Goal: Information Seeking & Learning: Learn about a topic

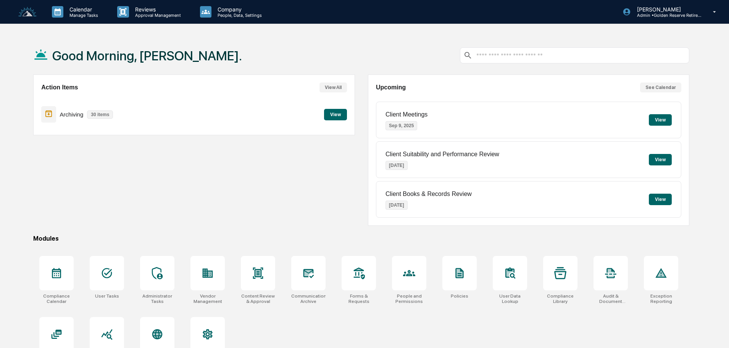
click at [330, 115] on button "View" at bounding box center [335, 114] width 23 height 11
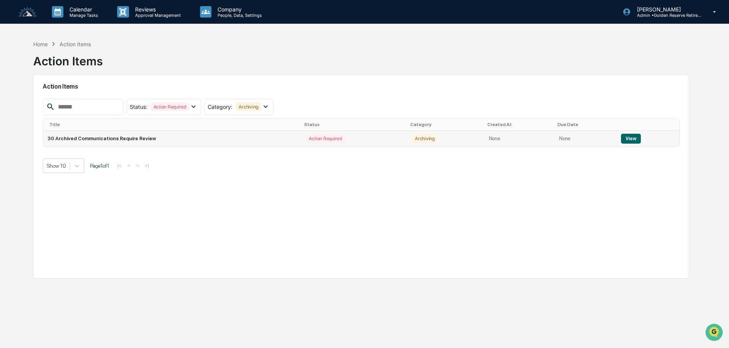
click at [632, 139] on button "View" at bounding box center [630, 139] width 19 height 10
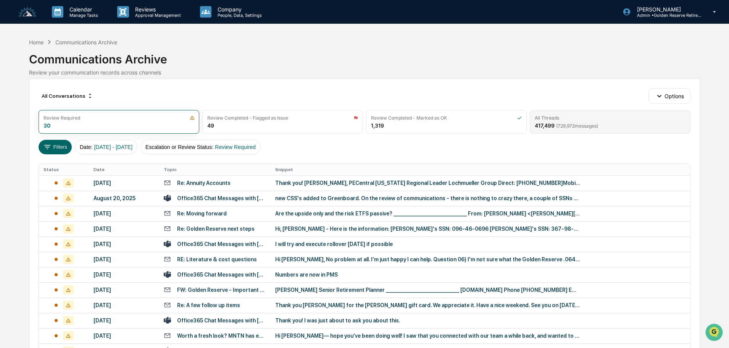
click at [584, 124] on span "( 729,972 messages)" at bounding box center [577, 126] width 42 height 6
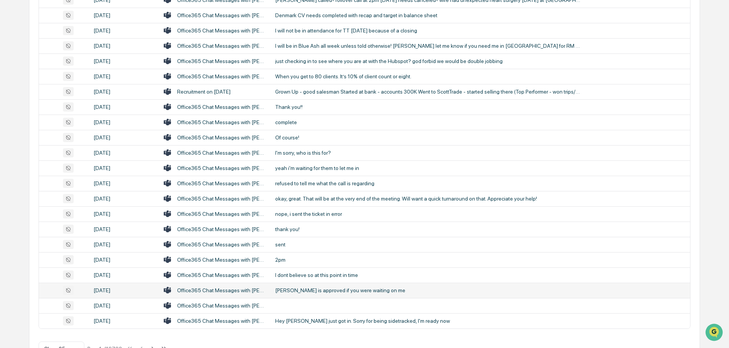
scroll to position [253, 0]
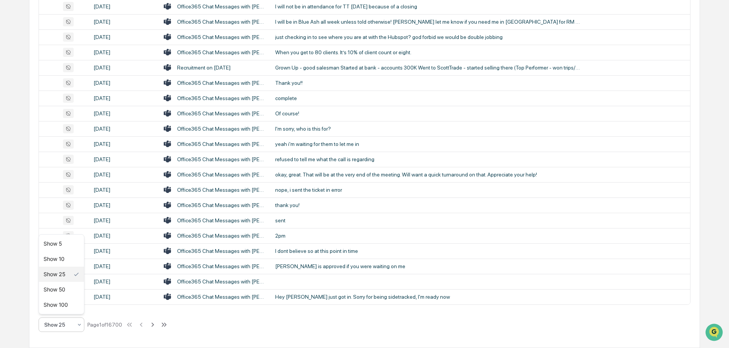
click at [70, 326] on div at bounding box center [58, 325] width 28 height 8
click at [63, 307] on div "Show 100" at bounding box center [61, 304] width 45 height 15
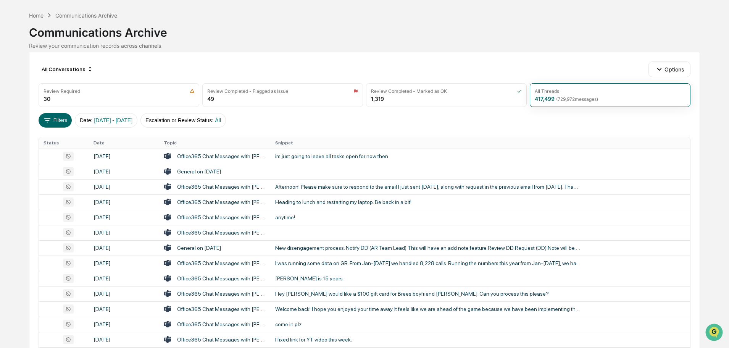
scroll to position [0, 0]
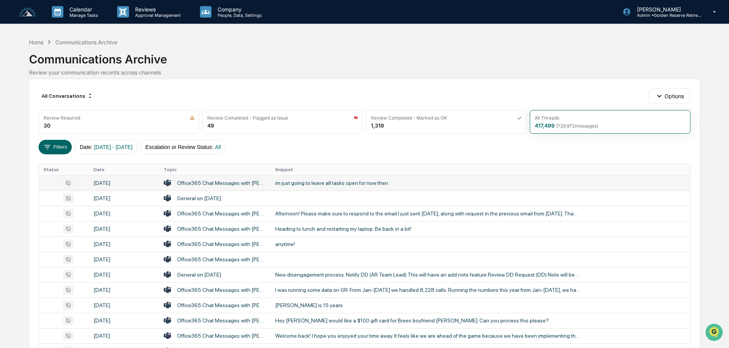
click at [308, 186] on td "im just going to leave all tasks open for now then" at bounding box center [481, 182] width 420 height 15
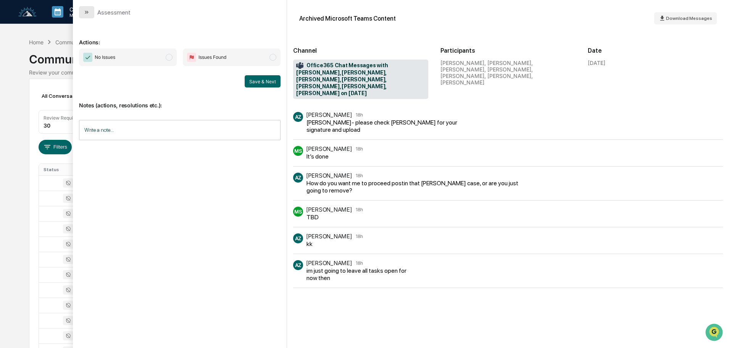
click at [83, 12] on button "modal" at bounding box center [86, 12] width 15 height 12
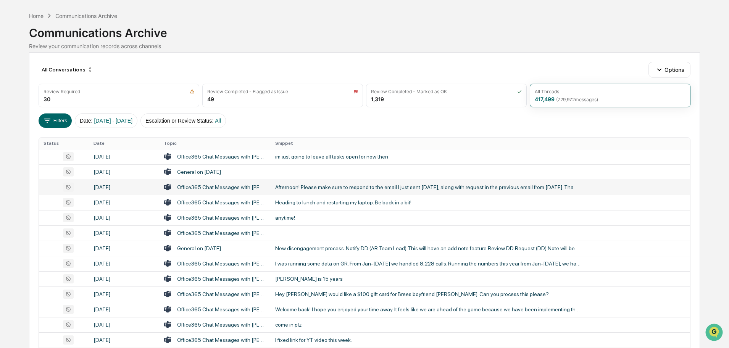
scroll to position [38, 0]
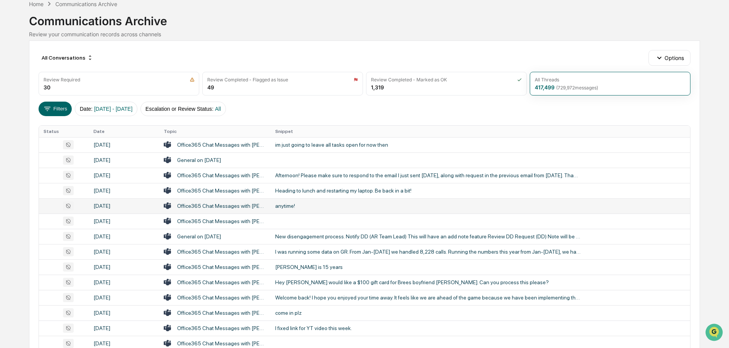
click at [296, 206] on div "anytime!" at bounding box center [428, 206] width 306 height 6
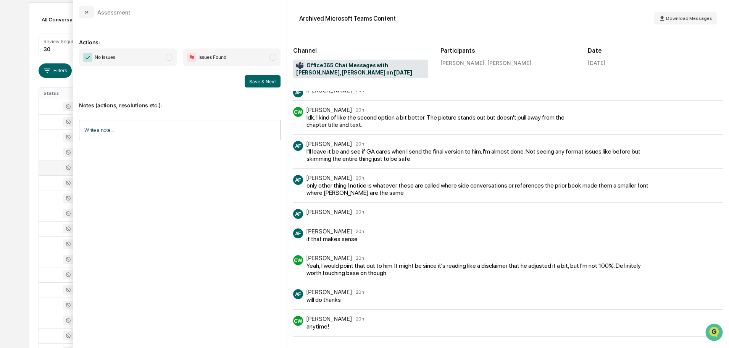
scroll to position [39, 0]
click at [93, 13] on button "modal" at bounding box center [86, 12] width 15 height 12
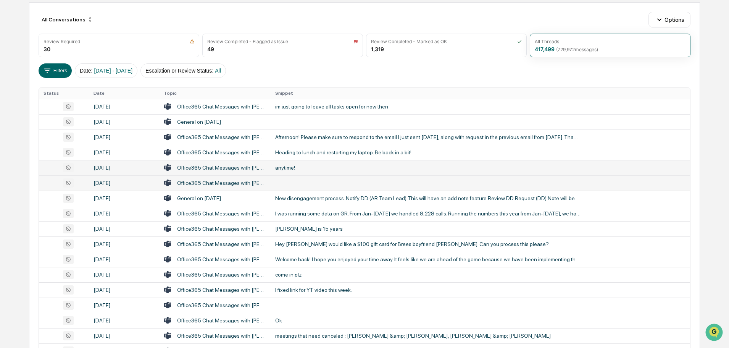
click at [298, 184] on td at bounding box center [481, 182] width 420 height 15
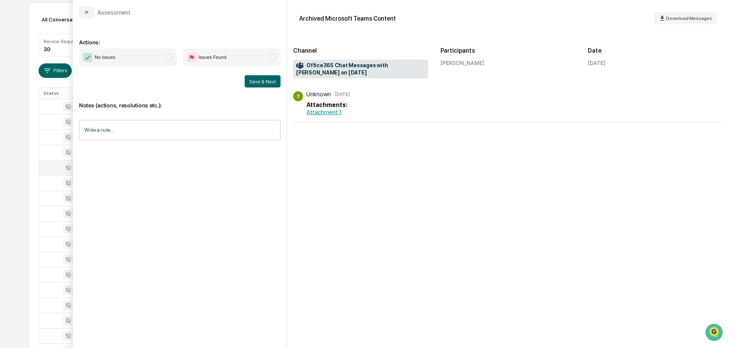
click at [90, 13] on button "modal" at bounding box center [86, 12] width 15 height 12
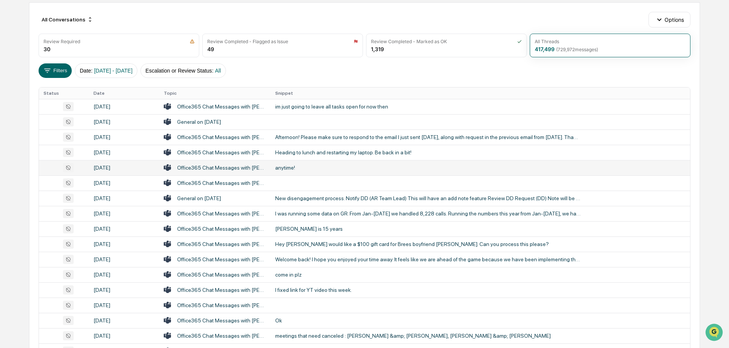
scroll to position [115, 0]
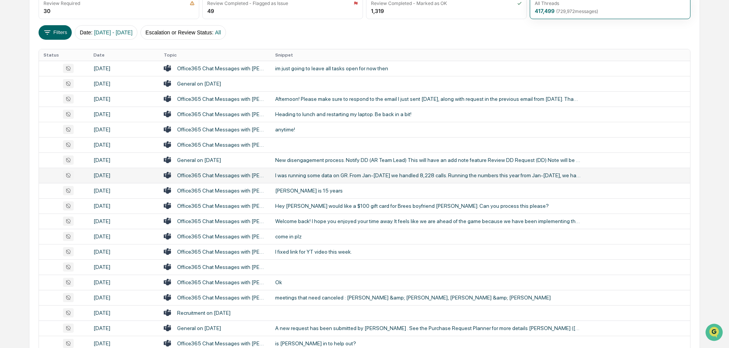
click at [312, 170] on td "I was running some data on GR. From Jan-[DATE] we handled 8,228 calls. Running …" at bounding box center [481, 175] width 420 height 15
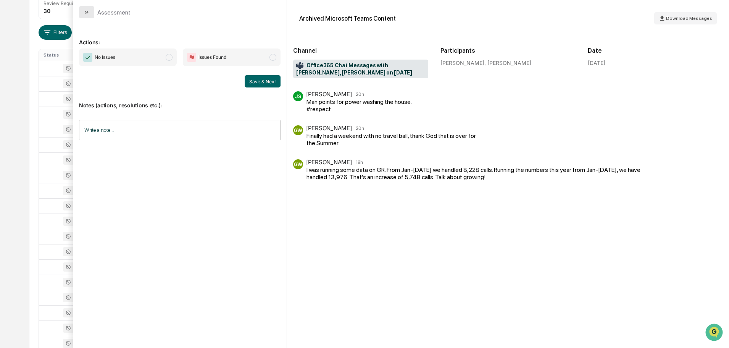
click at [87, 16] on button "modal" at bounding box center [86, 12] width 15 height 12
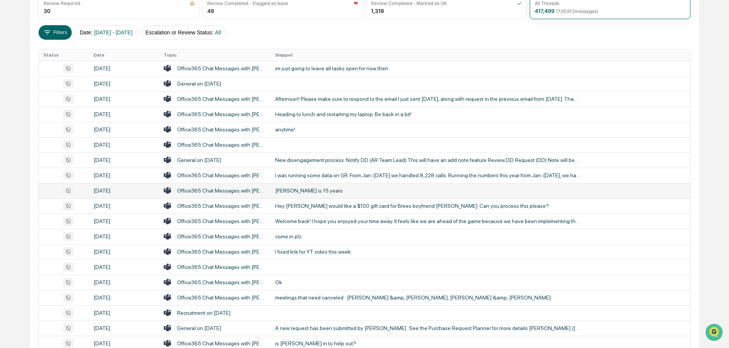
click at [294, 188] on div "[PERSON_NAME] is 15 years" at bounding box center [428, 191] width 306 height 6
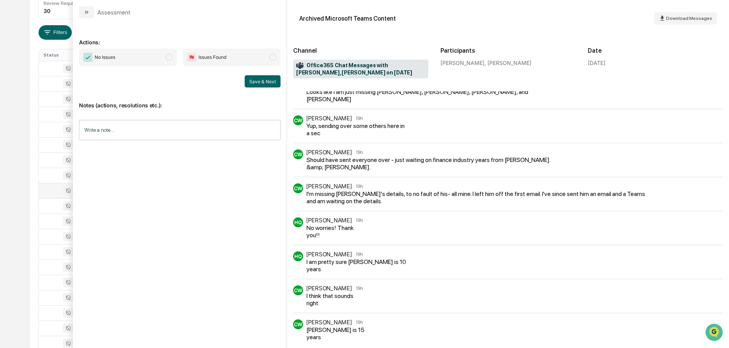
scroll to position [14, 0]
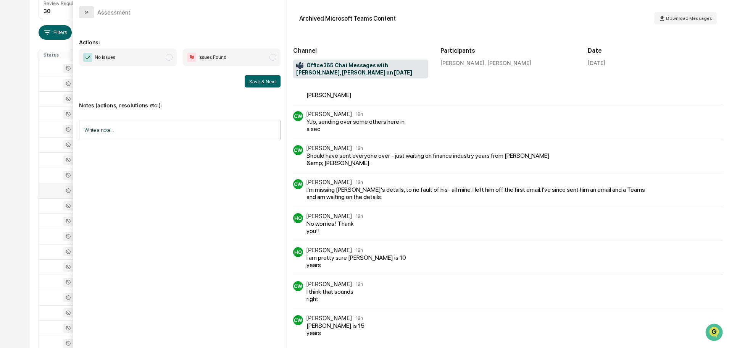
click at [90, 16] on button "modal" at bounding box center [86, 12] width 15 height 12
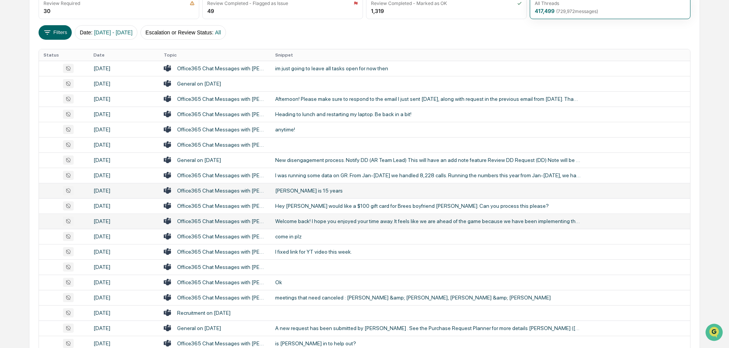
click at [319, 221] on div "Welcome back! I hope you enjoyed your time away. It feels like we are ahead of …" at bounding box center [428, 221] width 306 height 6
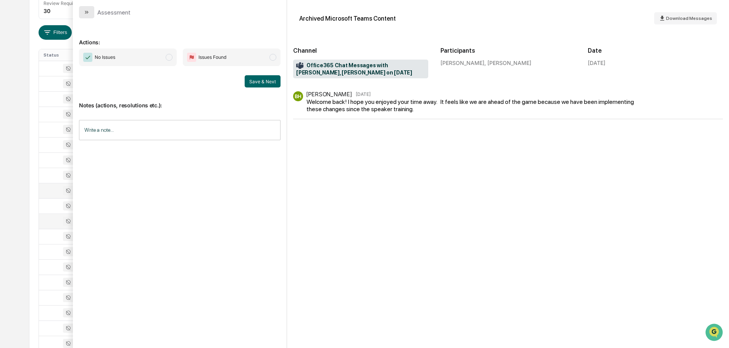
click at [86, 10] on icon "modal" at bounding box center [87, 12] width 6 height 6
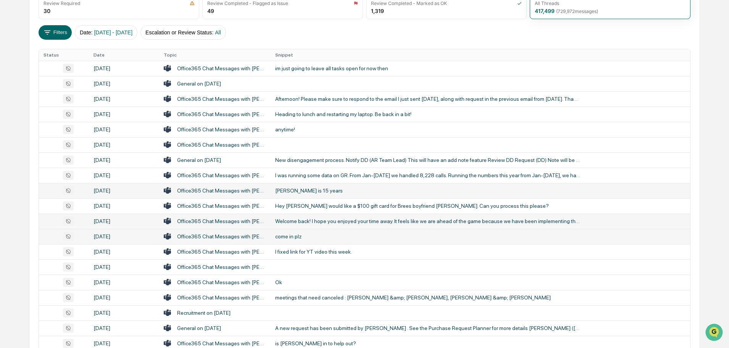
click at [296, 231] on td "come in plz" at bounding box center [481, 236] width 420 height 15
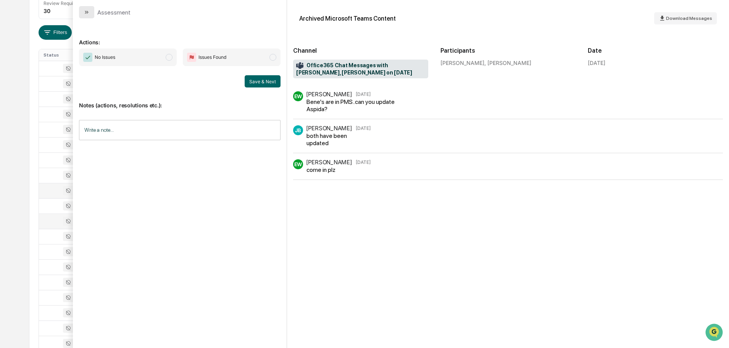
click at [92, 12] on button "modal" at bounding box center [86, 12] width 15 height 12
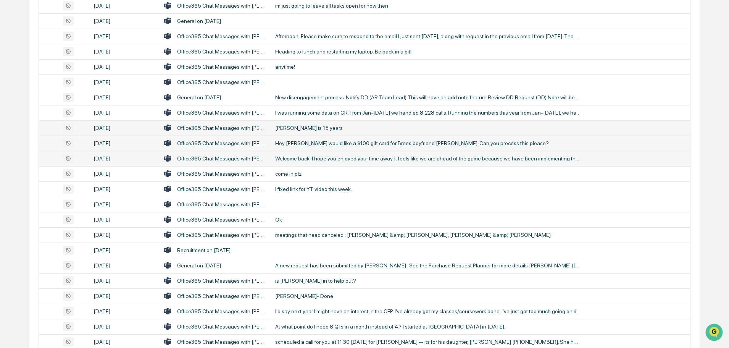
scroll to position [191, 0]
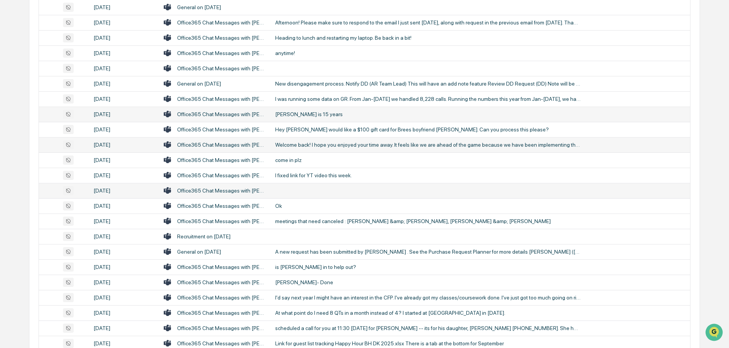
click at [292, 189] on td at bounding box center [481, 190] width 420 height 15
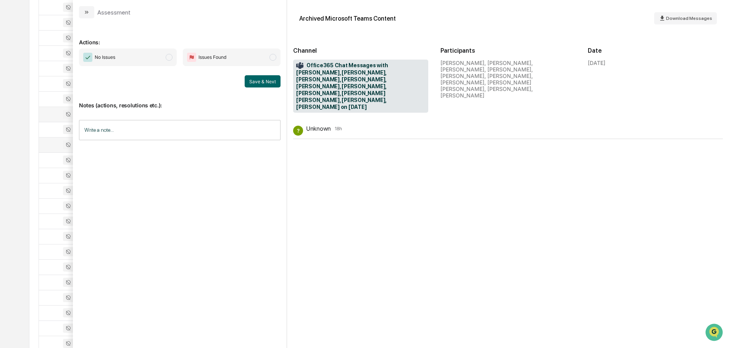
click at [90, 11] on button "modal" at bounding box center [86, 12] width 15 height 12
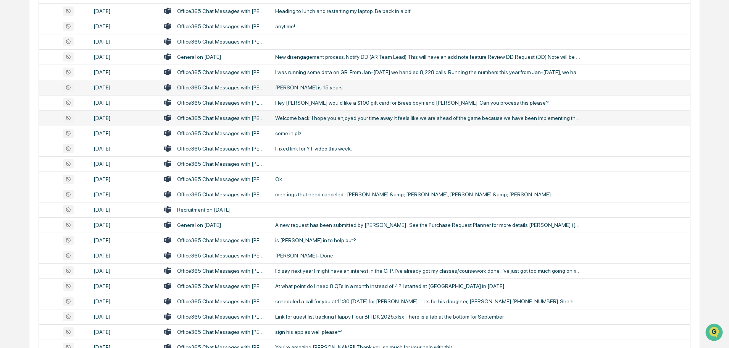
scroll to position [229, 0]
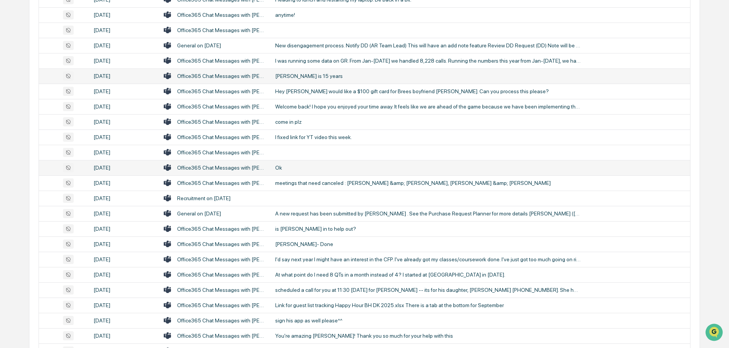
click at [284, 165] on div "Ok" at bounding box center [428, 168] width 306 height 6
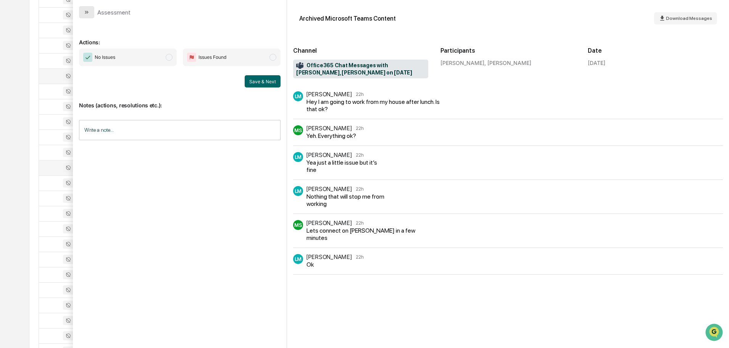
click at [87, 12] on icon "modal" at bounding box center [88, 12] width 2 height 3
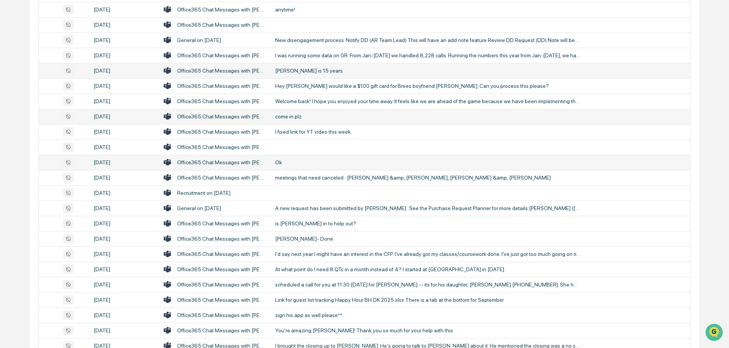
scroll to position [267, 0]
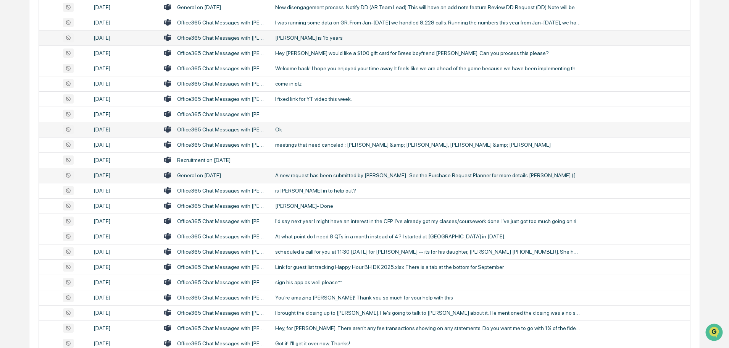
click at [300, 175] on div "A new request has been submitted by [PERSON_NAME] . See the Purchase Request Pl…" at bounding box center [428, 175] width 306 height 6
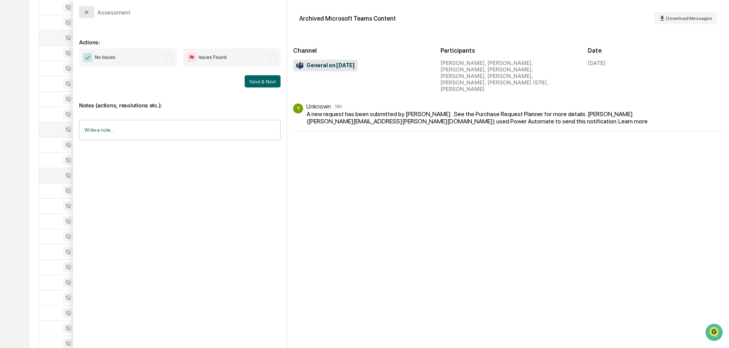
click at [91, 6] on button "modal" at bounding box center [86, 12] width 15 height 12
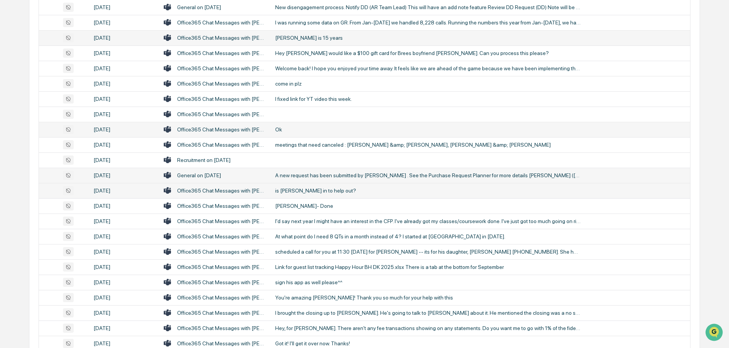
click at [293, 190] on div "is [PERSON_NAME] in to help out?" at bounding box center [428, 191] width 306 height 6
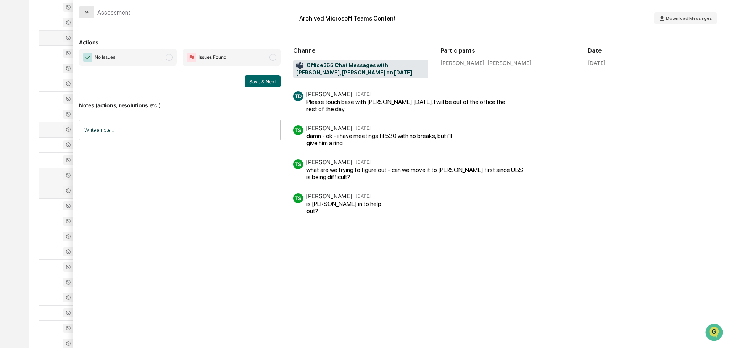
click at [89, 15] on icon "modal" at bounding box center [87, 12] width 6 height 6
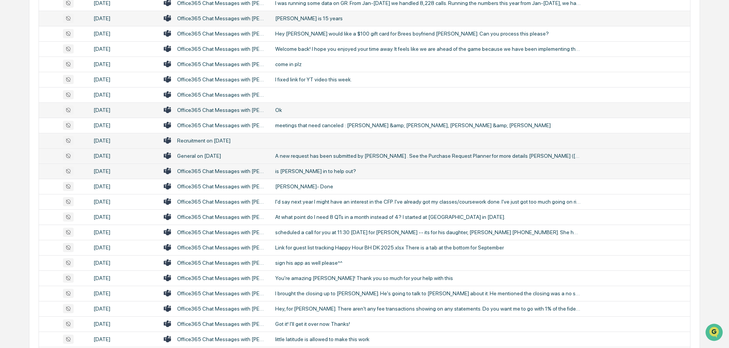
scroll to position [306, 0]
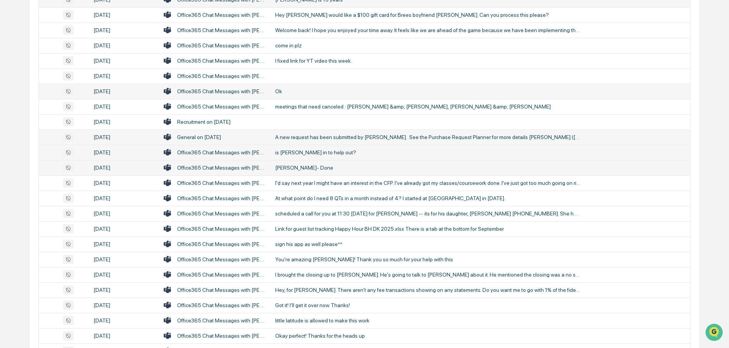
click at [309, 165] on div "[PERSON_NAME]- Done" at bounding box center [428, 168] width 306 height 6
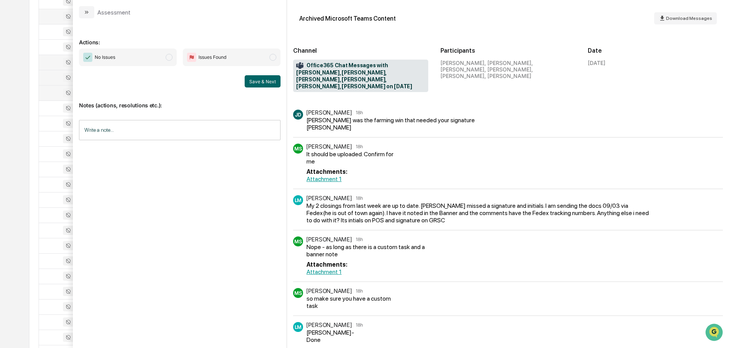
scroll to position [382, 0]
click at [89, 15] on icon "modal" at bounding box center [87, 12] width 6 height 6
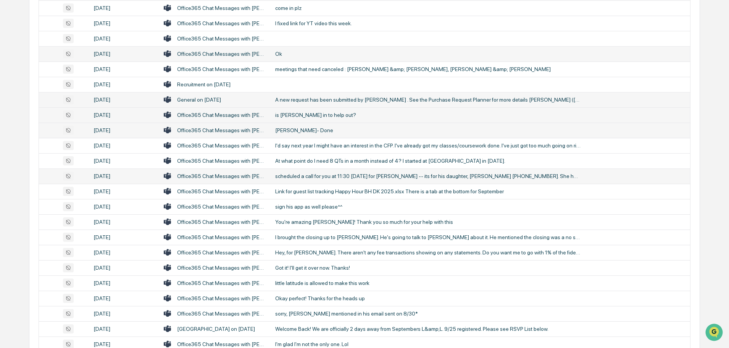
scroll to position [306, 0]
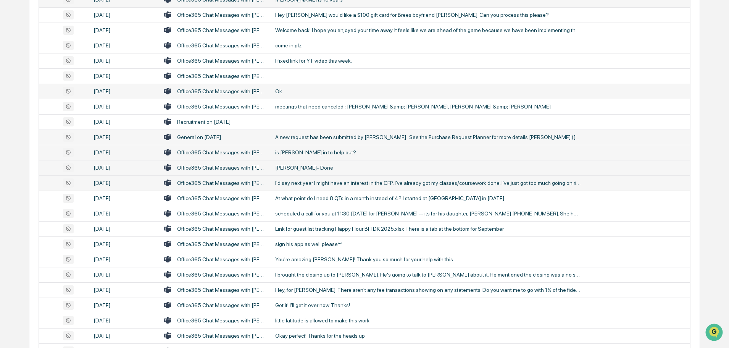
click at [299, 181] on div "I'd say next year I might have an interest in the CFP. I've already got my clas…" at bounding box center [428, 183] width 306 height 6
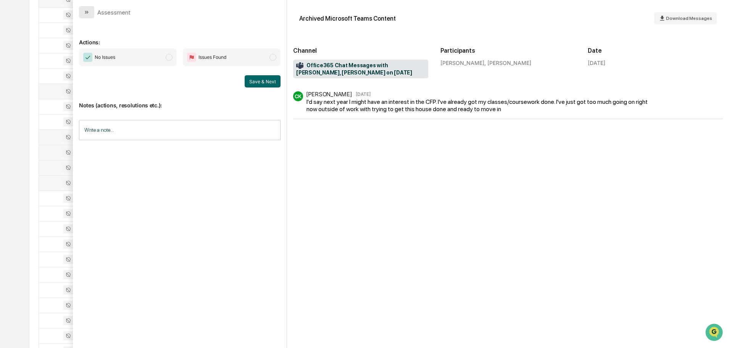
click at [87, 15] on icon "modal" at bounding box center [87, 12] width 6 height 6
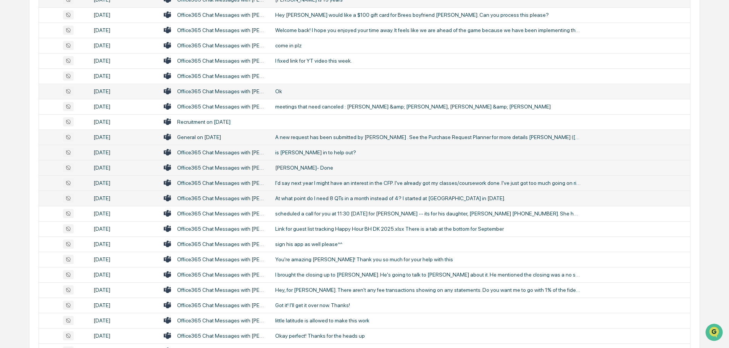
click at [328, 196] on div "At what point do I need 8 QTs in a month instead of 4? I started at [GEOGRAPHIC…" at bounding box center [428, 198] width 306 height 6
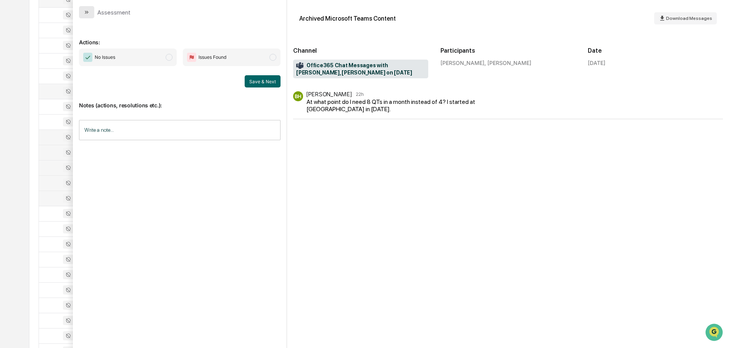
click at [85, 12] on icon "modal" at bounding box center [87, 12] width 6 height 6
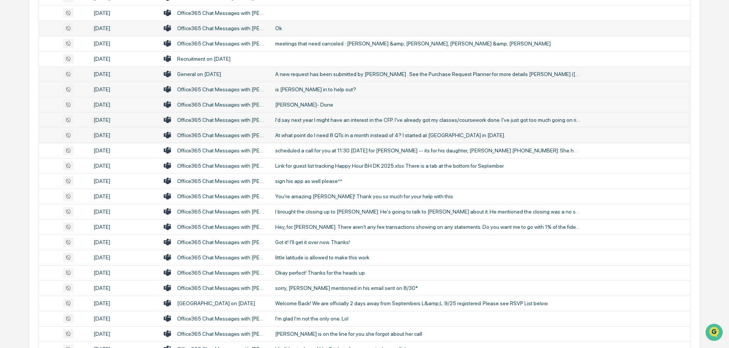
scroll to position [382, 0]
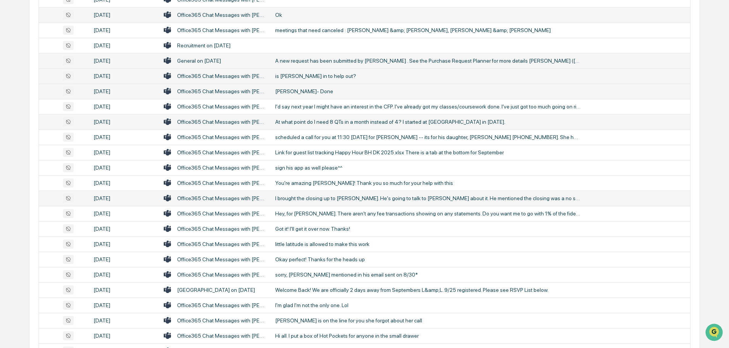
click at [325, 198] on div "I brought the closing up to [PERSON_NAME]. He's going to talk to [PERSON_NAME] …" at bounding box center [428, 198] width 306 height 6
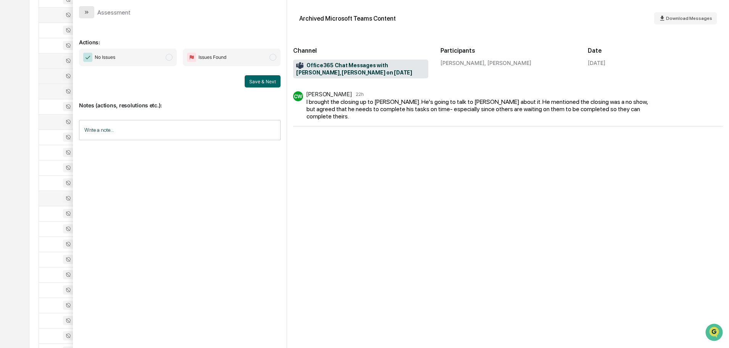
click at [87, 10] on icon "modal" at bounding box center [87, 12] width 6 height 6
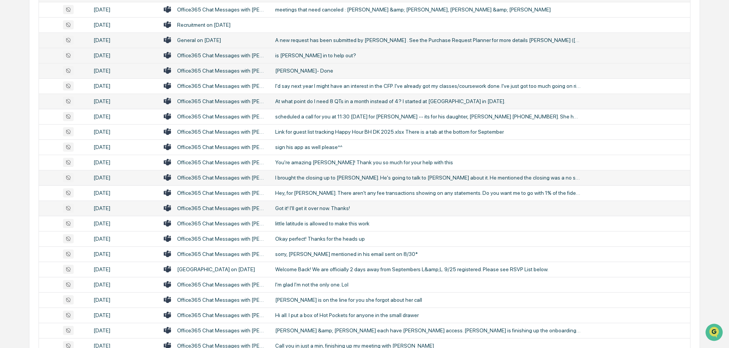
scroll to position [420, 0]
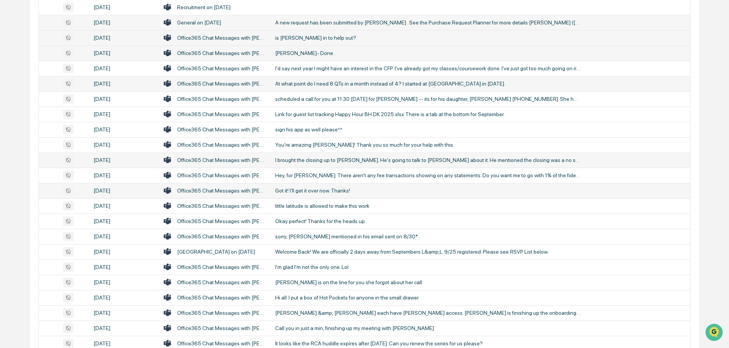
click at [311, 189] on div "Got it! I'll get it over now. Thanks!" at bounding box center [428, 191] width 306 height 6
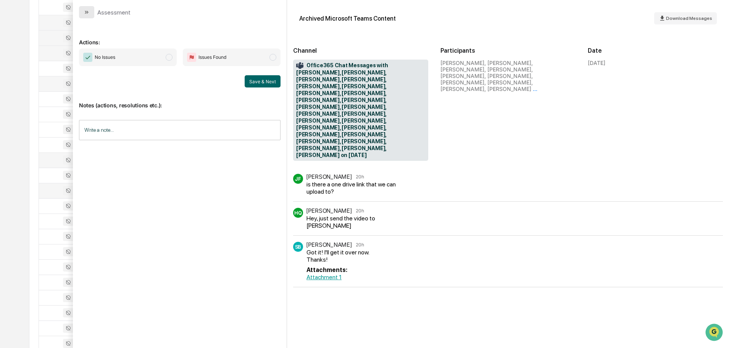
click at [85, 7] on button "modal" at bounding box center [86, 12] width 15 height 12
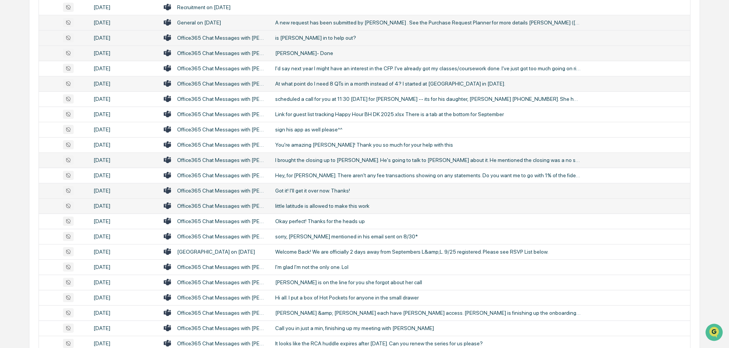
click at [312, 209] on td "little latitude is allowed to make this work" at bounding box center [481, 205] width 420 height 15
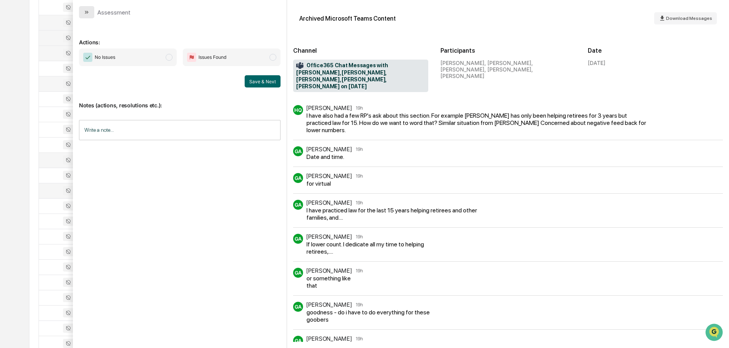
click at [88, 15] on icon "modal" at bounding box center [87, 12] width 6 height 6
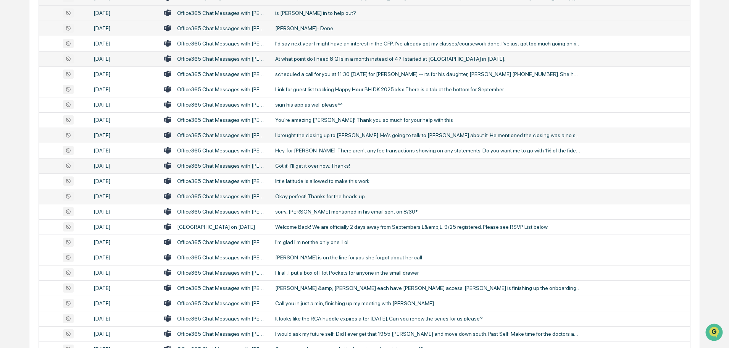
scroll to position [458, 0]
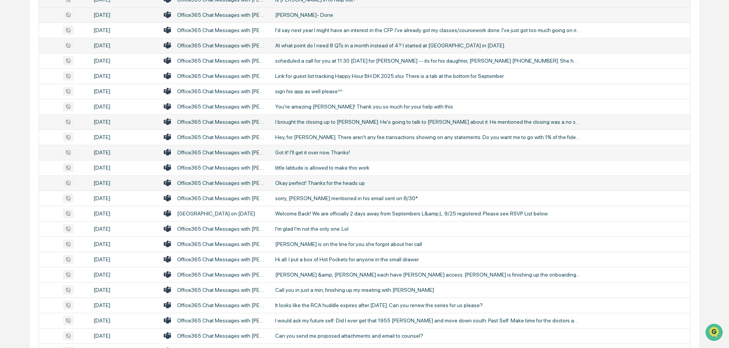
click at [291, 182] on div "Okay perfect! Thanks for the heads up" at bounding box center [428, 183] width 306 height 6
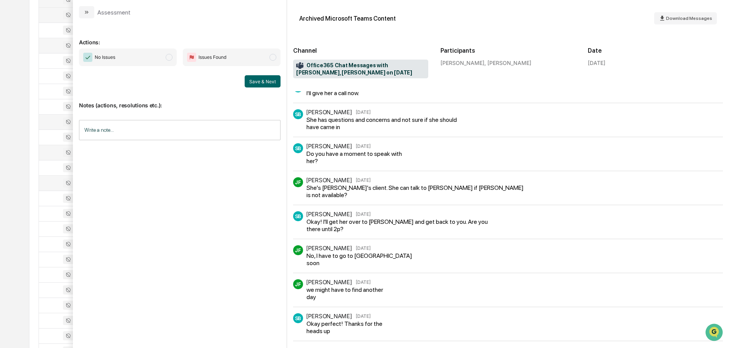
scroll to position [196, 0]
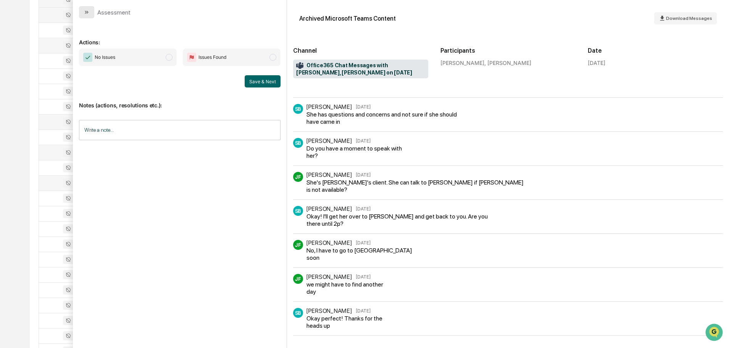
click at [88, 16] on button "modal" at bounding box center [86, 12] width 15 height 12
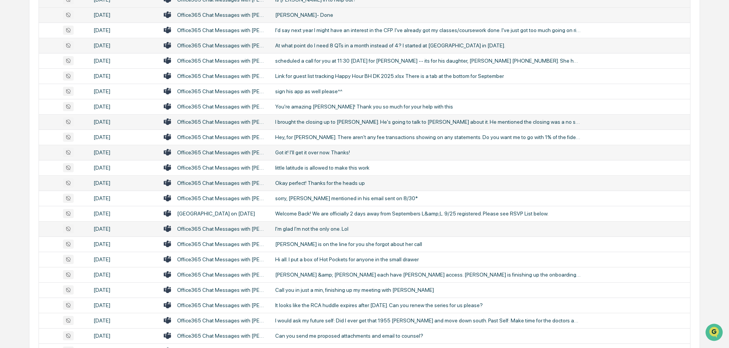
click at [296, 233] on td "I'm glad I'm not the only one. Lol" at bounding box center [481, 228] width 420 height 15
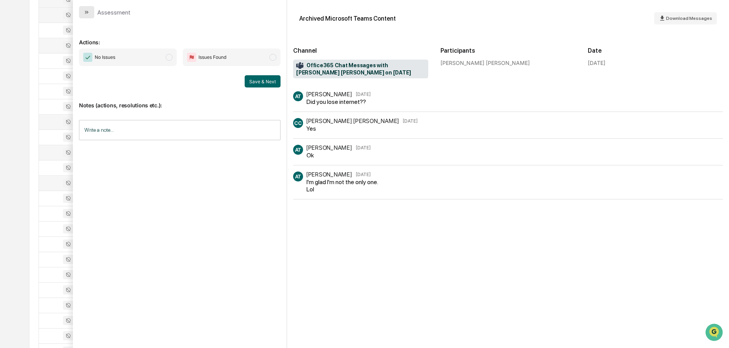
click at [89, 16] on button "modal" at bounding box center [86, 12] width 15 height 12
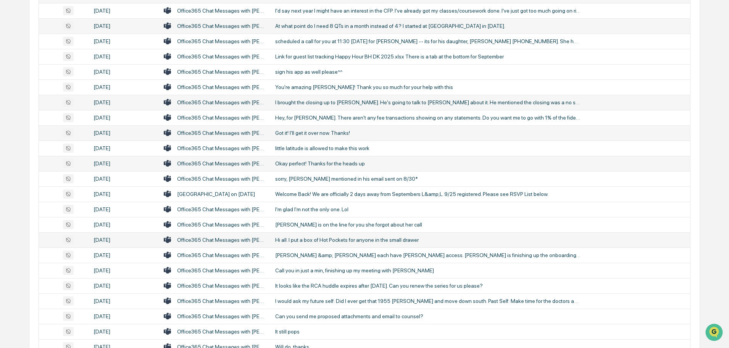
scroll to position [497, 0]
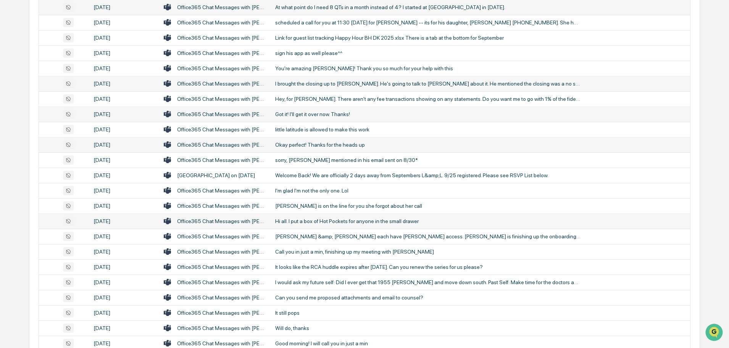
click at [315, 222] on div "Hi all. I put a box of Hot Pockets for anyone in the small drawer" at bounding box center [428, 221] width 306 height 6
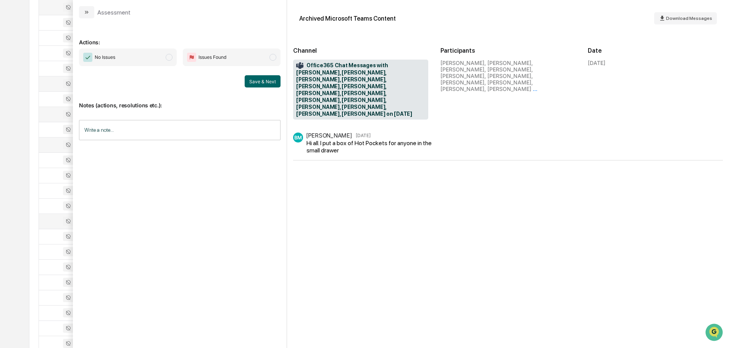
click at [85, 10] on icon "modal" at bounding box center [87, 12] width 6 height 6
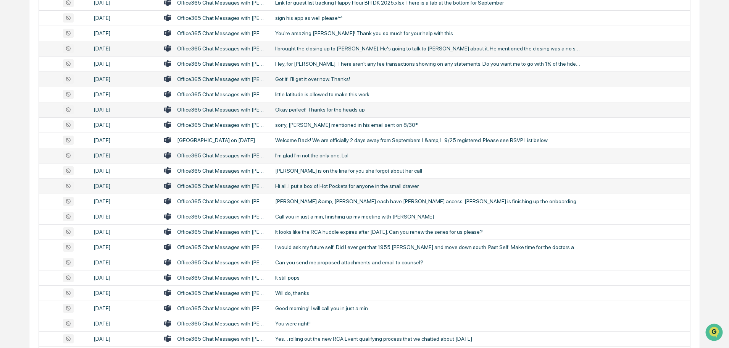
scroll to position [573, 0]
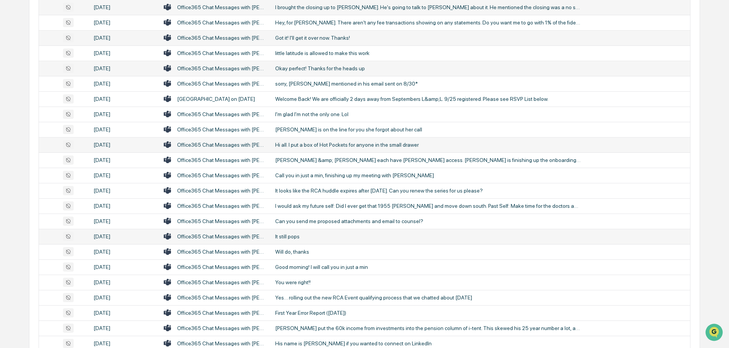
click at [299, 233] on div "It still pops" at bounding box center [428, 236] width 306 height 6
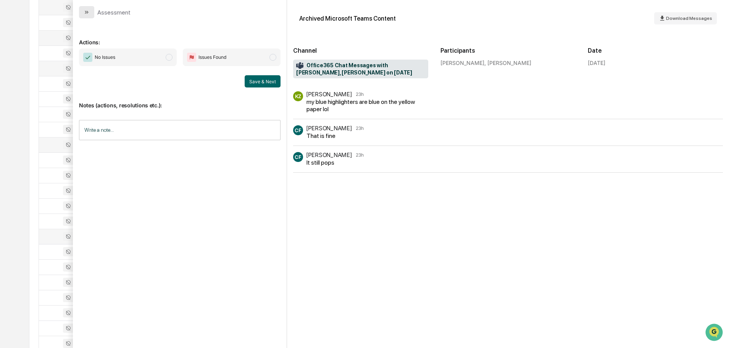
click at [84, 9] on button "modal" at bounding box center [86, 12] width 15 height 12
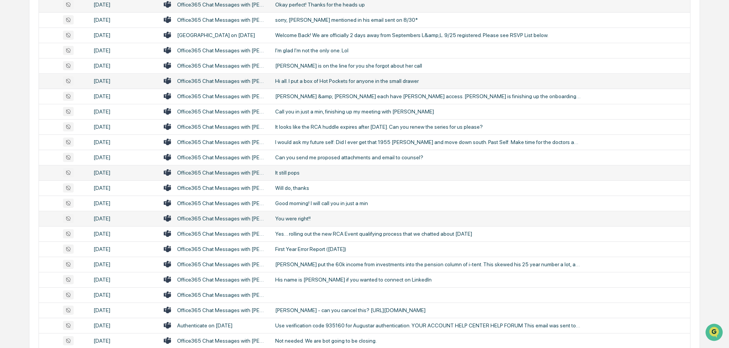
scroll to position [649, 0]
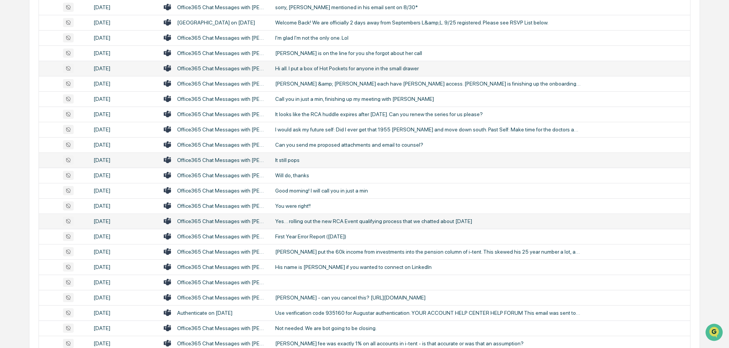
click at [319, 220] on div "Yes… rolling out the new RCA Event qualifying process that we chatted about [DA…" at bounding box center [428, 221] width 306 height 6
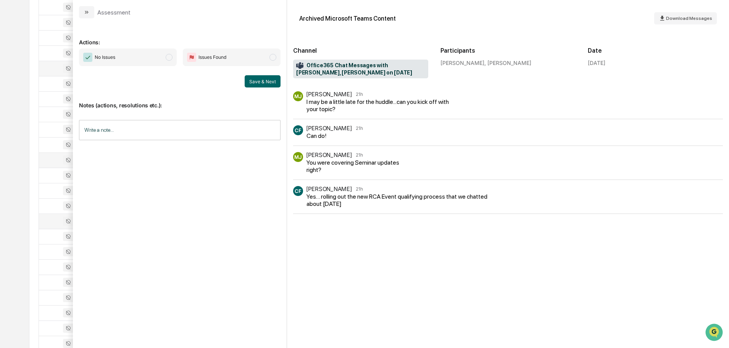
drag, startPoint x: 86, startPoint y: 12, endPoint x: 96, endPoint y: 23, distance: 14.9
click at [86, 11] on icon "modal" at bounding box center [87, 12] width 6 height 6
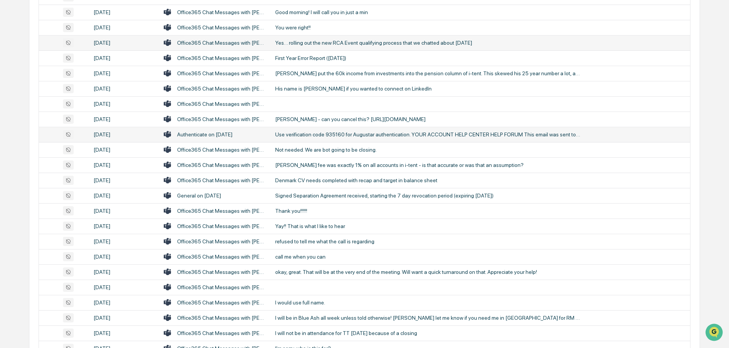
scroll to position [840, 0]
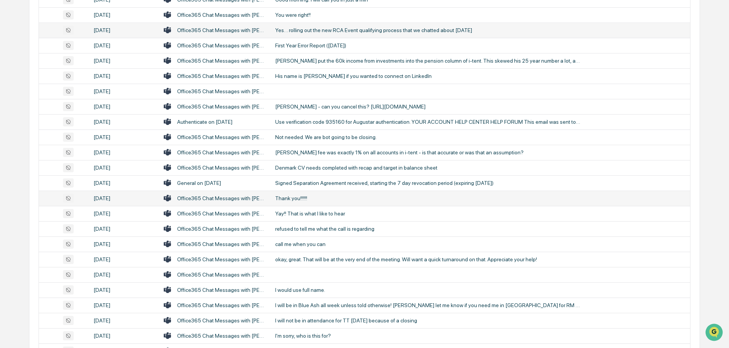
click at [302, 200] on div "Thank you!!!!!!" at bounding box center [428, 198] width 306 height 6
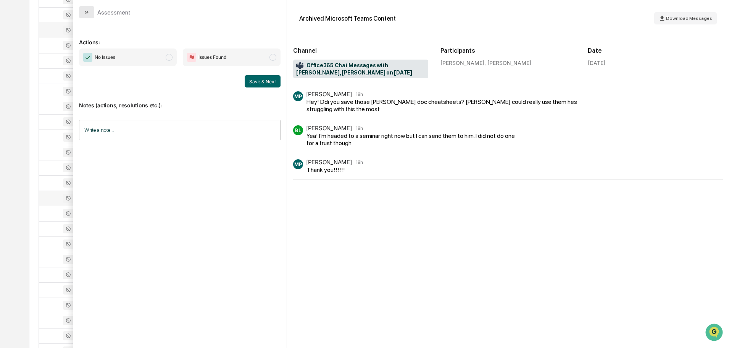
click at [85, 13] on icon "modal" at bounding box center [86, 12] width 2 height 3
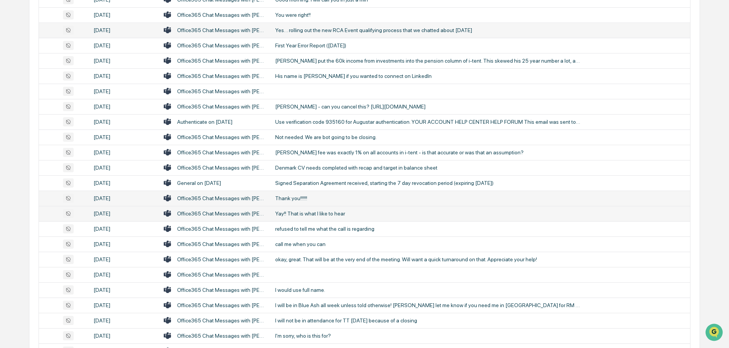
click at [302, 210] on div "Yay!! That is what I like to hear" at bounding box center [428, 213] width 306 height 6
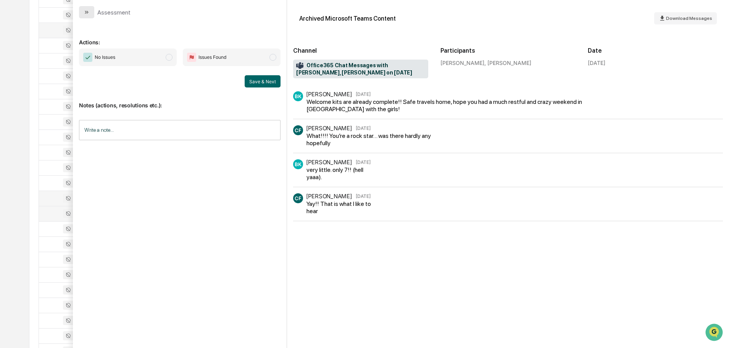
click at [84, 14] on icon "modal" at bounding box center [87, 12] width 6 height 6
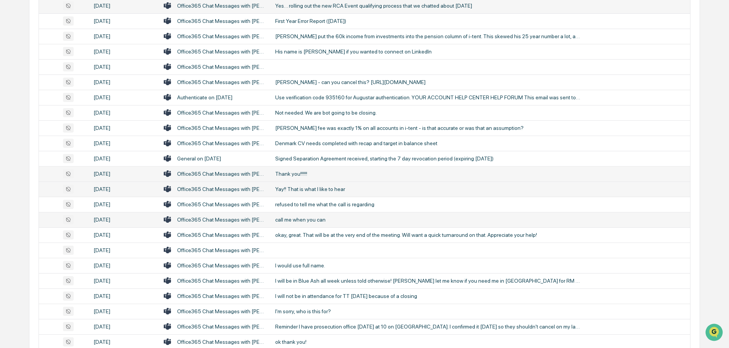
scroll to position [878, 0]
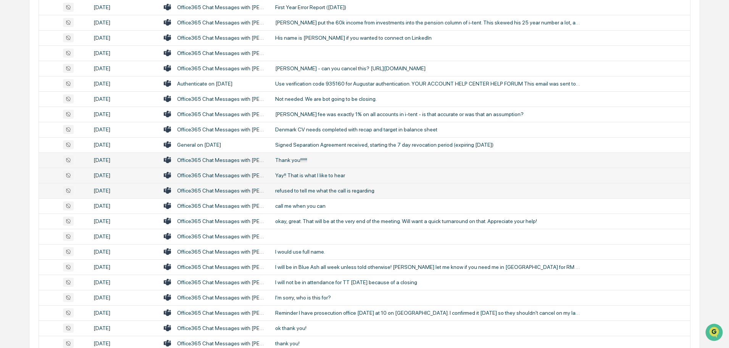
click at [307, 194] on td "refused to tell me what the call is regarding" at bounding box center [481, 190] width 420 height 15
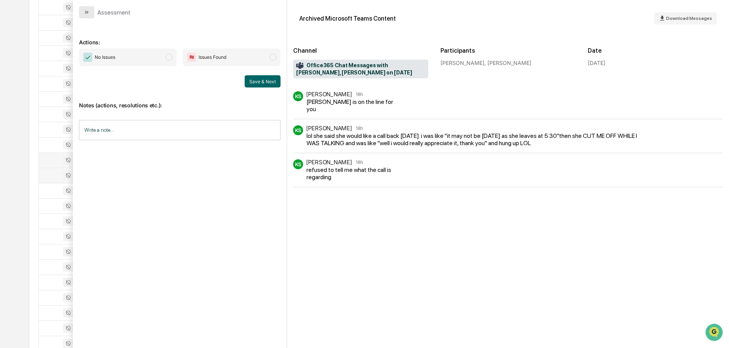
click at [89, 11] on icon "modal" at bounding box center [87, 12] width 6 height 6
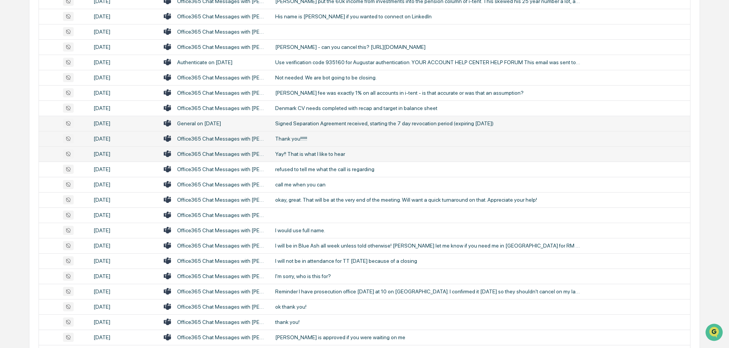
scroll to position [917, 0]
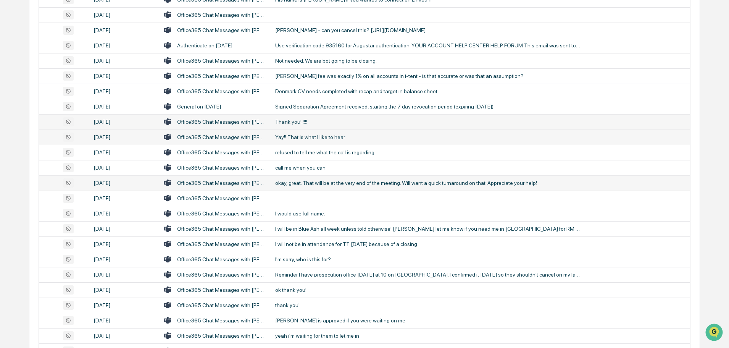
click at [299, 183] on div "okay, great. That will be at the very end of the meeting. Will want a quick tur…" at bounding box center [428, 183] width 306 height 6
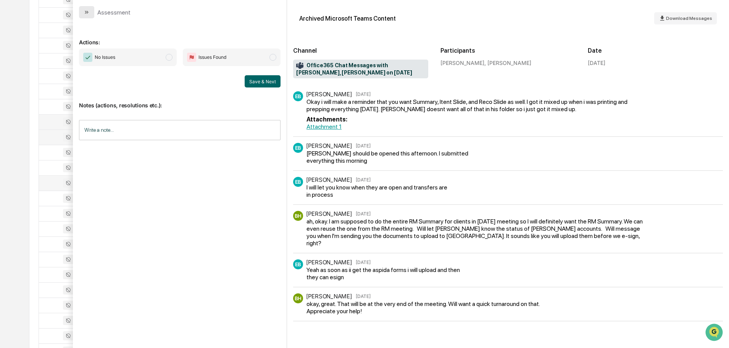
click at [86, 14] on icon "modal" at bounding box center [87, 12] width 6 height 6
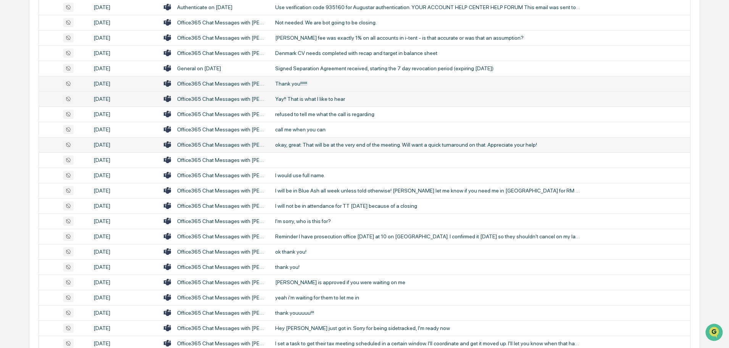
scroll to position [993, 0]
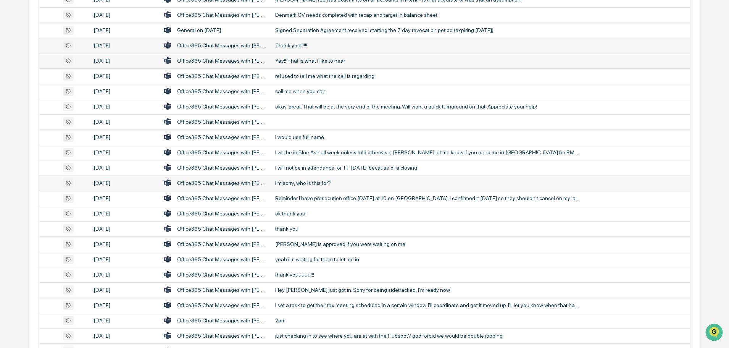
click at [298, 184] on div "I'm sorry, who is this for?" at bounding box center [428, 183] width 306 height 6
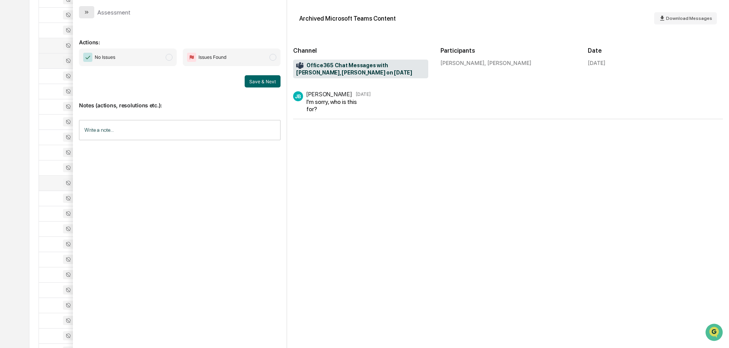
click at [91, 12] on button "modal" at bounding box center [86, 12] width 15 height 12
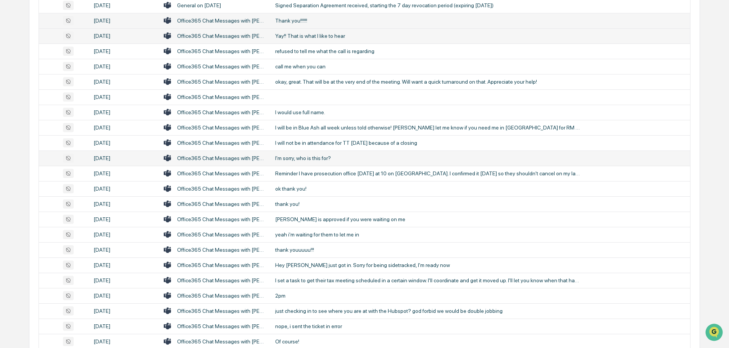
scroll to position [1031, 0]
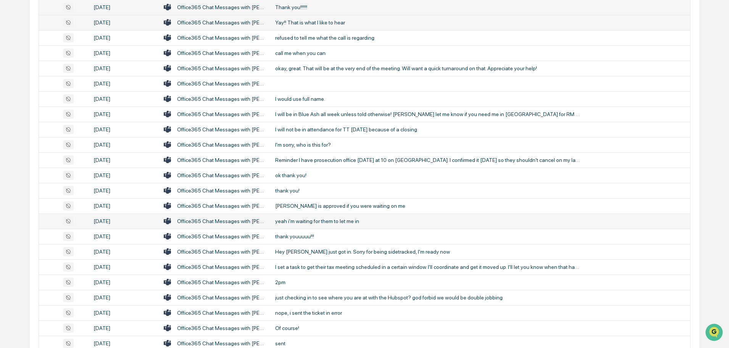
click at [304, 218] on div "yeah i'm waiting for them to let me in" at bounding box center [428, 221] width 306 height 6
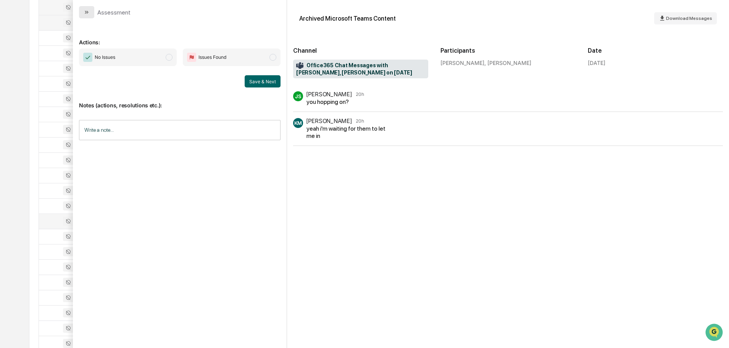
click at [90, 15] on button "modal" at bounding box center [86, 12] width 15 height 12
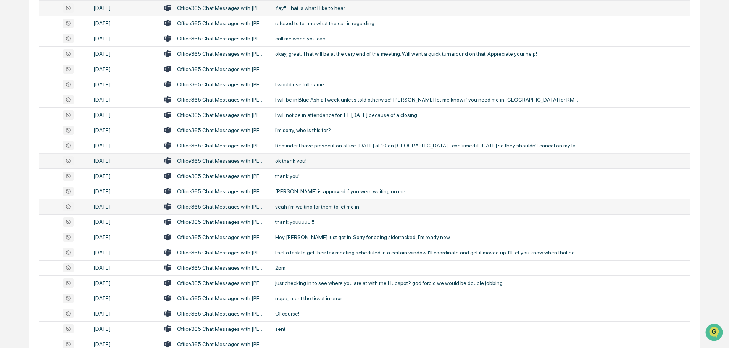
scroll to position [1069, 0]
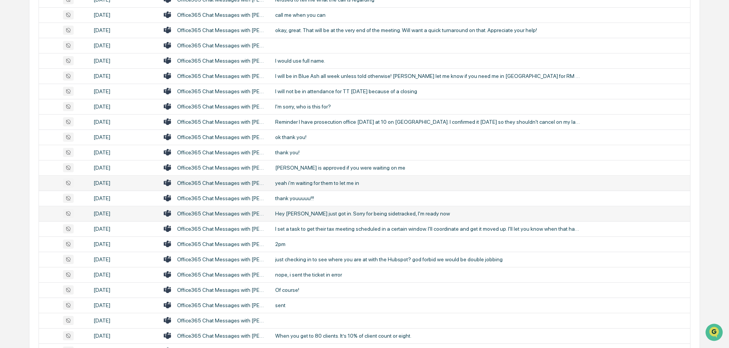
click at [311, 214] on div "Hey [PERSON_NAME] just got in. Sorry for being sidetracked, I'm ready now" at bounding box center [428, 213] width 306 height 6
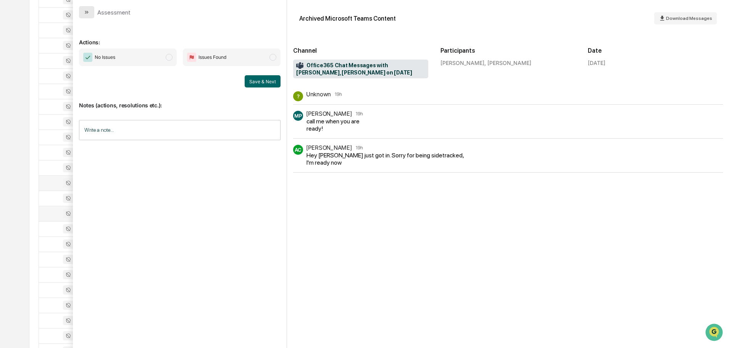
click at [84, 10] on icon "modal" at bounding box center [87, 12] width 6 height 6
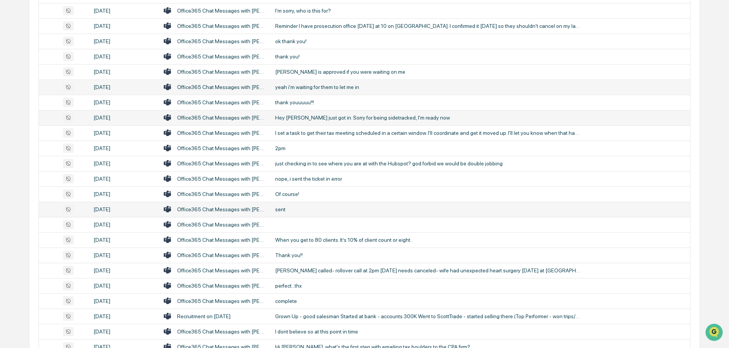
scroll to position [1184, 0]
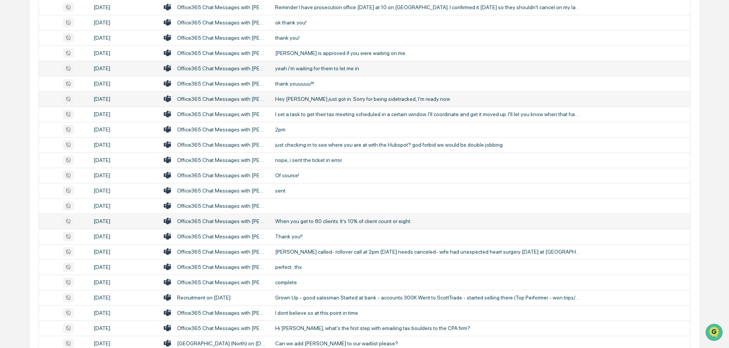
click at [308, 220] on div "When you get to 80 clients. It’s 10% of client count or eight." at bounding box center [428, 221] width 306 height 6
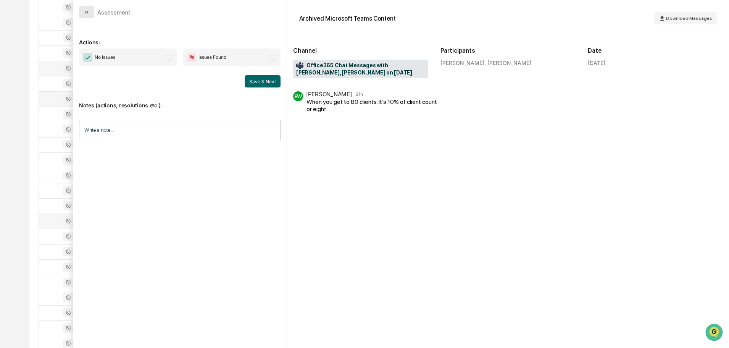
click at [89, 13] on icon "modal" at bounding box center [87, 12] width 6 height 6
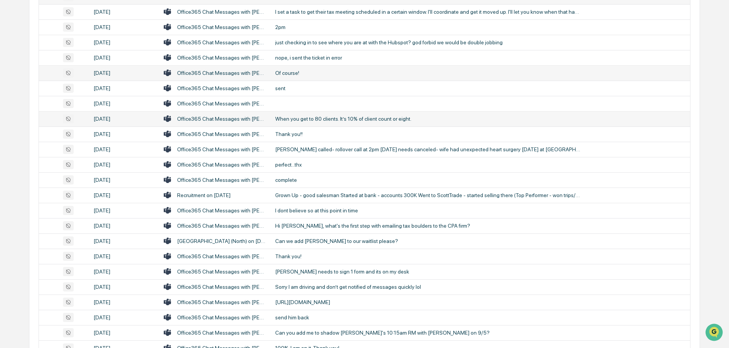
scroll to position [1299, 0]
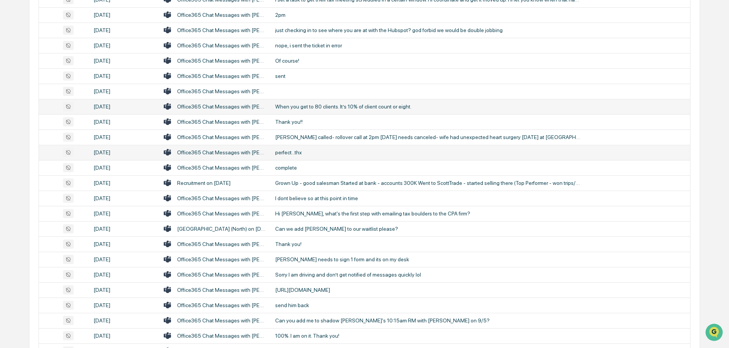
click at [291, 152] on div "perfect...thx" at bounding box center [428, 152] width 306 height 6
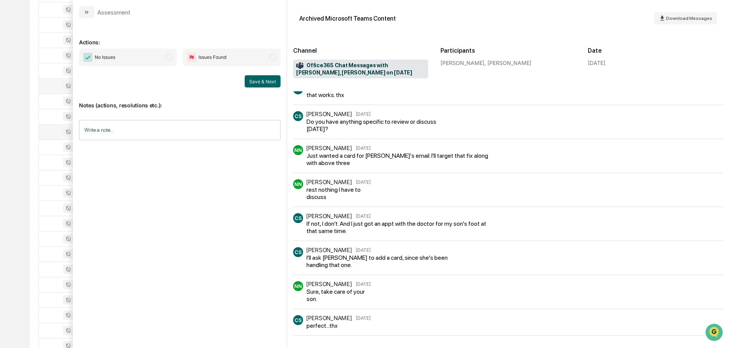
scroll to position [1337, 0]
click at [89, 15] on icon "modal" at bounding box center [87, 12] width 6 height 6
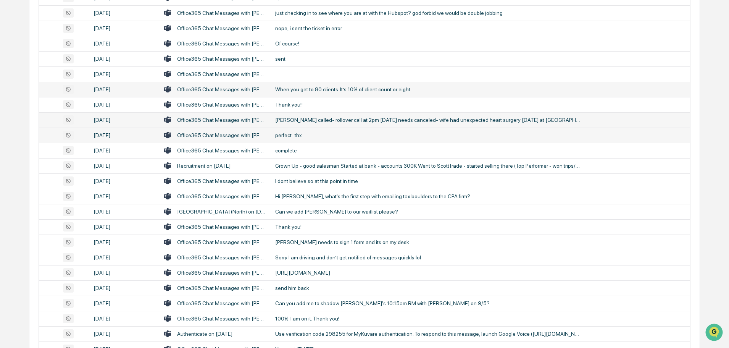
scroll to position [1299, 0]
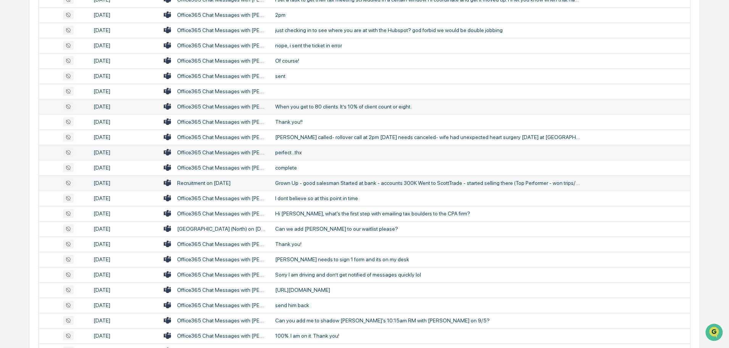
click at [304, 184] on div "Grown Up - good salesman Started at bank - accounts 300K Went to ScottTrade - s…" at bounding box center [428, 183] width 306 height 6
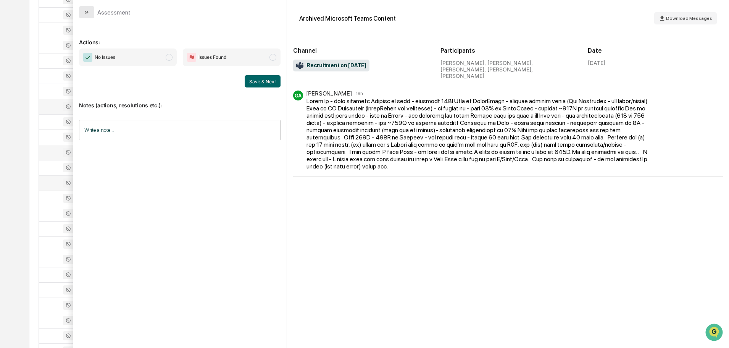
click at [86, 13] on icon "modal" at bounding box center [86, 12] width 2 height 3
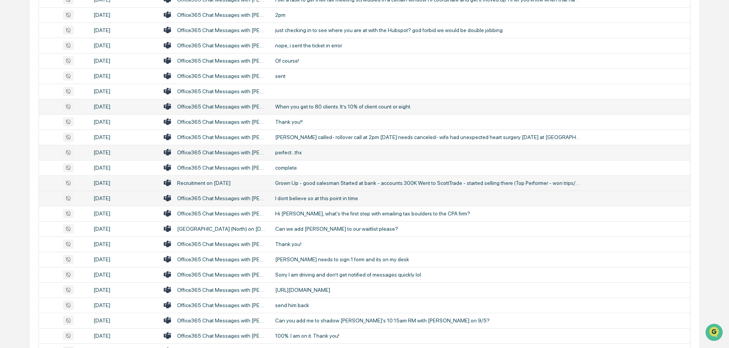
click at [315, 198] on div "I dont believe so at this point in time" at bounding box center [428, 198] width 306 height 6
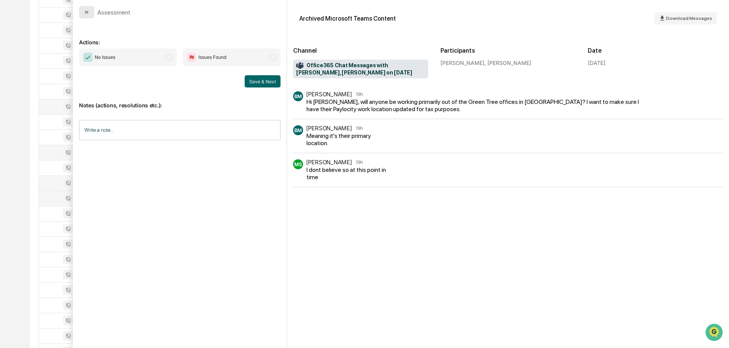
click at [92, 12] on button "modal" at bounding box center [86, 12] width 15 height 12
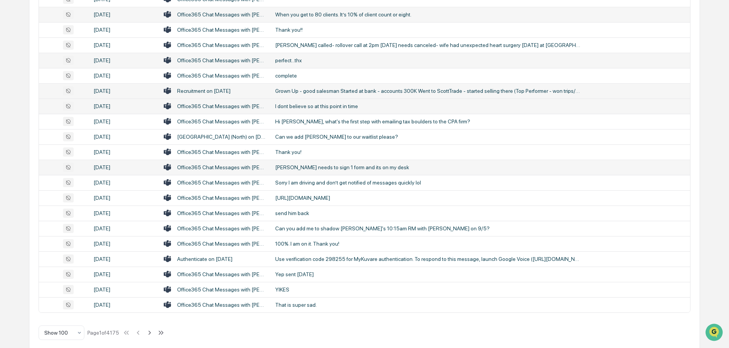
scroll to position [1399, 0]
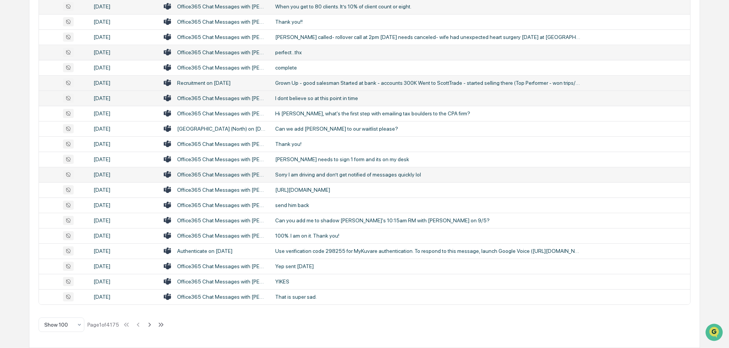
click at [303, 171] on div "Sorry I am driving and don’t get notified of messages quickly lol" at bounding box center [428, 174] width 306 height 6
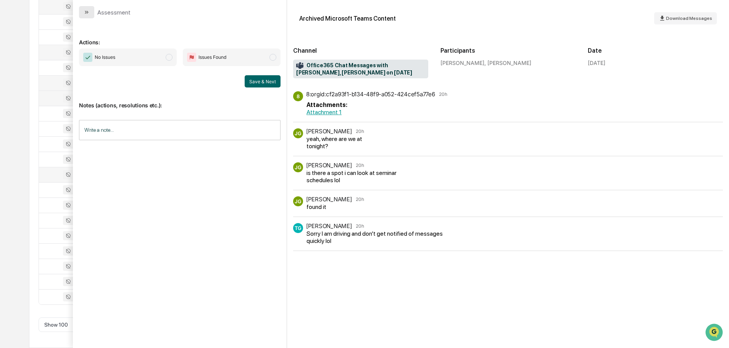
click at [90, 12] on button "modal" at bounding box center [86, 12] width 15 height 12
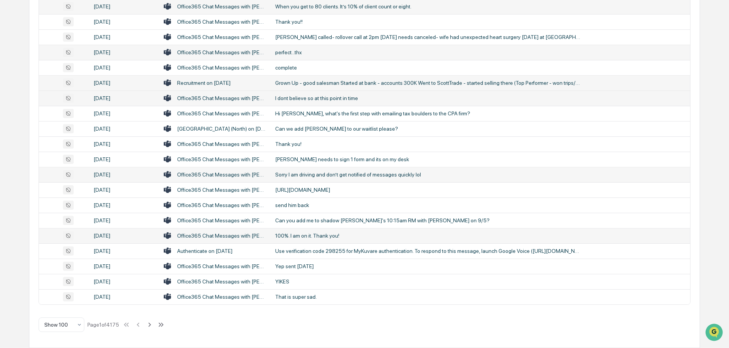
click at [293, 237] on div "100%. I am on it. Thank you!" at bounding box center [428, 236] width 306 height 6
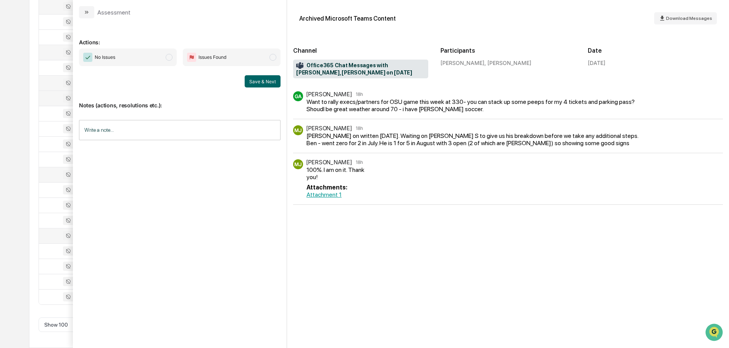
drag, startPoint x: 88, startPoint y: 8, endPoint x: 97, endPoint y: 13, distance: 10.6
click at [89, 8] on button "modal" at bounding box center [86, 12] width 15 height 12
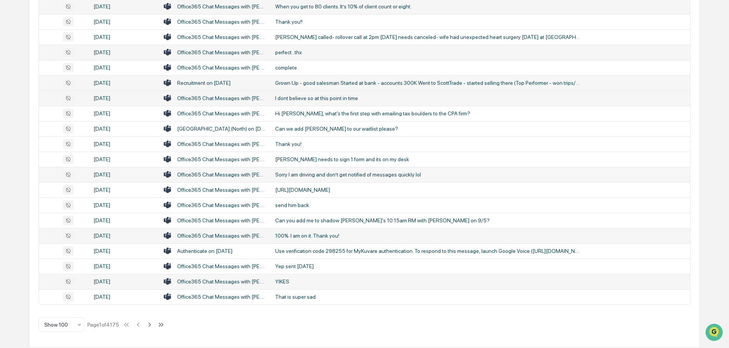
click at [296, 280] on div "YIKES" at bounding box center [428, 281] width 306 height 6
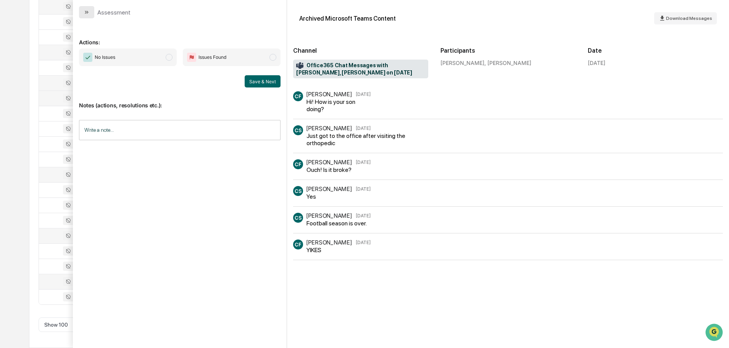
click at [85, 9] on button "modal" at bounding box center [86, 12] width 15 height 12
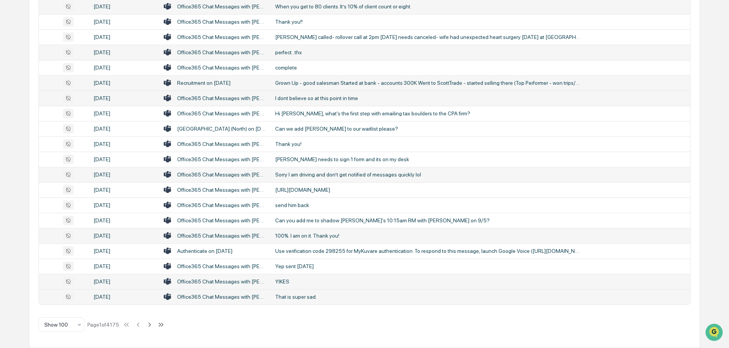
click at [305, 298] on div "That is super sad." at bounding box center [428, 297] width 306 height 6
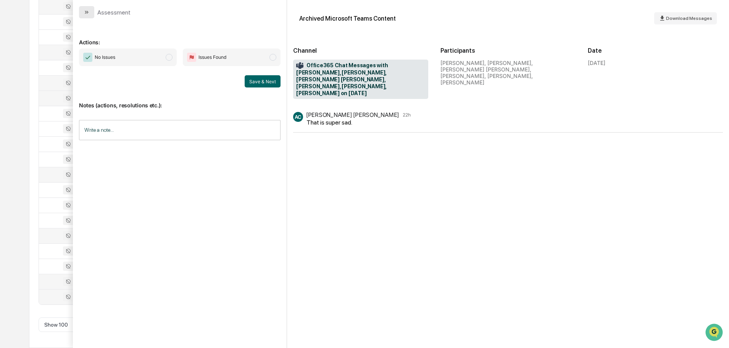
click at [90, 11] on button "modal" at bounding box center [86, 12] width 15 height 12
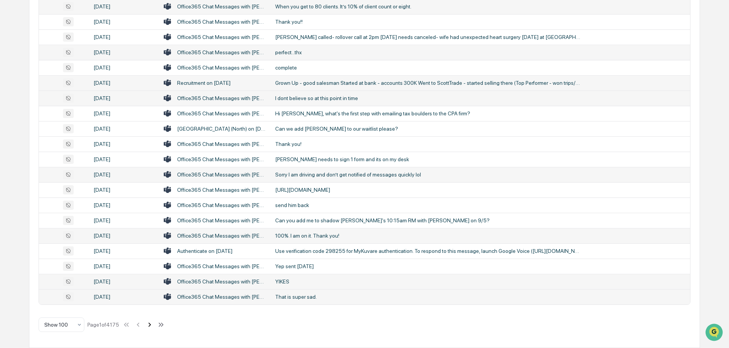
click at [150, 326] on icon at bounding box center [150, 324] width 3 height 4
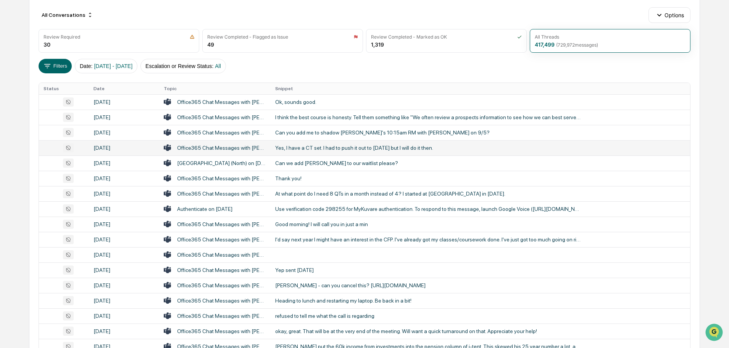
scroll to position [24, 0]
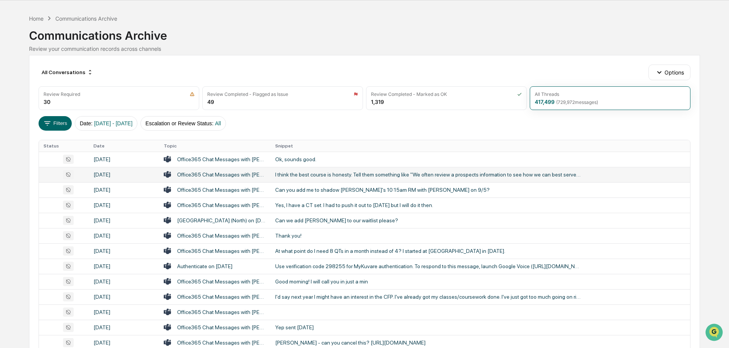
click at [319, 173] on div "I think the best course is honesty. Tell them something like "We often review a…" at bounding box center [428, 174] width 306 height 6
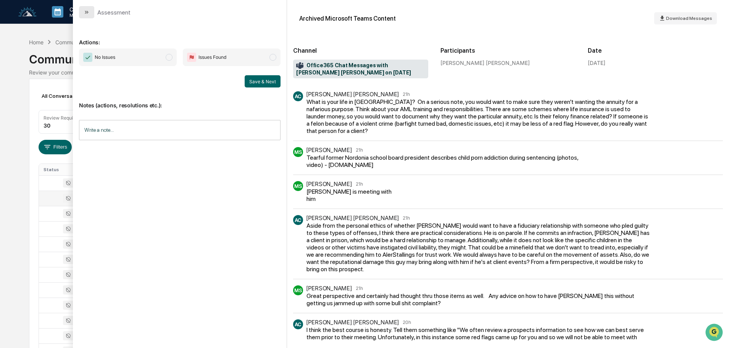
click at [90, 18] on button "modal" at bounding box center [86, 12] width 15 height 12
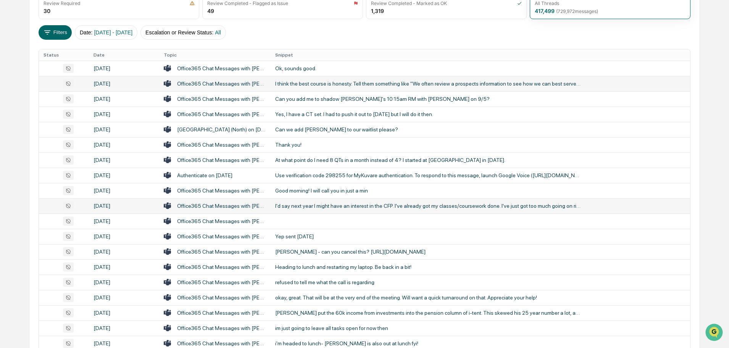
scroll to position [153, 0]
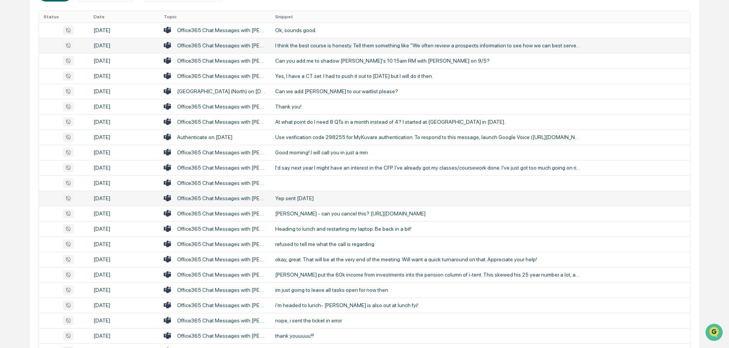
click at [326, 194] on td "Yep sent [DATE]" at bounding box center [481, 198] width 420 height 15
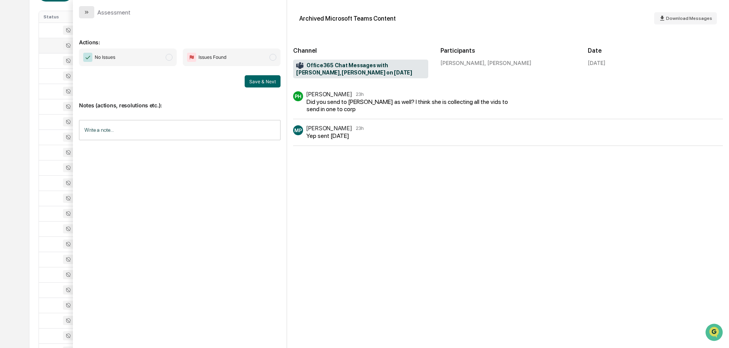
click at [84, 11] on icon "modal" at bounding box center [87, 12] width 6 height 6
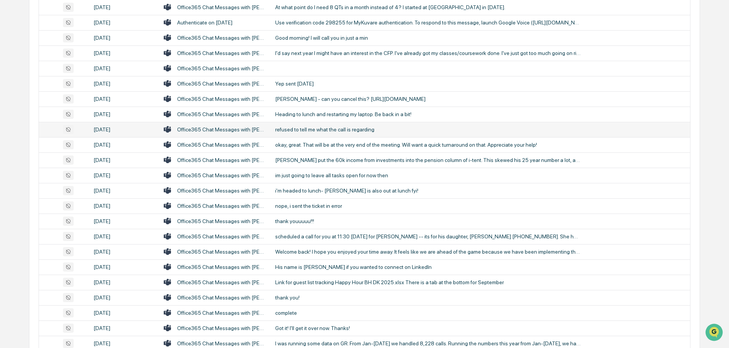
scroll to position [306, 0]
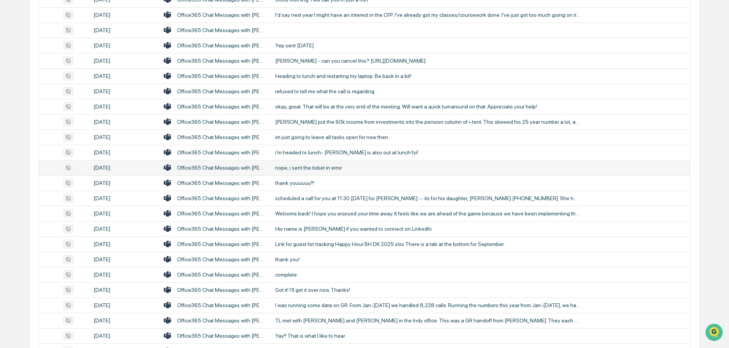
click at [313, 168] on div "nope, i sent the ticket in error" at bounding box center [428, 168] width 306 height 6
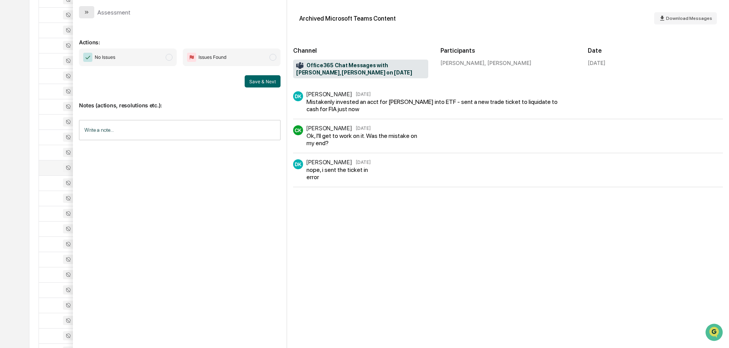
click at [84, 9] on icon "modal" at bounding box center [87, 12] width 6 height 6
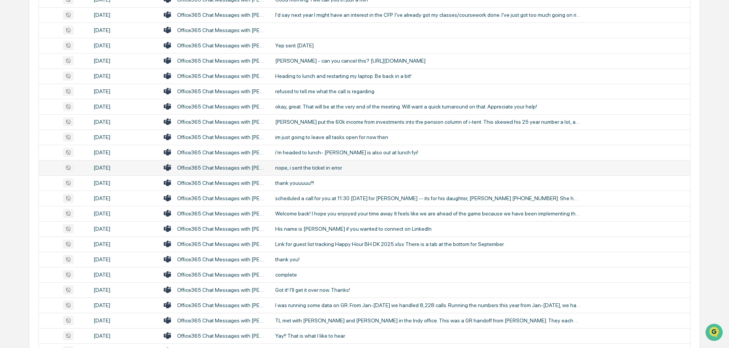
scroll to position [344, 0]
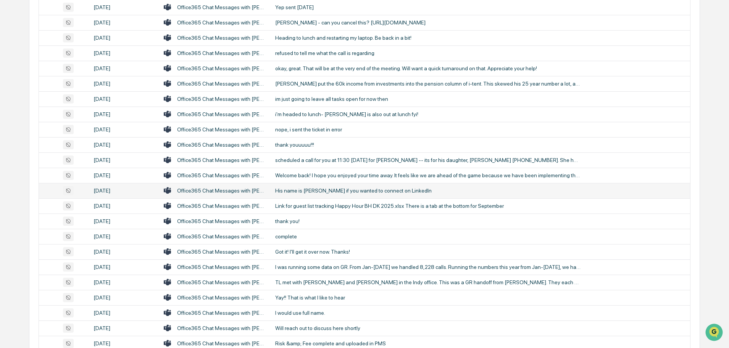
click at [326, 191] on div "His name is [PERSON_NAME] if you wanted to connect on LinkedIn" at bounding box center [428, 191] width 306 height 6
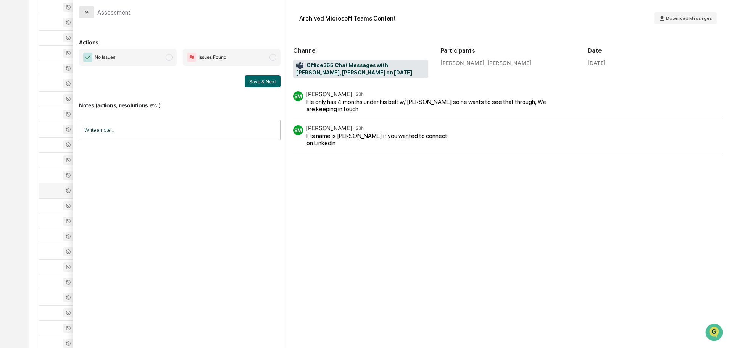
click at [81, 14] on button "modal" at bounding box center [86, 12] width 15 height 12
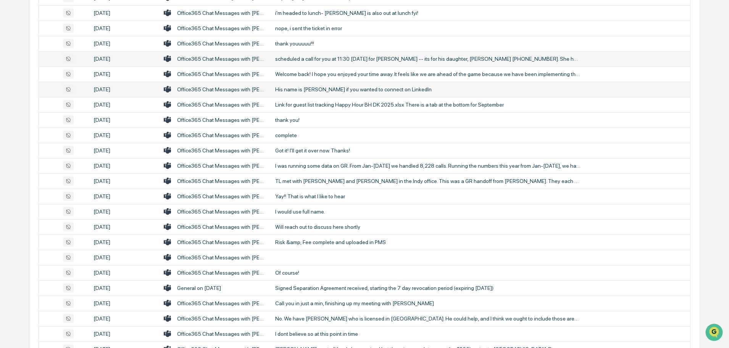
scroll to position [458, 0]
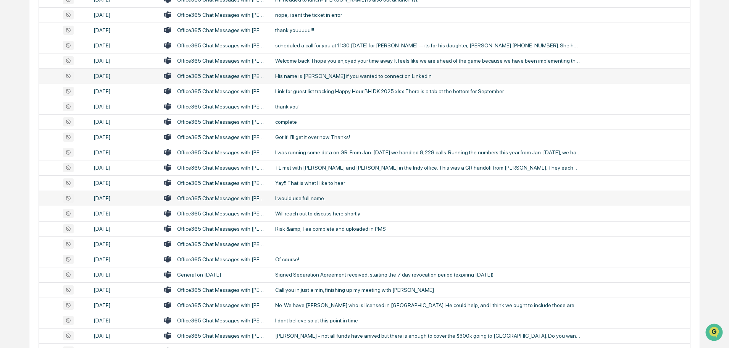
click at [300, 198] on div "I would use full name." at bounding box center [428, 198] width 306 height 6
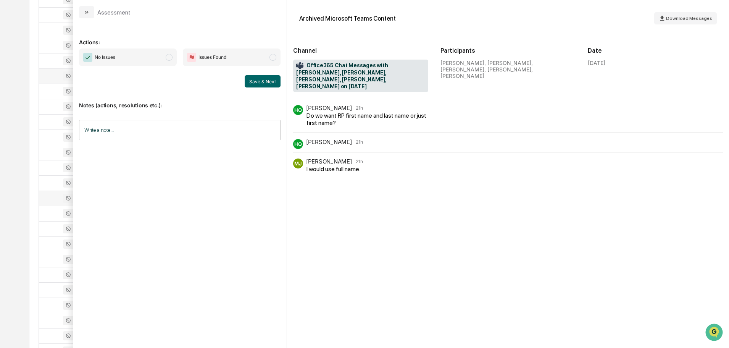
click at [88, 12] on icon "modal" at bounding box center [87, 12] width 6 height 6
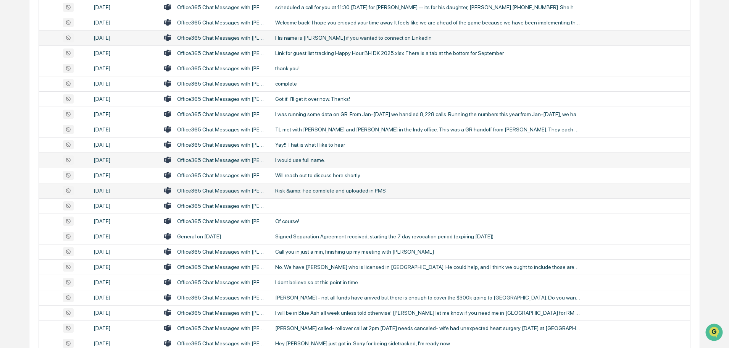
scroll to position [535, 0]
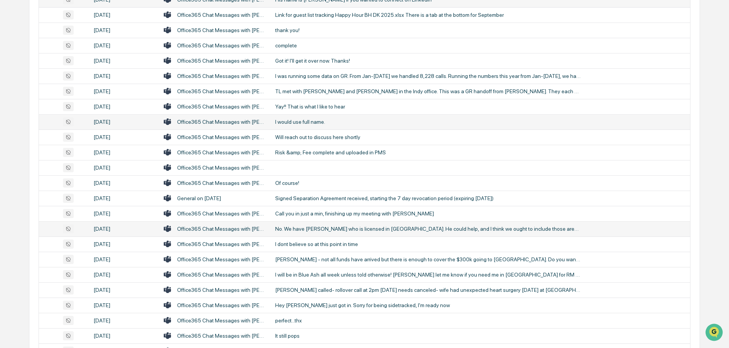
click at [302, 230] on div "No. We have [PERSON_NAME] who is licensed in [GEOGRAPHIC_DATA]. He could help, …" at bounding box center [428, 229] width 306 height 6
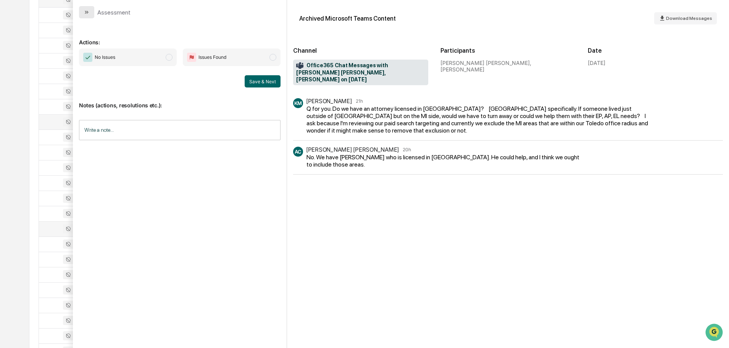
click at [91, 12] on button "modal" at bounding box center [86, 12] width 15 height 12
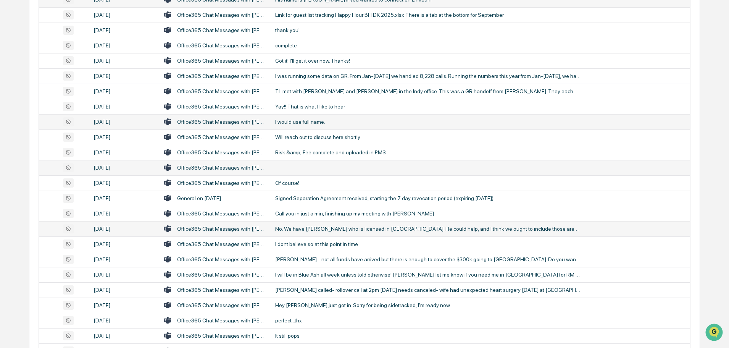
scroll to position [573, 0]
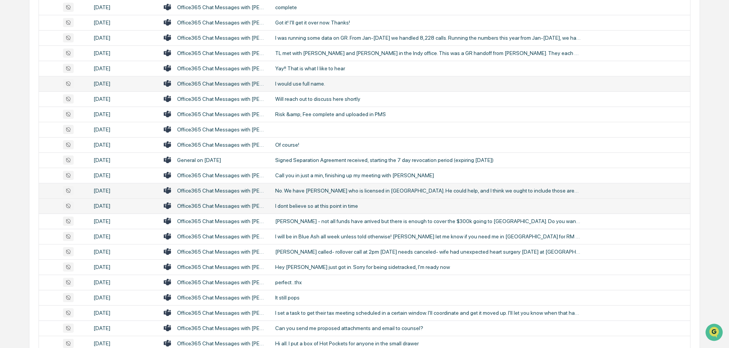
click at [306, 206] on div "I dont believe so at this point in time" at bounding box center [428, 206] width 306 height 6
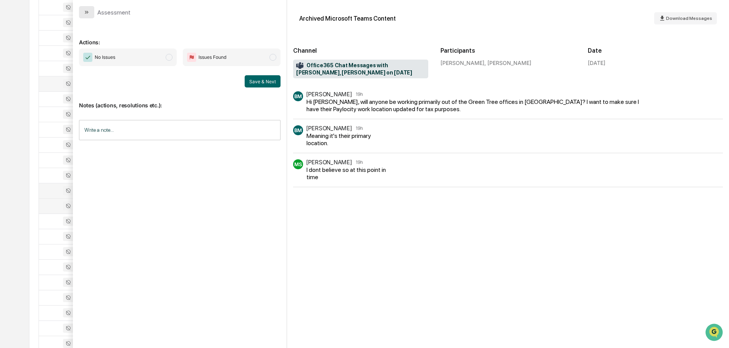
click at [84, 12] on icon "modal" at bounding box center [87, 12] width 6 height 6
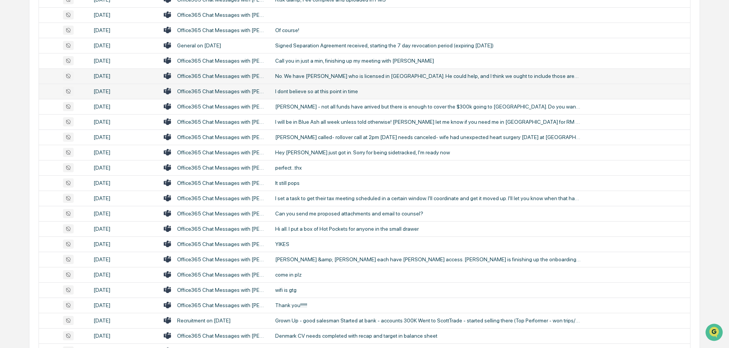
scroll to position [726, 0]
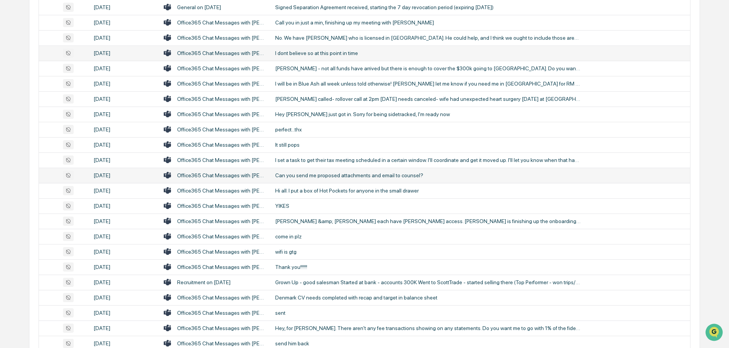
click at [306, 176] on div "Can you send me proposed attachments and email to counsel?" at bounding box center [428, 175] width 306 height 6
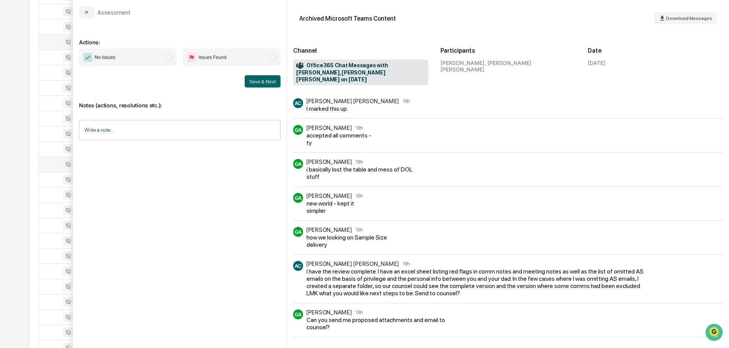
scroll to position [726, 0]
click at [92, 11] on button "modal" at bounding box center [86, 12] width 15 height 12
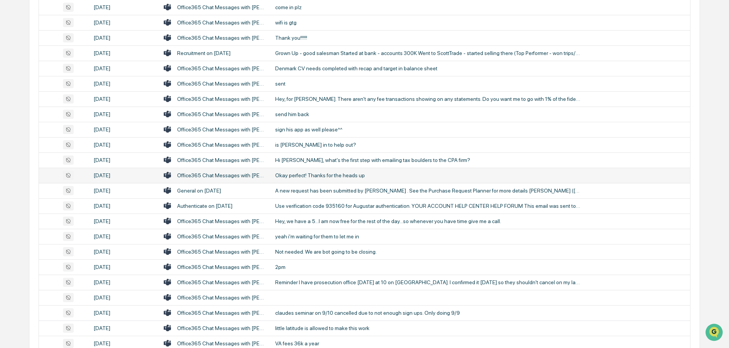
scroll to position [993, 0]
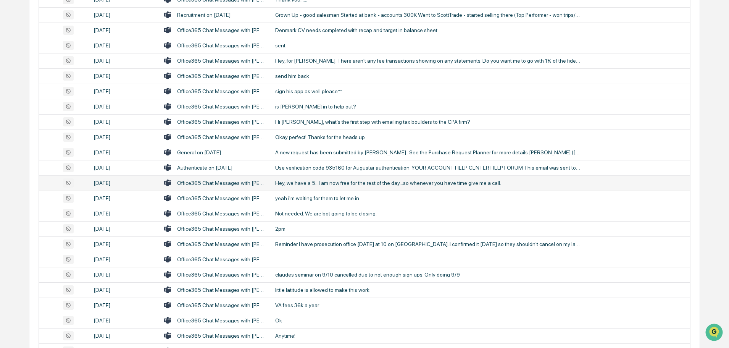
click at [313, 183] on div "Hey, we have a 5...I am now free for the rest of the day...so whenever you have…" at bounding box center [428, 183] width 306 height 6
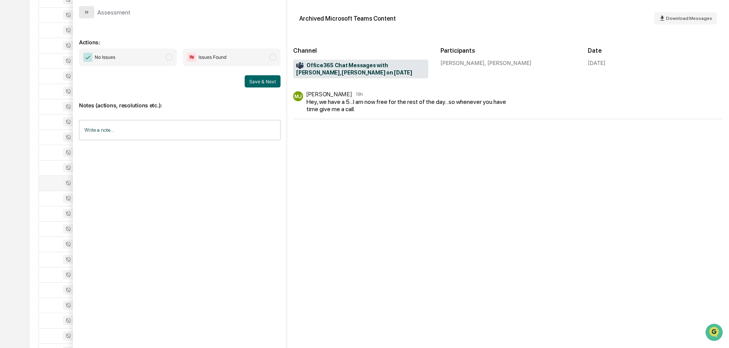
click at [88, 14] on icon "modal" at bounding box center [87, 12] width 6 height 6
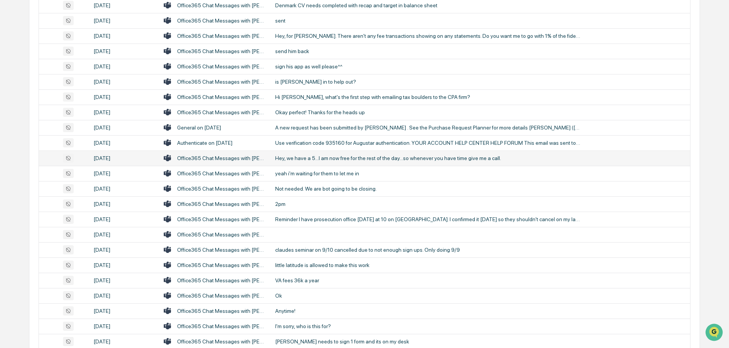
scroll to position [1031, 0]
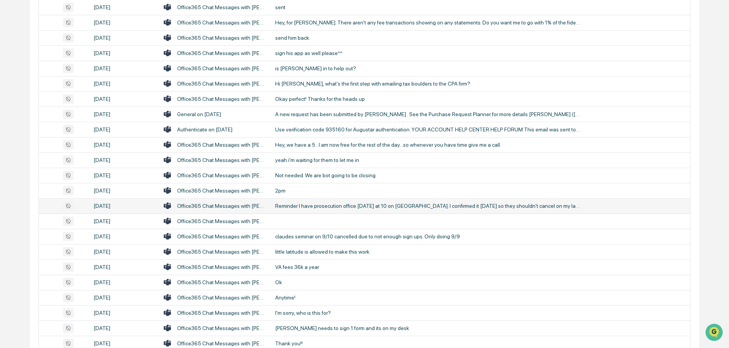
click at [324, 204] on div "Reminder I have prosecution office [DATE] at 10 on [GEOGRAPHIC_DATA]. I confirm…" at bounding box center [428, 206] width 306 height 6
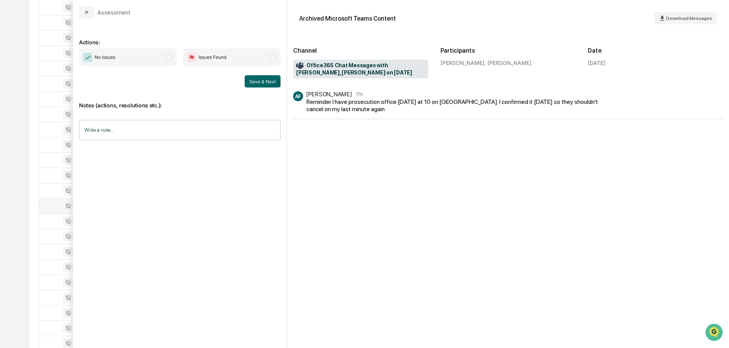
click at [83, 11] on button "modal" at bounding box center [86, 12] width 15 height 12
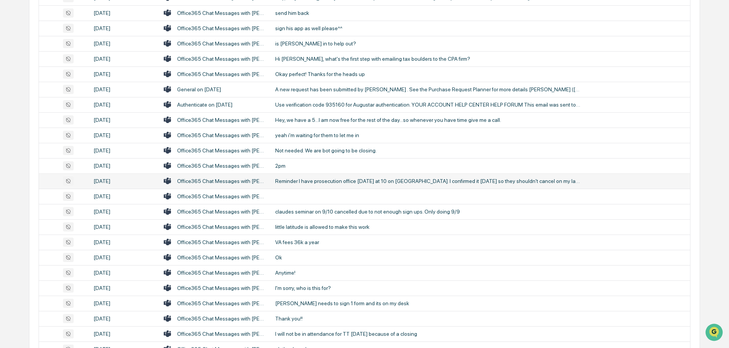
scroll to position [1069, 0]
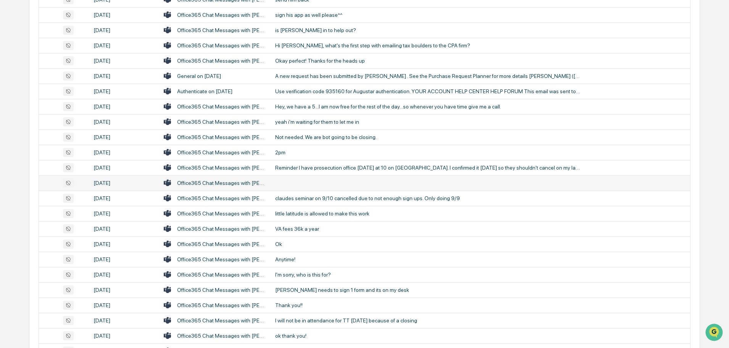
click at [295, 183] on td at bounding box center [481, 182] width 420 height 15
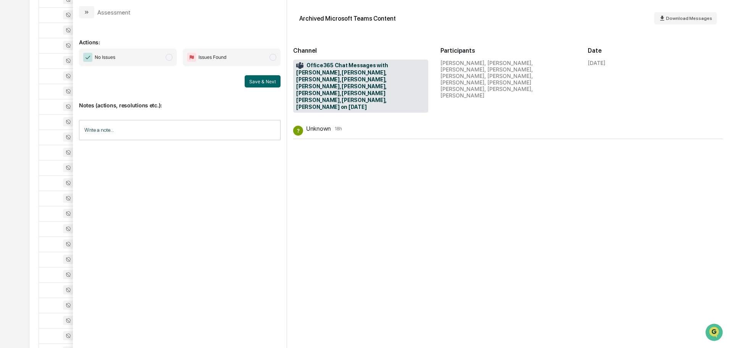
click at [87, 5] on div "Assessment" at bounding box center [180, 9] width 214 height 18
click at [89, 13] on icon "modal" at bounding box center [87, 12] width 6 height 6
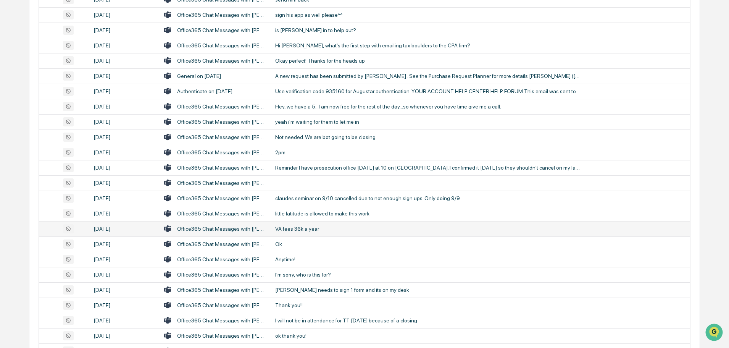
click at [305, 228] on div "VA fees 36k a year" at bounding box center [428, 229] width 306 height 6
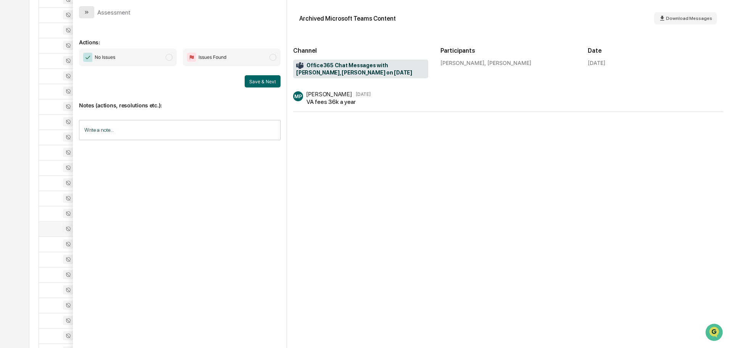
click at [89, 17] on button "modal" at bounding box center [86, 12] width 15 height 12
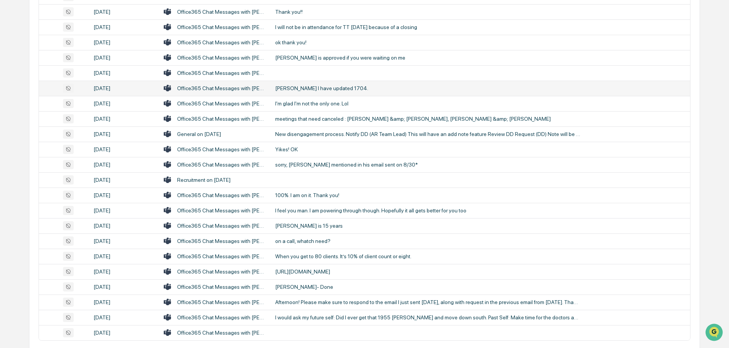
scroll to position [1375, 0]
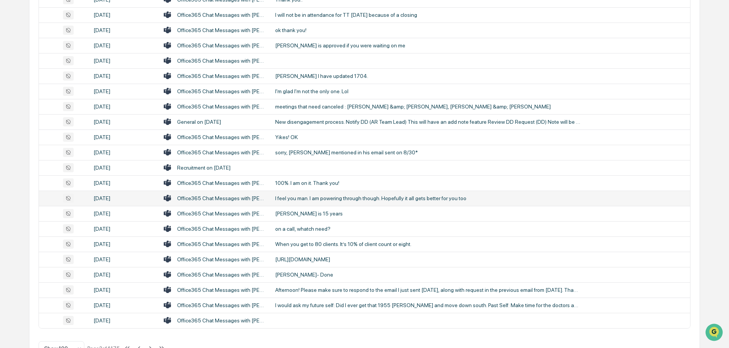
click at [323, 200] on div "I feel you man. I am powering through though. Hopefully it all gets better for …" at bounding box center [428, 198] width 306 height 6
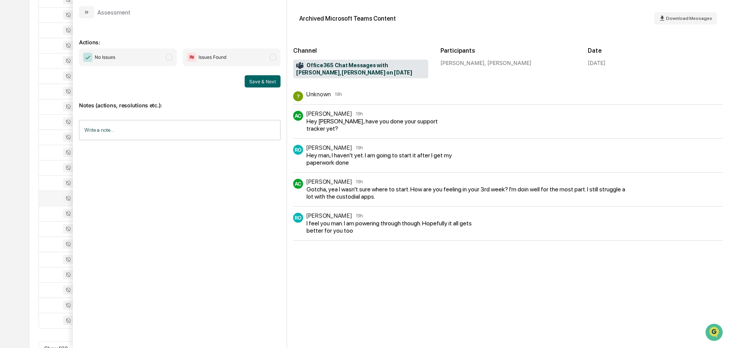
click at [87, 18] on button "modal" at bounding box center [86, 12] width 15 height 12
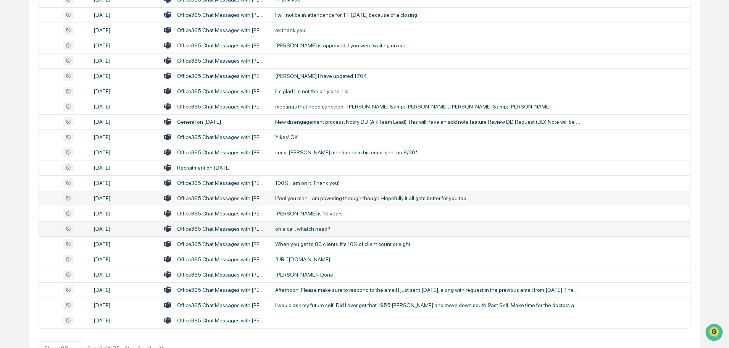
click at [303, 234] on td "on a call, whatch need?" at bounding box center [481, 228] width 420 height 15
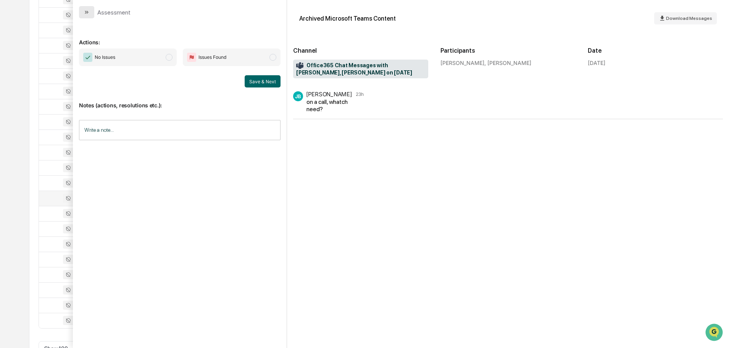
click at [86, 11] on icon "modal" at bounding box center [87, 12] width 6 height 6
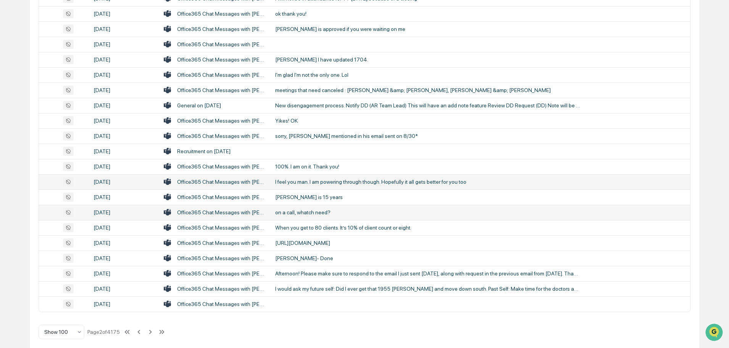
scroll to position [1399, 0]
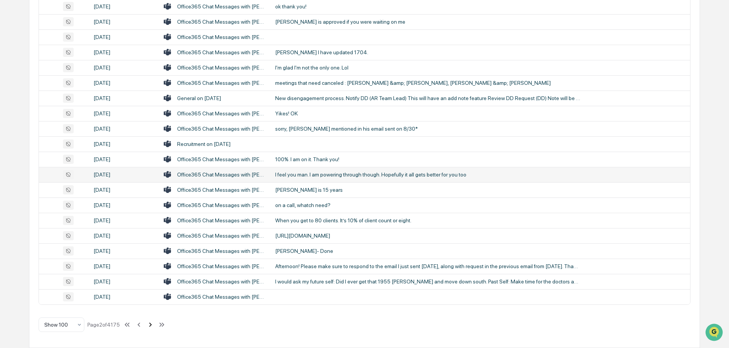
click at [150, 325] on icon at bounding box center [150, 324] width 8 height 8
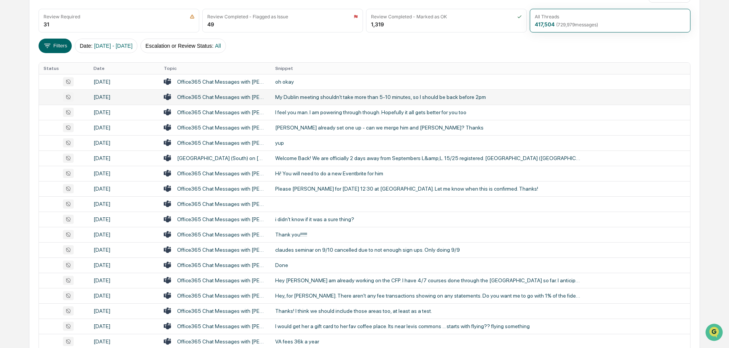
scroll to position [115, 0]
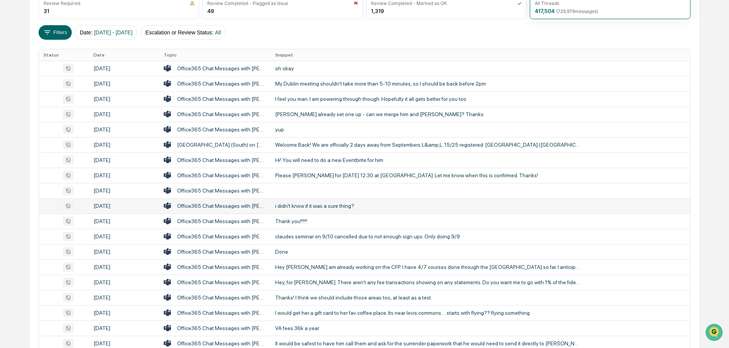
click at [310, 208] on div "i didn't know if it was a sure thing?" at bounding box center [428, 206] width 306 height 6
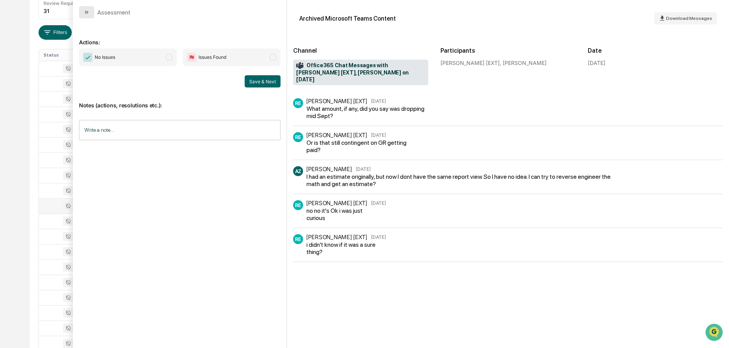
click at [87, 12] on icon "modal" at bounding box center [87, 12] width 6 height 6
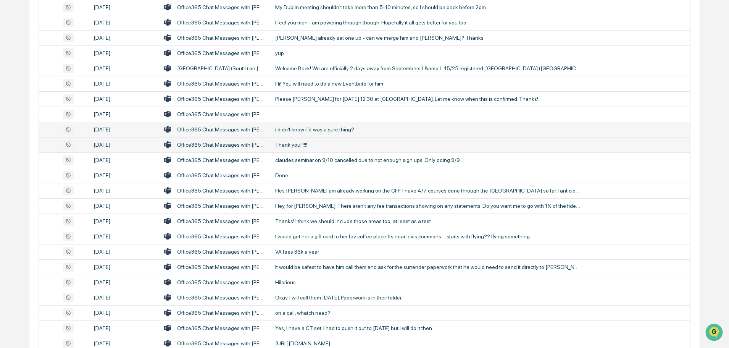
scroll to position [229, 0]
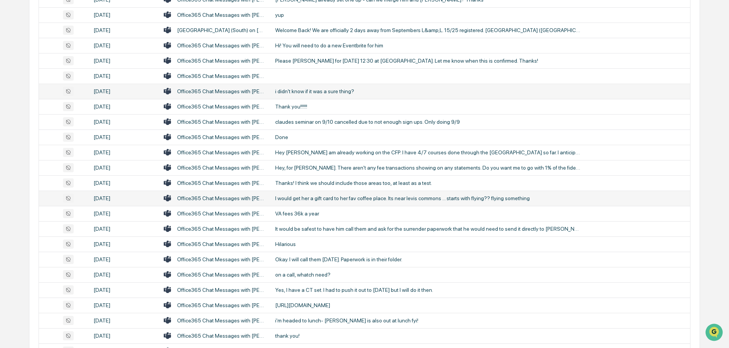
click at [316, 195] on div "I would get her a gift card to her fav coffee place. Its near levis commons ...…" at bounding box center [428, 198] width 306 height 6
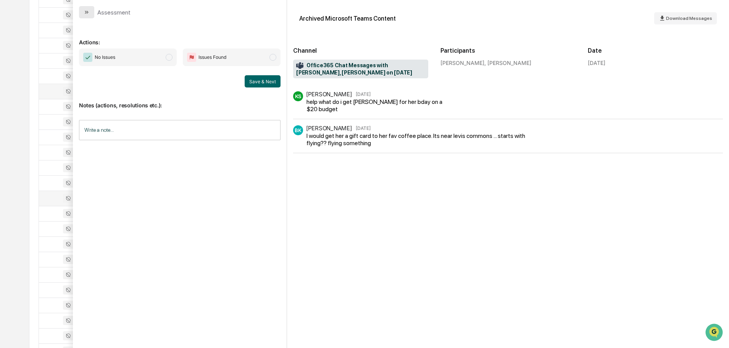
click at [84, 11] on icon "modal" at bounding box center [87, 12] width 6 height 6
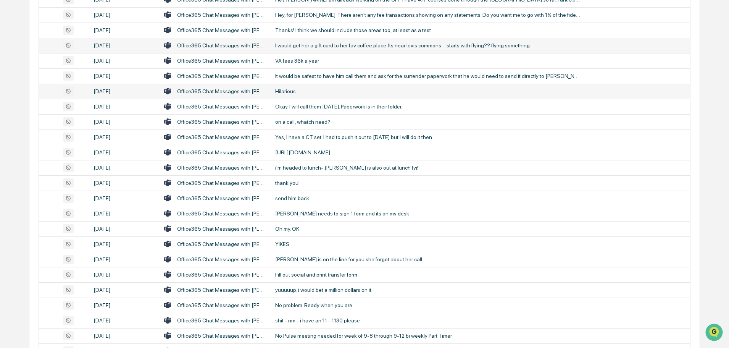
scroll to position [420, 0]
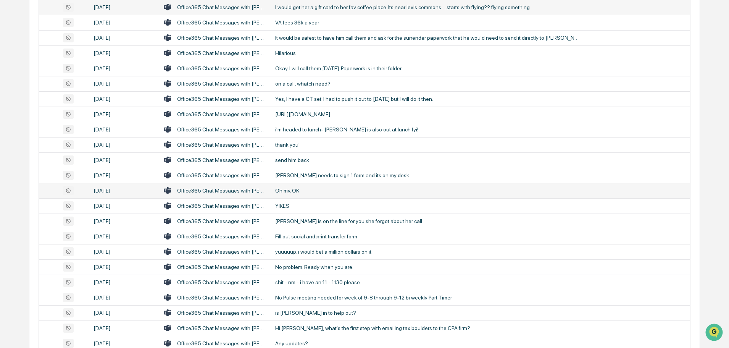
click at [308, 189] on div "Oh my. OK" at bounding box center [428, 191] width 306 height 6
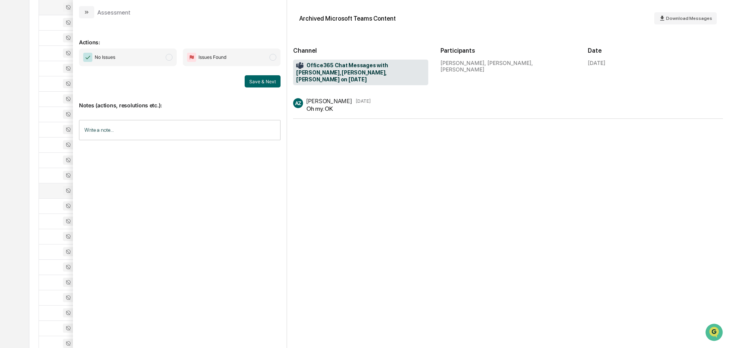
click at [92, 11] on button "modal" at bounding box center [86, 12] width 15 height 12
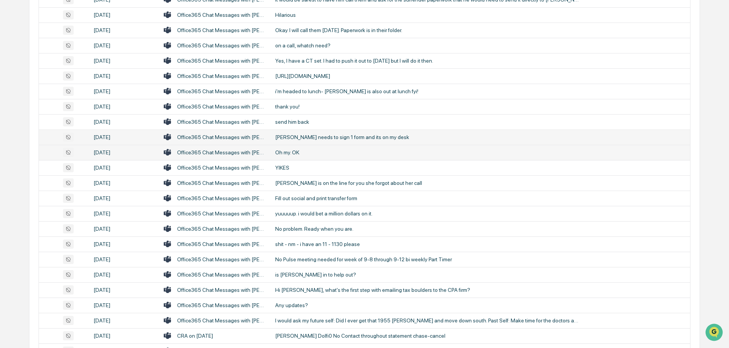
scroll to position [497, 0]
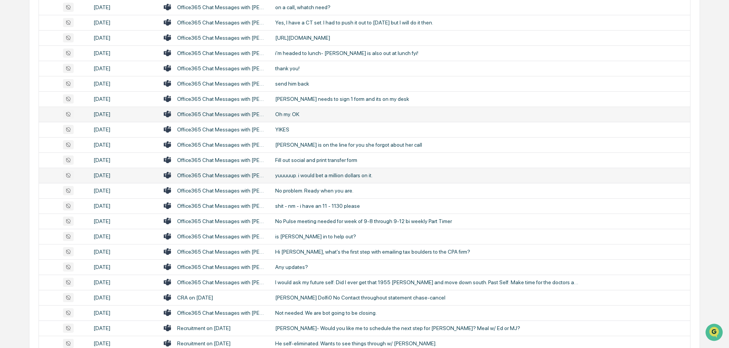
click at [291, 175] on div "yuuuuup. i would bet a million dollars on it." at bounding box center [428, 175] width 306 height 6
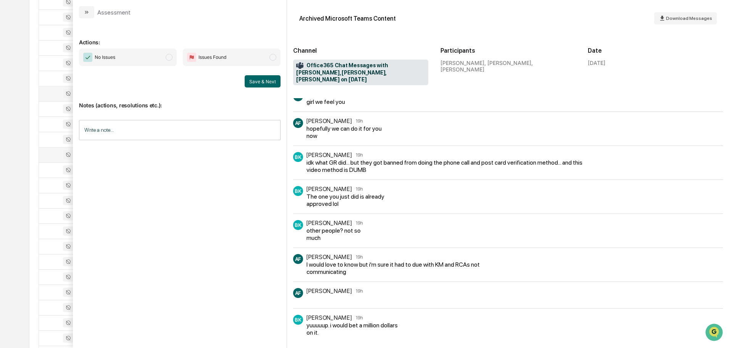
scroll to position [535, 0]
click at [87, 14] on icon "modal" at bounding box center [87, 12] width 6 height 6
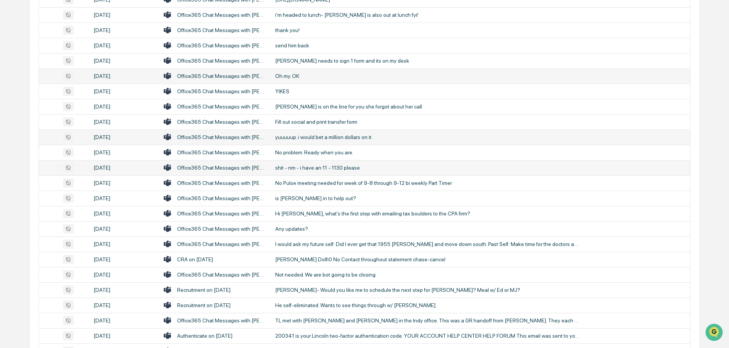
click at [301, 167] on div "shit - nm - i have an 11 - 1130 please" at bounding box center [428, 168] width 306 height 6
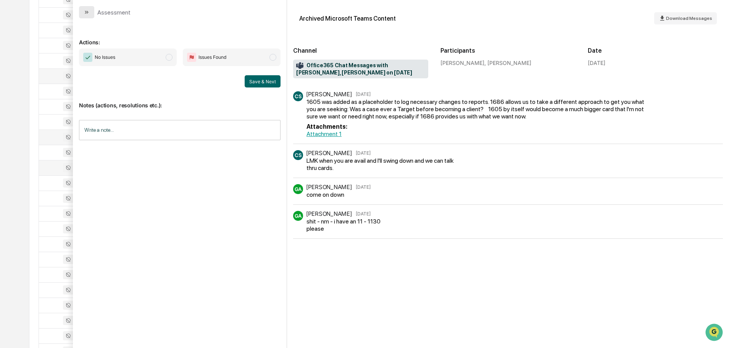
click at [84, 11] on icon "modal" at bounding box center [87, 12] width 6 height 6
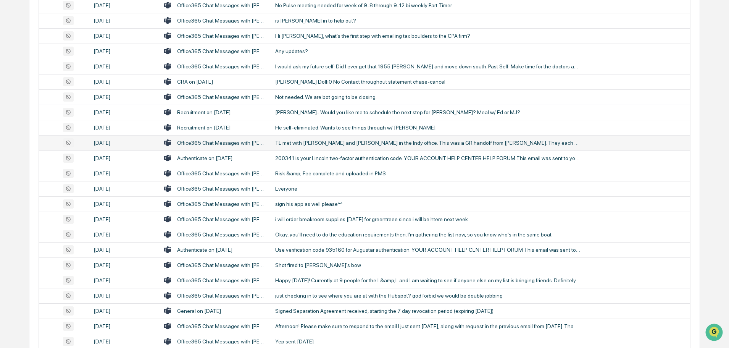
scroll to position [726, 0]
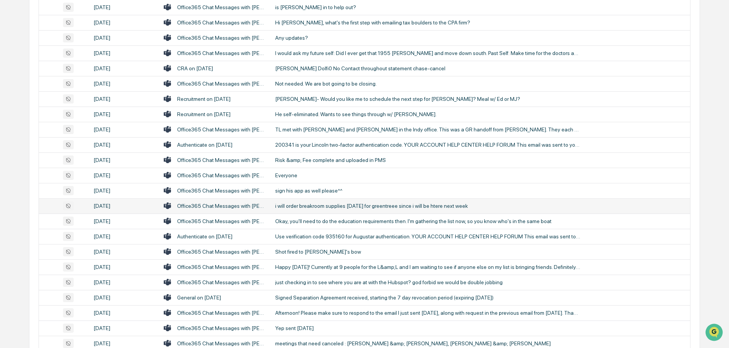
click at [315, 208] on div "i will order breakroom supplies [DATE] for greentreee since i will be htere nex…" at bounding box center [428, 206] width 306 height 6
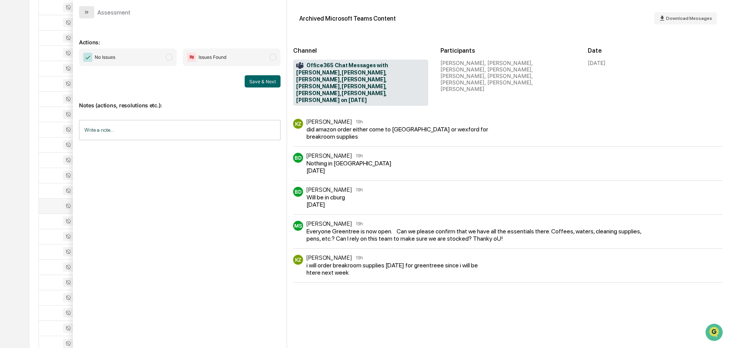
click at [91, 12] on button "modal" at bounding box center [86, 12] width 15 height 12
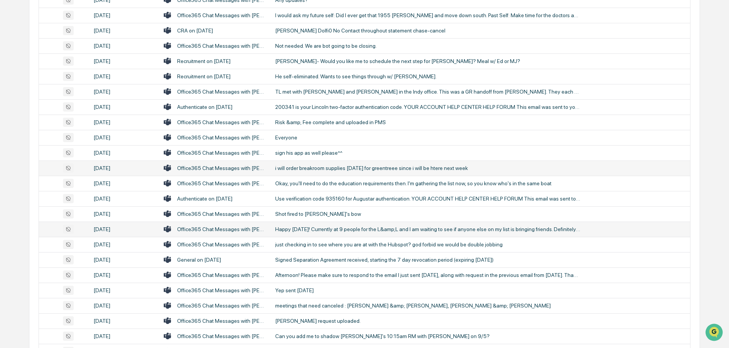
scroll to position [764, 0]
click at [309, 215] on div "Shot fired to [PERSON_NAME]'s bow" at bounding box center [428, 213] width 306 height 6
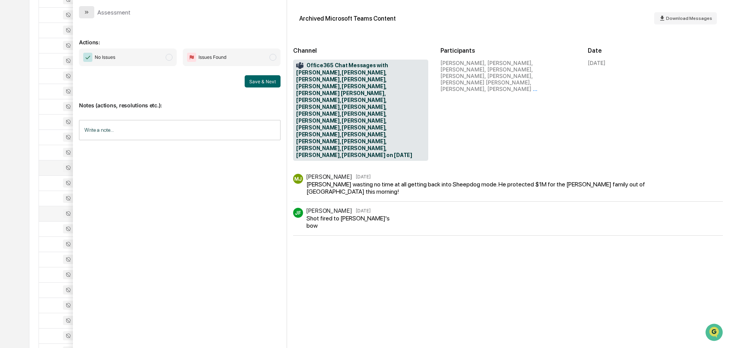
click at [86, 10] on icon "modal" at bounding box center [87, 12] width 6 height 6
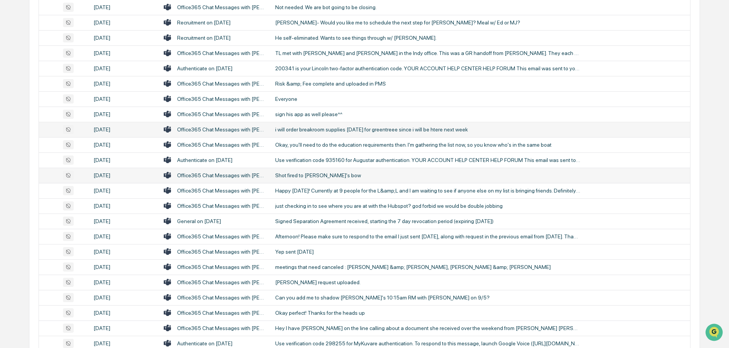
scroll to position [840, 0]
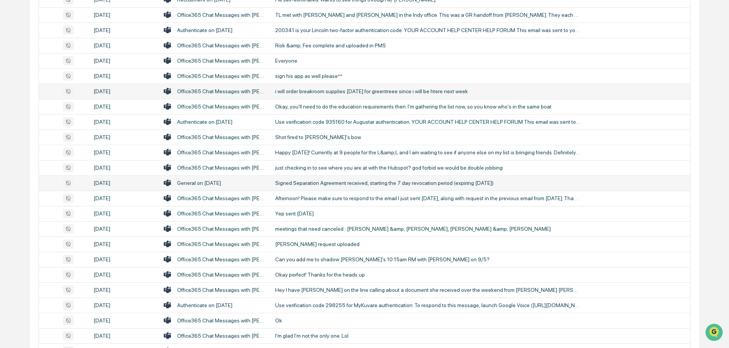
click at [316, 183] on div "Signed Separation Agreement received, starting the 7 day revocation period (exp…" at bounding box center [428, 183] width 306 height 6
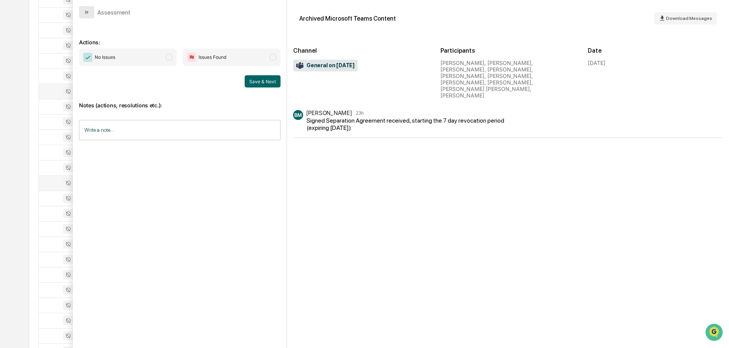
click at [84, 13] on icon "modal" at bounding box center [87, 12] width 6 height 6
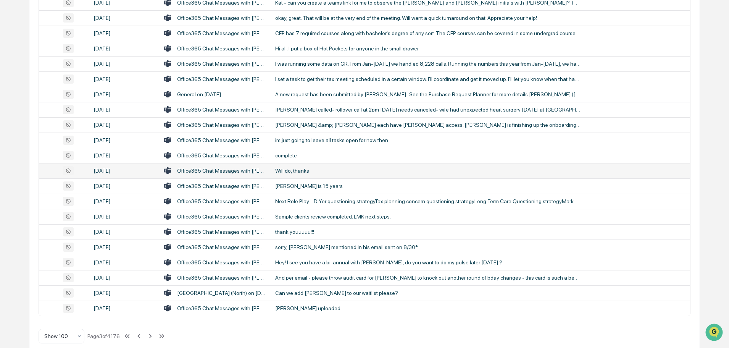
scroll to position [1399, 0]
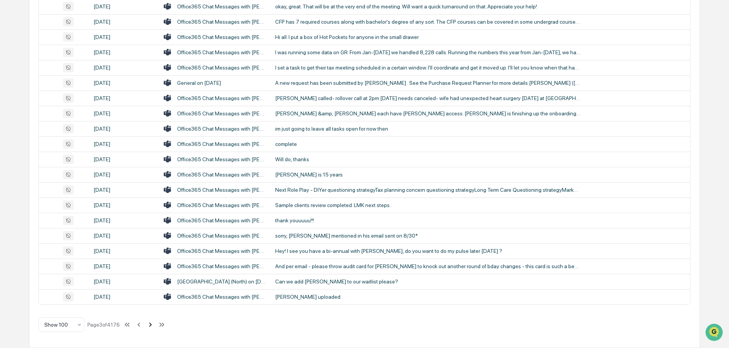
click at [152, 326] on icon at bounding box center [150, 324] width 8 height 8
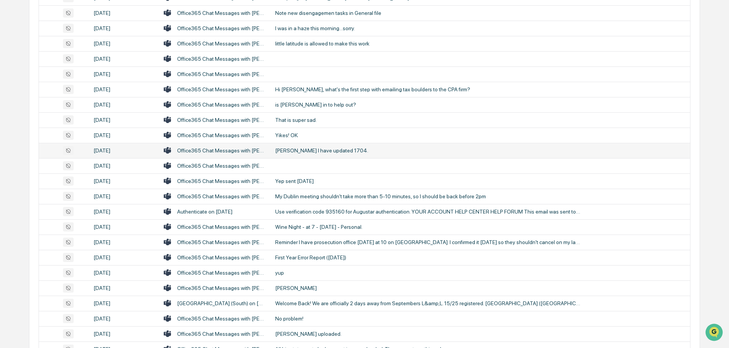
scroll to position [229, 0]
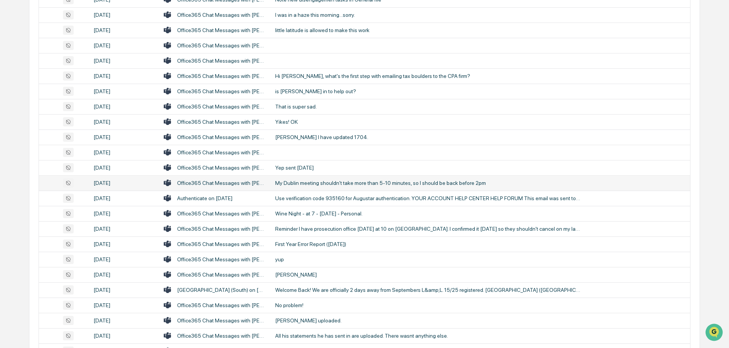
click at [327, 185] on div "My Dublin meeting shouldn't take more than 5-10 minutes, so I should be back be…" at bounding box center [428, 183] width 306 height 6
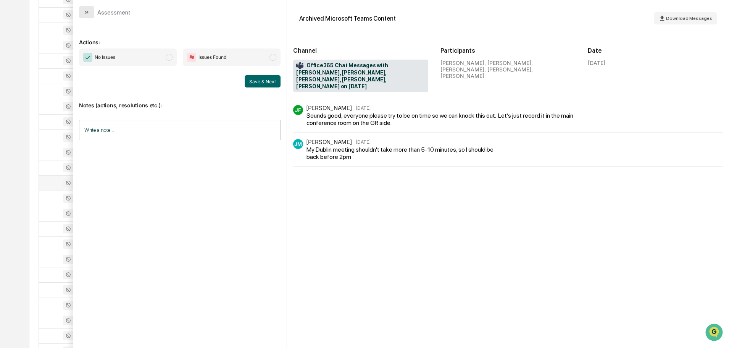
click at [93, 11] on button "modal" at bounding box center [86, 12] width 15 height 12
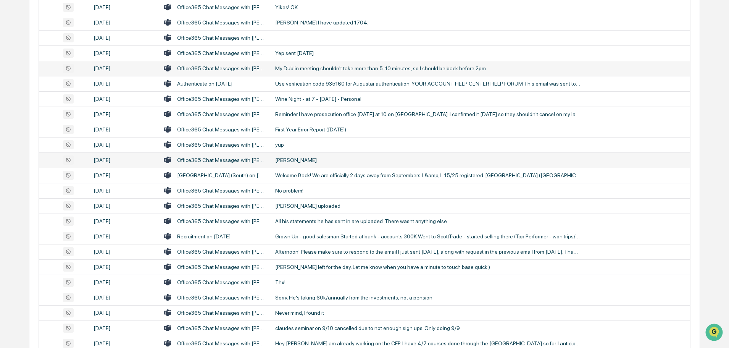
scroll to position [382, 0]
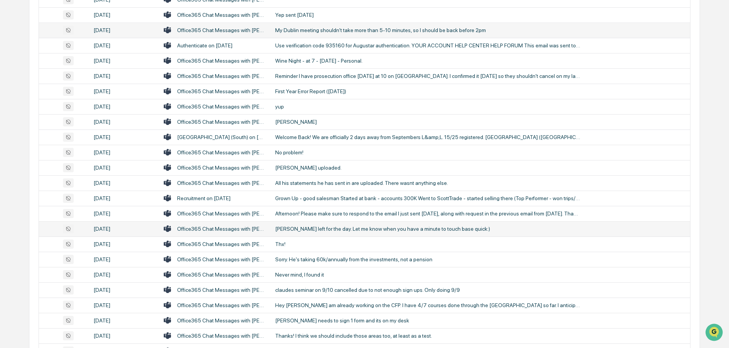
click at [327, 228] on div "[PERSON_NAME] left for the day. Let me know when you have a minute to touch bas…" at bounding box center [428, 229] width 306 height 6
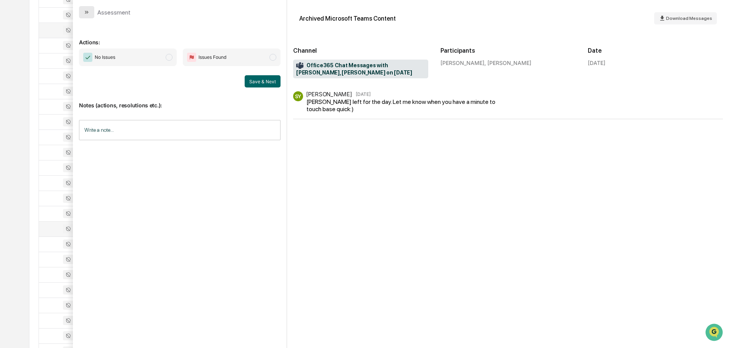
click at [88, 12] on icon "modal" at bounding box center [88, 12] width 2 height 3
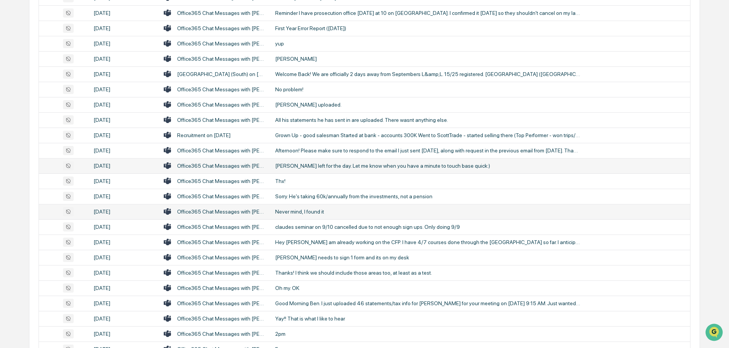
scroll to position [458, 0]
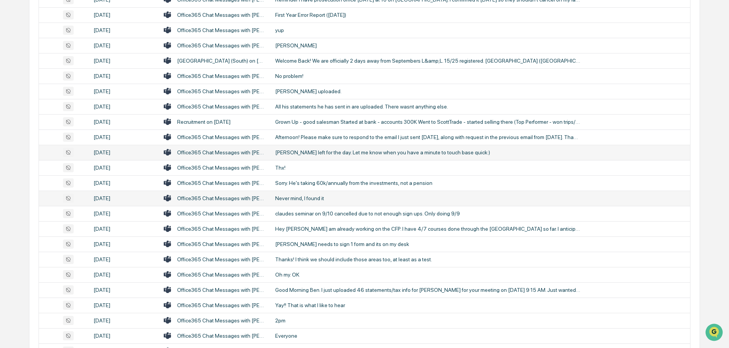
click at [317, 199] on div "Never mind, I found it" at bounding box center [428, 198] width 306 height 6
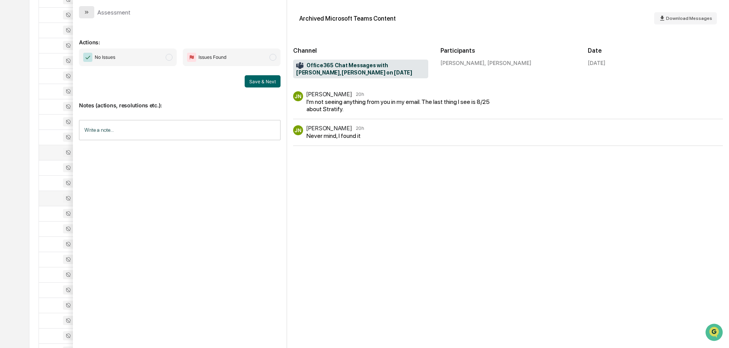
click at [89, 10] on icon "modal" at bounding box center [87, 12] width 6 height 6
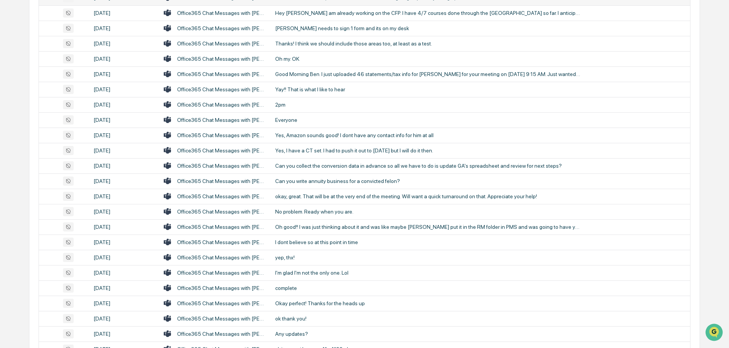
scroll to position [687, 0]
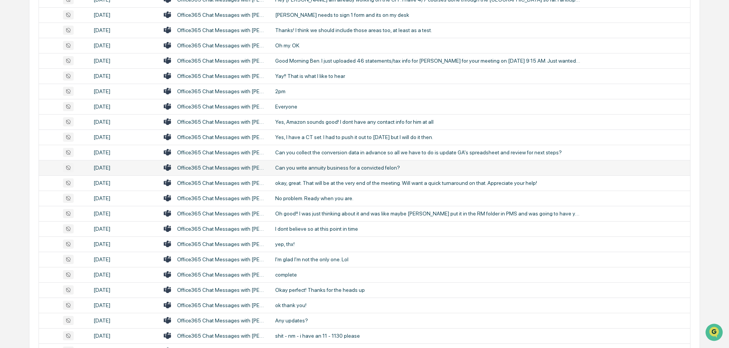
click at [336, 165] on div "Can you write annuity business for a convicted felon?" at bounding box center [428, 168] width 306 height 6
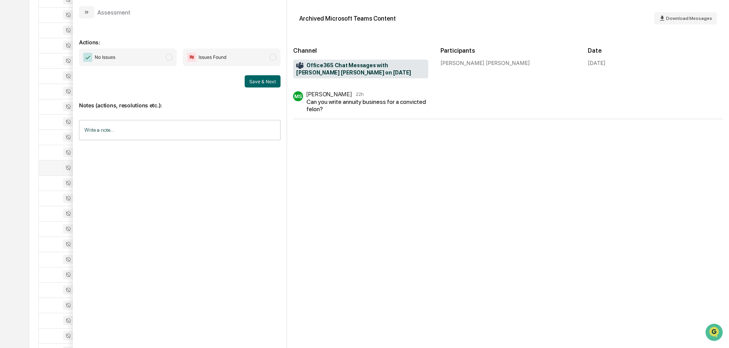
click at [85, 11] on icon "modal" at bounding box center [86, 12] width 2 height 3
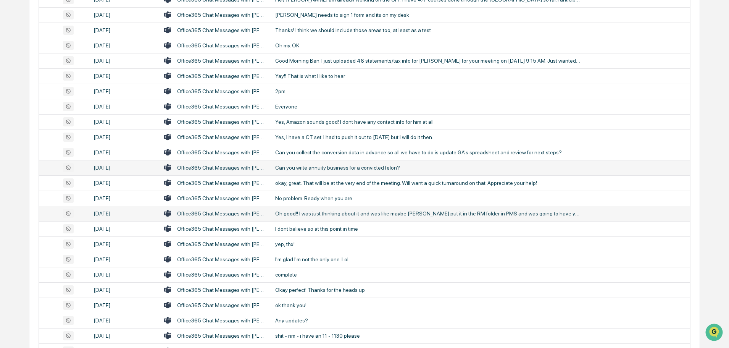
click at [333, 211] on div "Oh good!! I was just thinking about it and was like maybe [PERSON_NAME] put it …" at bounding box center [428, 213] width 306 height 6
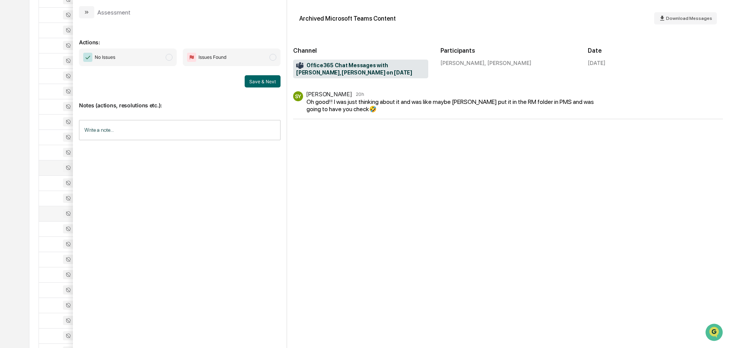
click at [82, 11] on button "modal" at bounding box center [86, 12] width 15 height 12
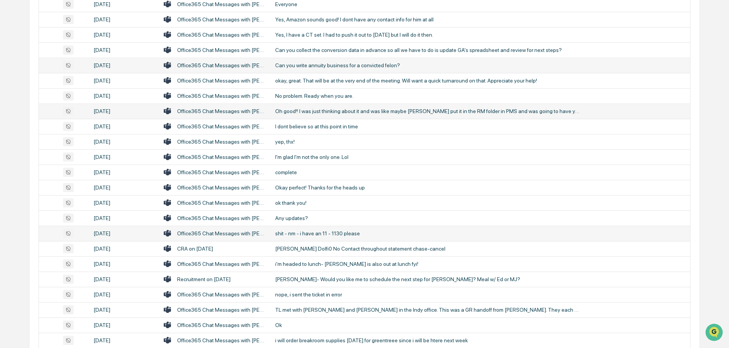
scroll to position [802, 0]
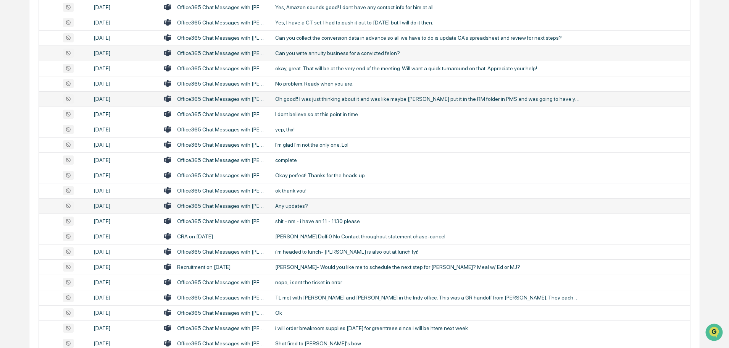
click at [306, 208] on div "Any updates?" at bounding box center [428, 206] width 306 height 6
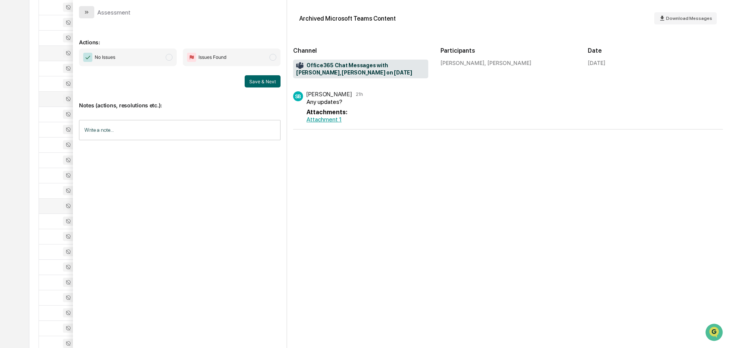
click at [86, 13] on icon "modal" at bounding box center [86, 12] width 2 height 3
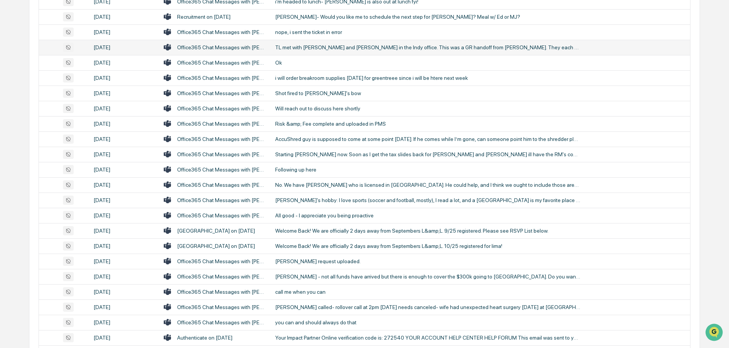
scroll to position [1069, 0]
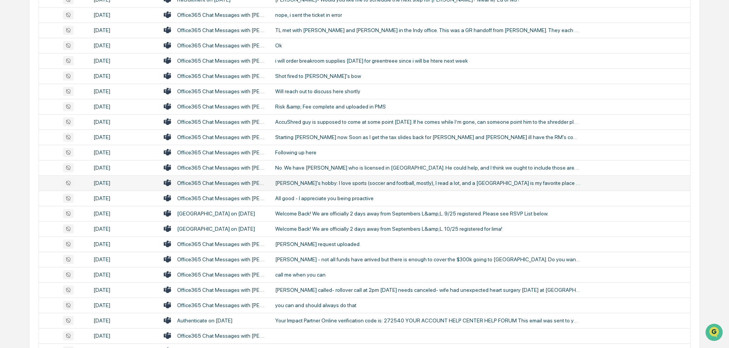
click at [314, 186] on td "[PERSON_NAME]'s hobby: I love sports (soccer and football, mostly), I read a lo…" at bounding box center [481, 182] width 420 height 15
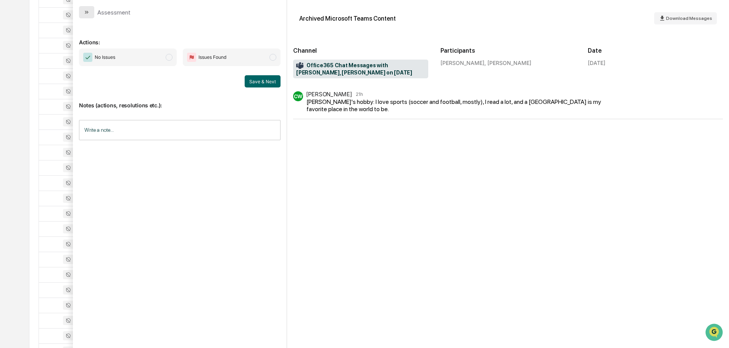
click at [89, 11] on icon "modal" at bounding box center [87, 12] width 6 height 6
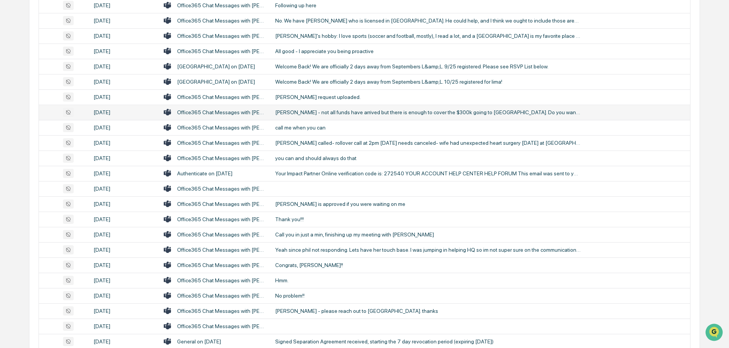
scroll to position [1222, 0]
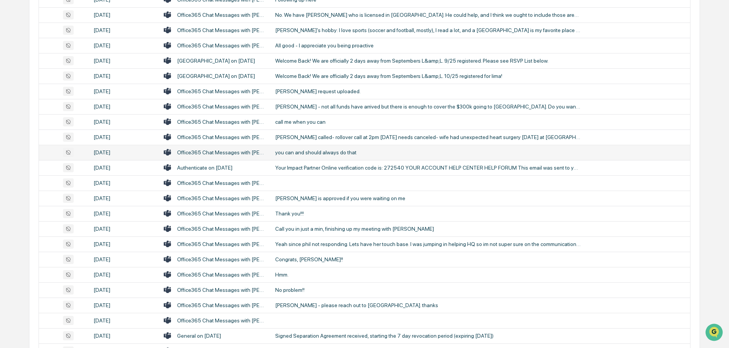
click at [307, 154] on div "you can and should always do that" at bounding box center [428, 152] width 306 height 6
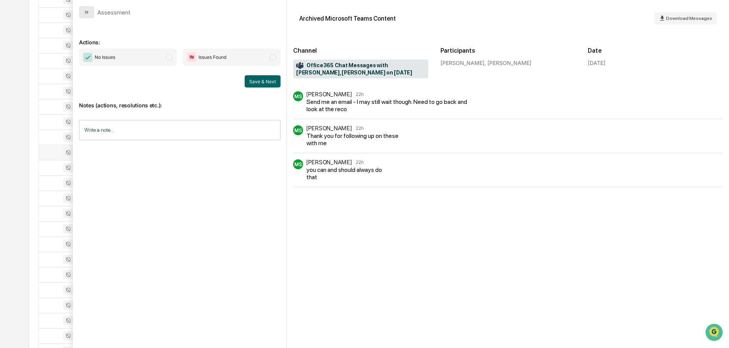
click at [93, 13] on button "modal" at bounding box center [86, 12] width 15 height 12
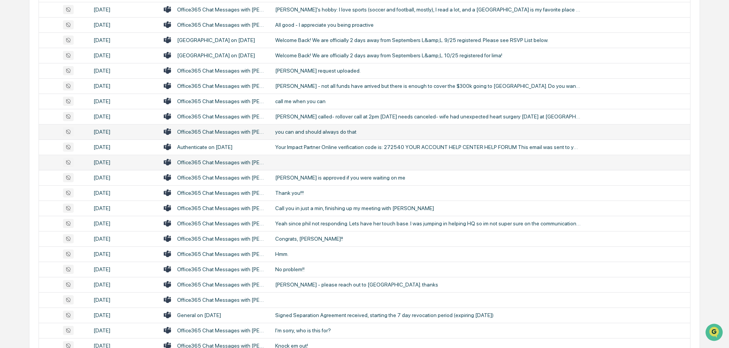
scroll to position [1260, 0]
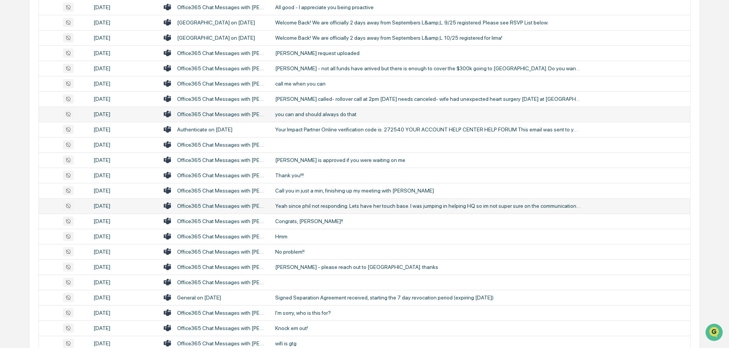
click at [308, 204] on div "Yeah since phil not responding. Lets have her touch base. I was jumping in help…" at bounding box center [428, 206] width 306 height 6
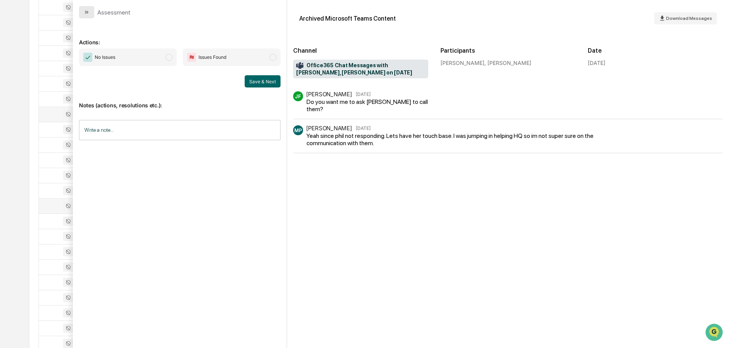
click at [92, 11] on button "modal" at bounding box center [86, 12] width 15 height 12
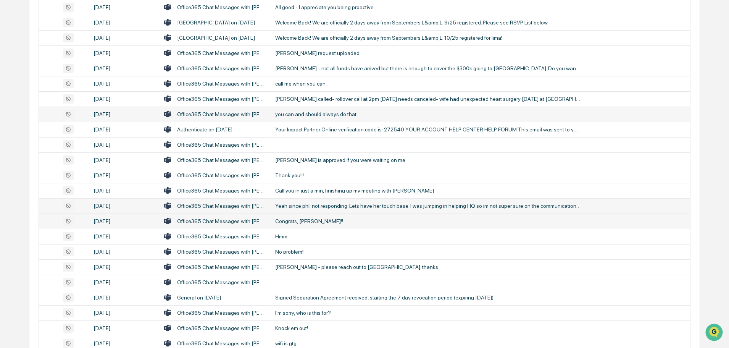
click at [293, 223] on div "Congrats, [PERSON_NAME]!!" at bounding box center [428, 221] width 306 height 6
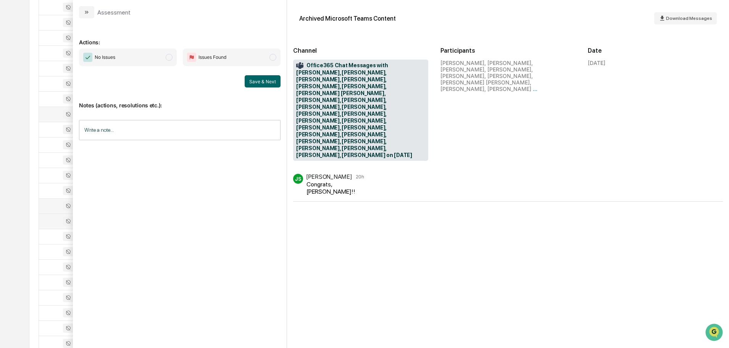
click at [84, 13] on icon "modal" at bounding box center [87, 12] width 6 height 6
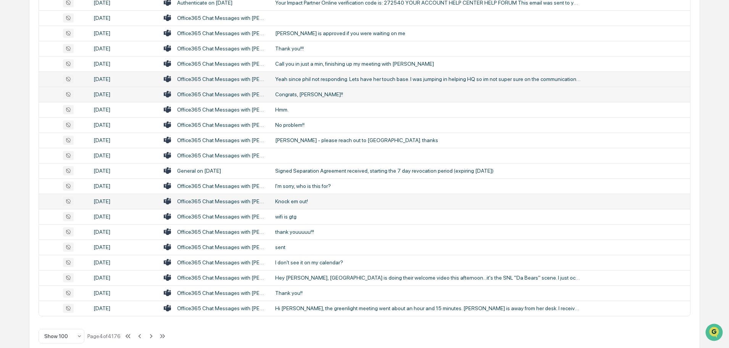
scroll to position [1399, 0]
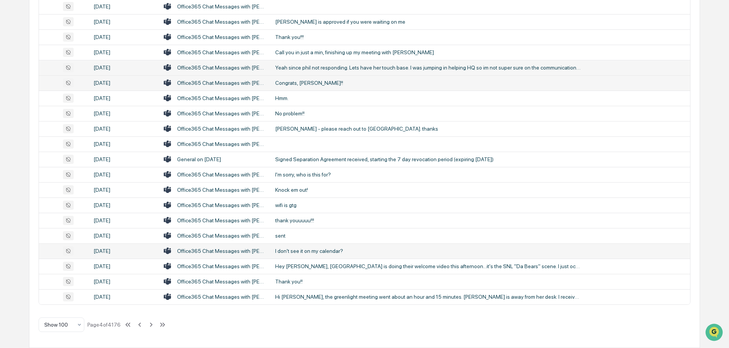
click at [312, 258] on td "I don't see it on my calendar?" at bounding box center [481, 250] width 420 height 15
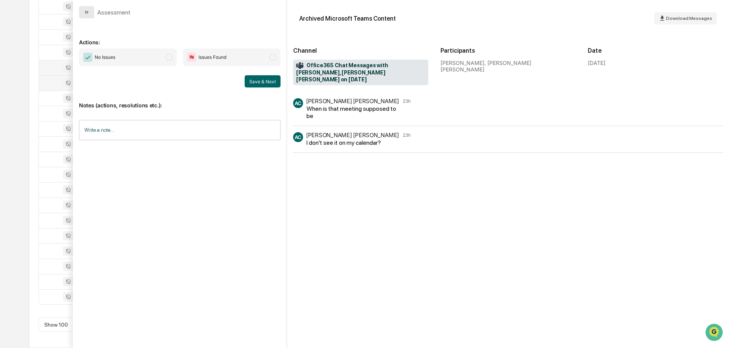
click at [89, 14] on icon "modal" at bounding box center [87, 12] width 6 height 6
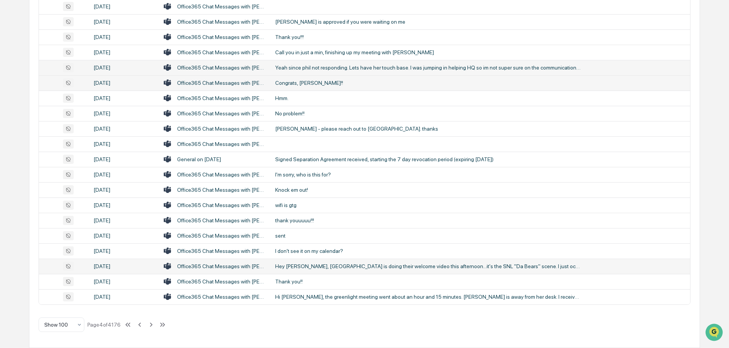
click at [307, 266] on div "Hey [PERSON_NAME], [GEOGRAPHIC_DATA] is doing their welcome video this afternoo…" at bounding box center [428, 266] width 306 height 6
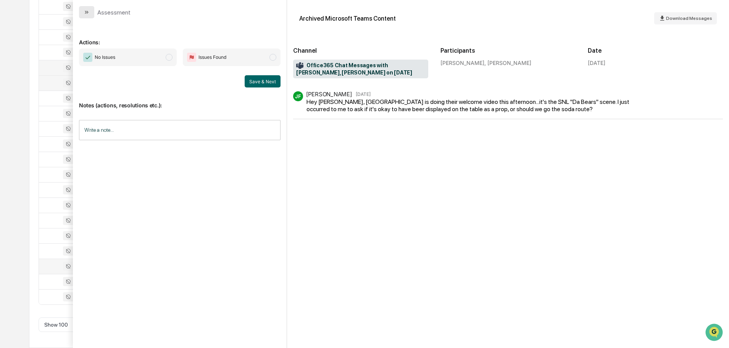
click at [88, 15] on icon "modal" at bounding box center [87, 12] width 6 height 6
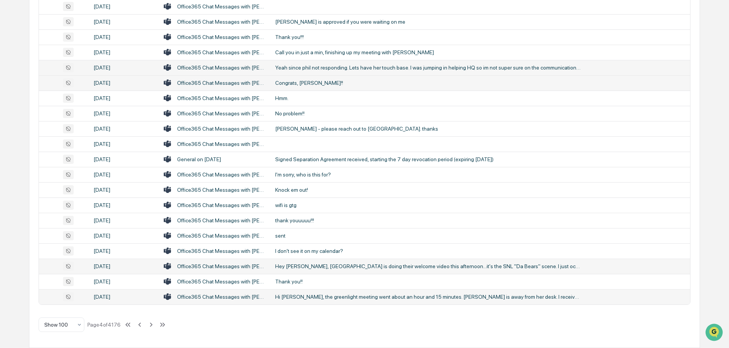
click at [305, 297] on div "Hi [PERSON_NAME], the greenlight meeting went about an hour and 15 minutes. [PE…" at bounding box center [428, 297] width 306 height 6
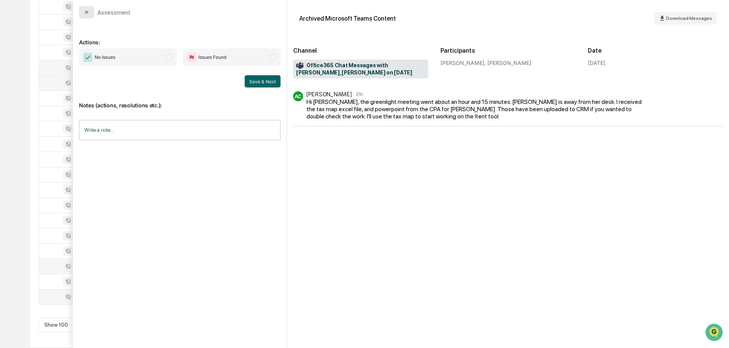
click at [88, 15] on icon "modal" at bounding box center [87, 12] width 6 height 6
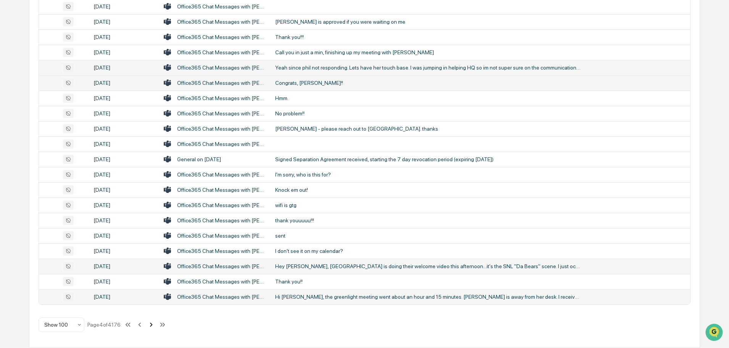
click at [152, 324] on icon at bounding box center [151, 324] width 8 height 8
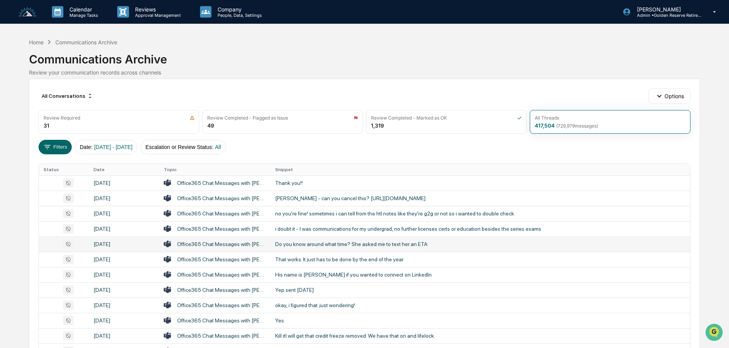
click at [314, 241] on div "Do you know around what time? She asked me to text her an ETA" at bounding box center [428, 244] width 306 height 6
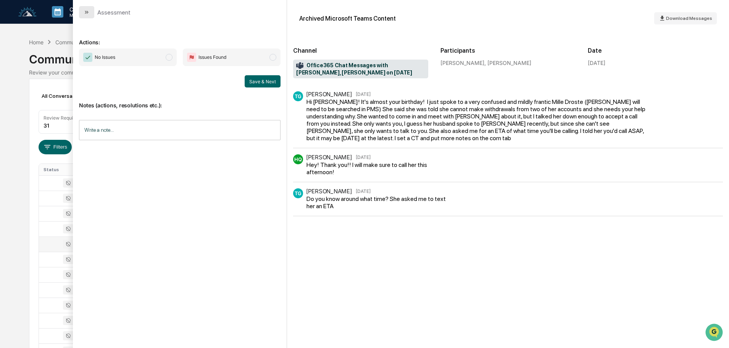
click at [84, 10] on icon "modal" at bounding box center [87, 12] width 6 height 6
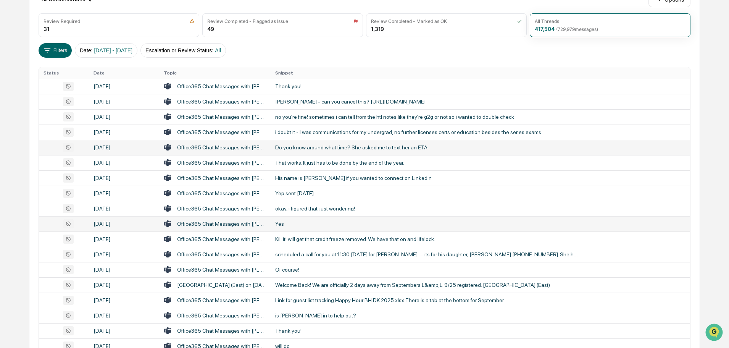
scroll to position [115, 0]
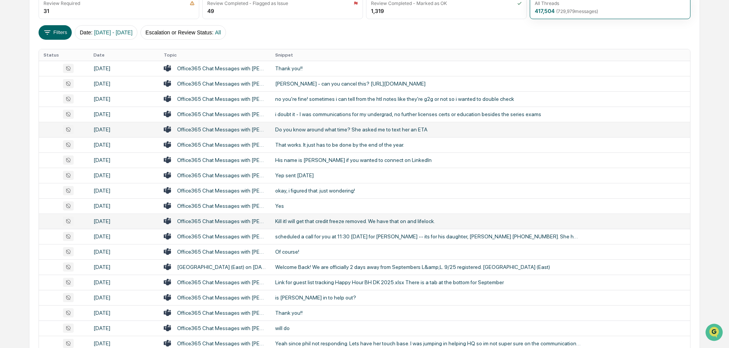
click at [325, 220] on div "Kill itI will get that credit freeze removed. We have that on and lifelock." at bounding box center [428, 221] width 306 height 6
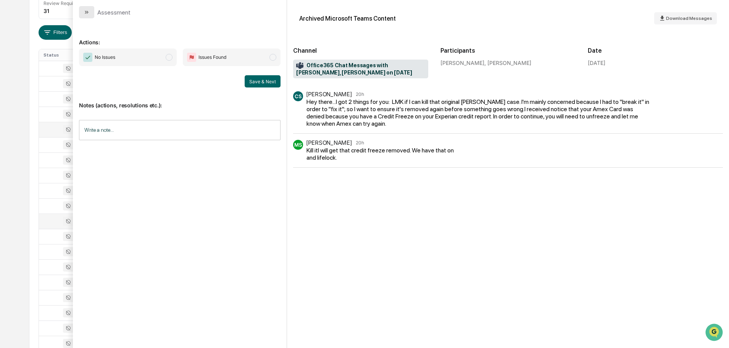
click at [86, 10] on icon "modal" at bounding box center [87, 12] width 6 height 6
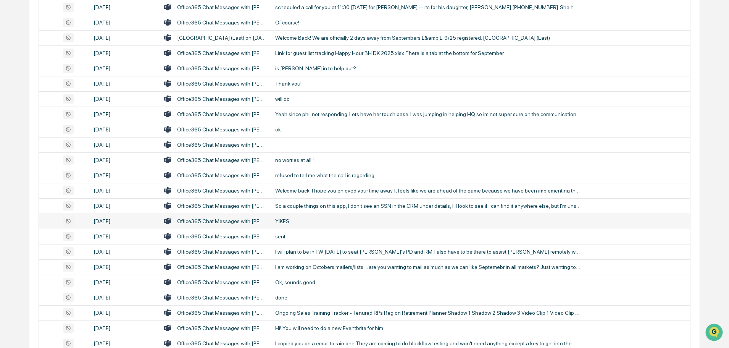
scroll to position [382, 0]
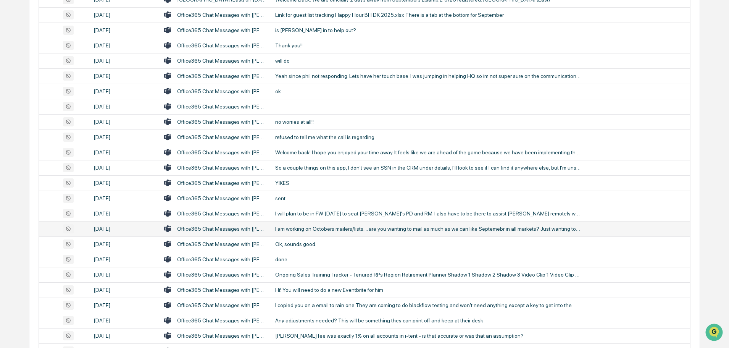
click at [318, 229] on div "I am working on Octobers mailers/lists.... are you wanting to mail as much as w…" at bounding box center [428, 229] width 306 height 6
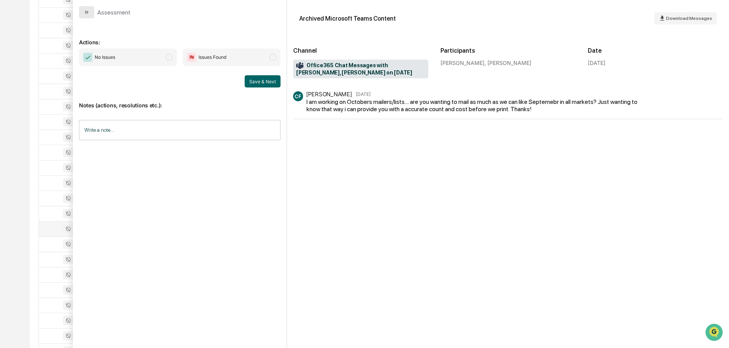
click at [92, 11] on button "modal" at bounding box center [86, 12] width 15 height 12
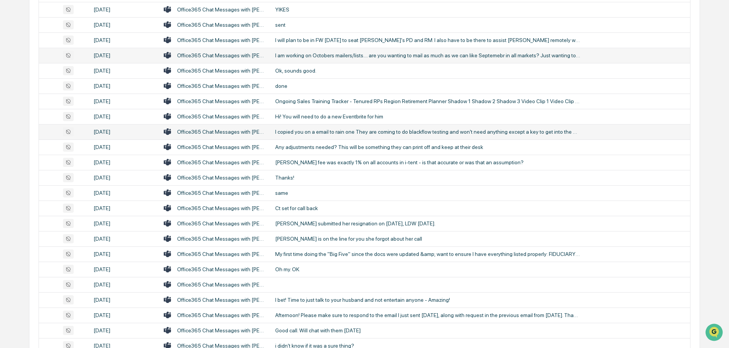
scroll to position [573, 0]
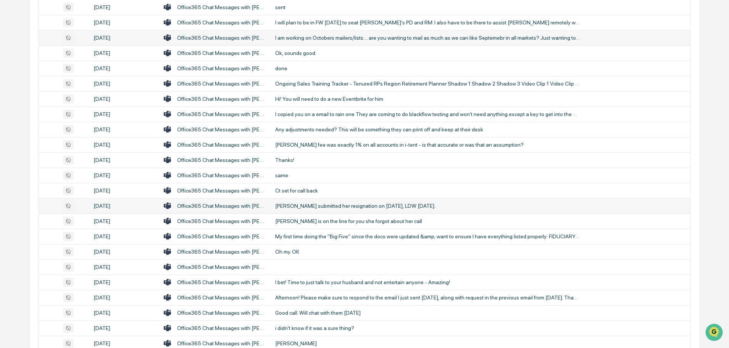
click at [323, 204] on div "[PERSON_NAME] submitted her resignation on [DATE], LDW [DATE]." at bounding box center [428, 206] width 306 height 6
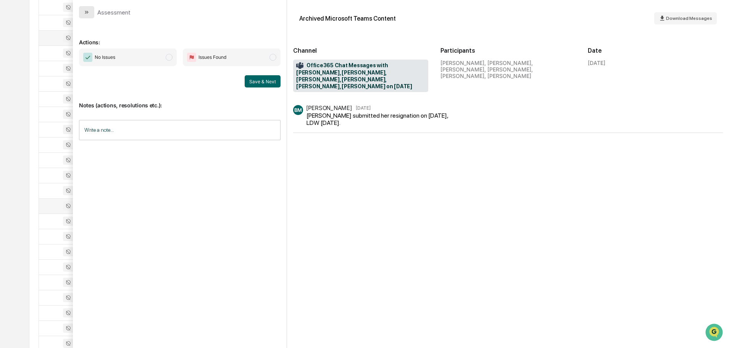
click at [87, 10] on icon "modal" at bounding box center [87, 12] width 6 height 6
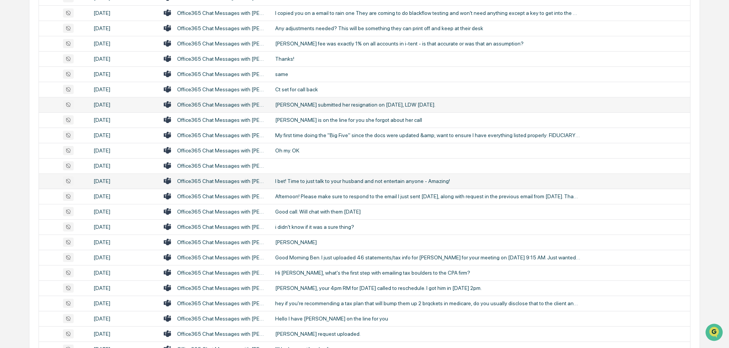
scroll to position [687, 0]
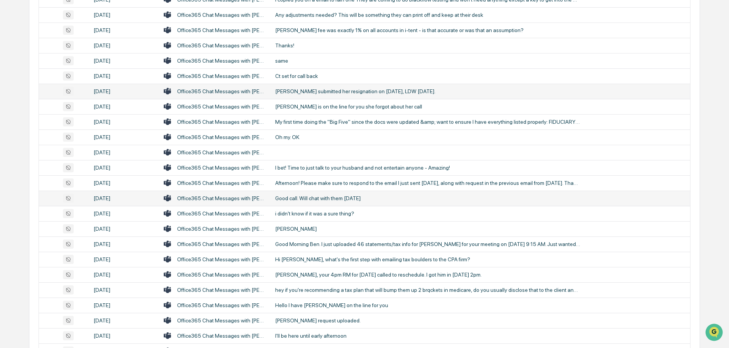
click at [311, 199] on div "Good call. Will chat with them [DATE]" at bounding box center [428, 198] width 306 height 6
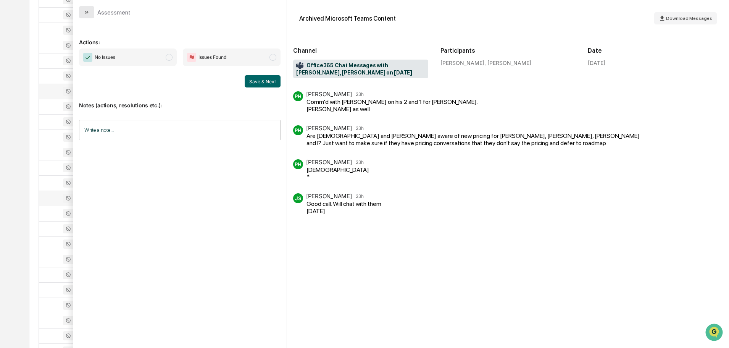
click at [89, 10] on icon "modal" at bounding box center [87, 12] width 6 height 6
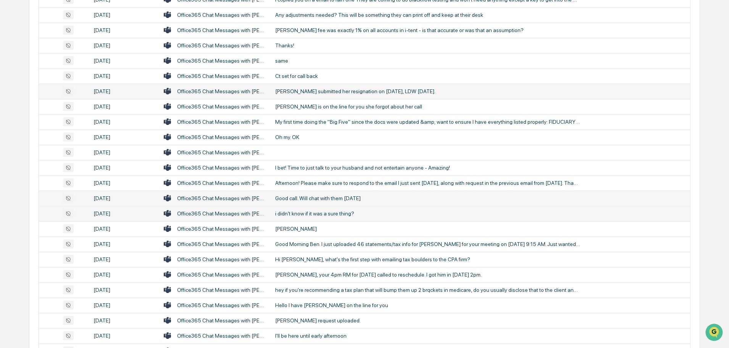
click at [295, 213] on div "i didn't know if it was a sure thing?" at bounding box center [428, 213] width 306 height 6
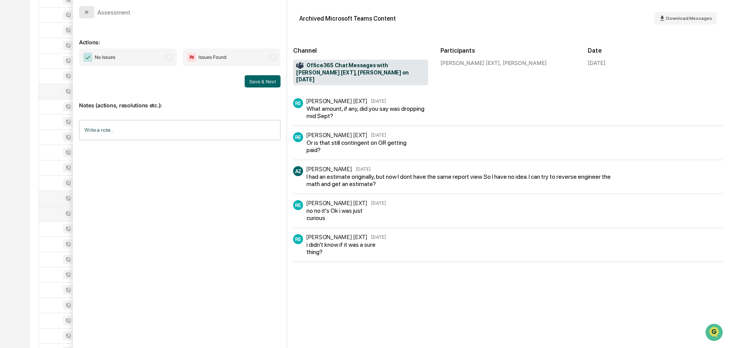
click at [89, 15] on icon "modal" at bounding box center [87, 12] width 6 height 6
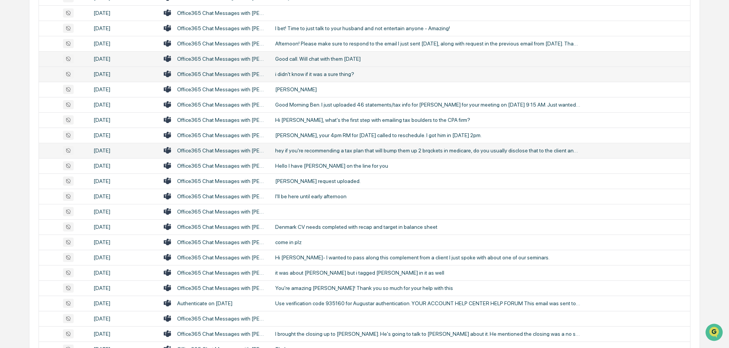
scroll to position [840, 0]
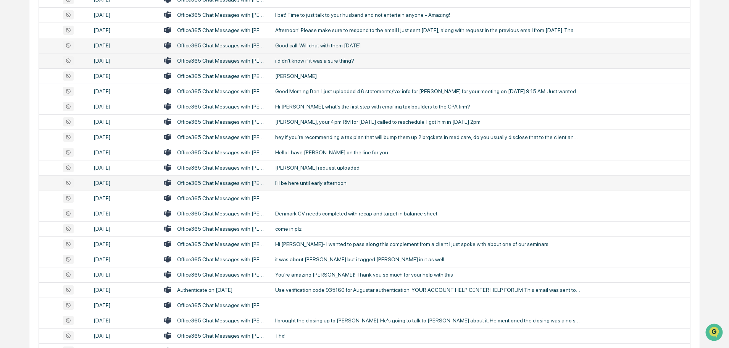
click at [299, 183] on div "I'll be here until early afternoon" at bounding box center [428, 183] width 306 height 6
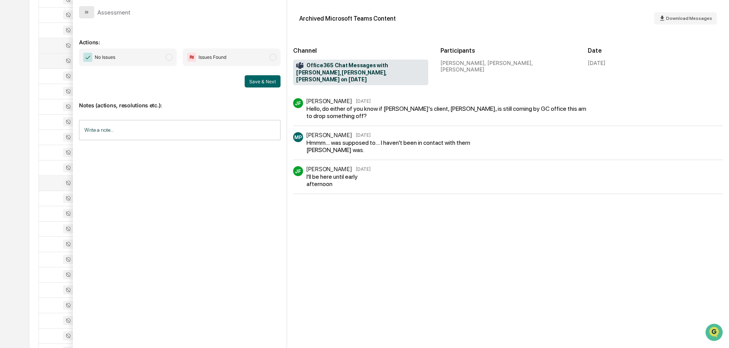
click at [83, 11] on button "modal" at bounding box center [86, 12] width 15 height 12
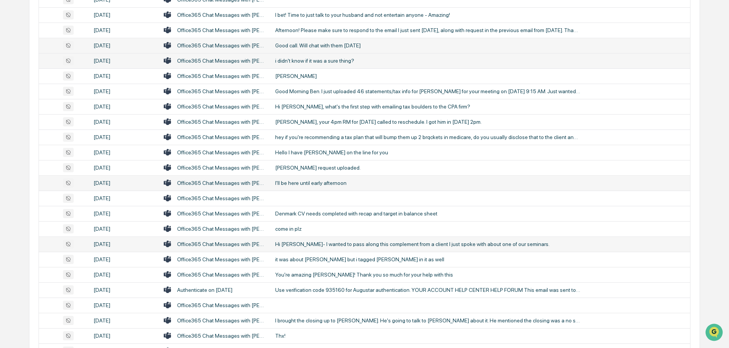
click at [315, 243] on div "Hi [PERSON_NAME]- I wanted to pass along this complement from a client I just s…" at bounding box center [428, 244] width 306 height 6
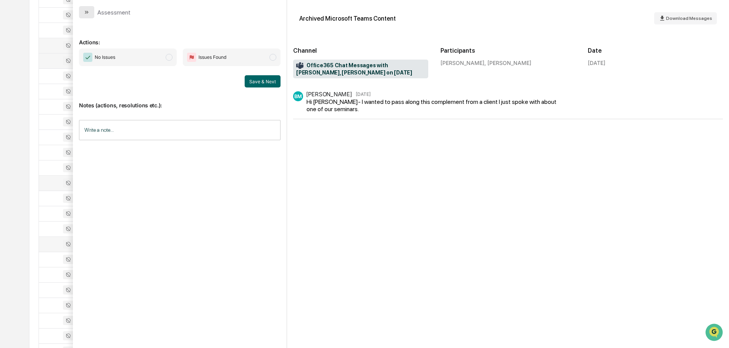
click at [90, 13] on button "modal" at bounding box center [86, 12] width 15 height 12
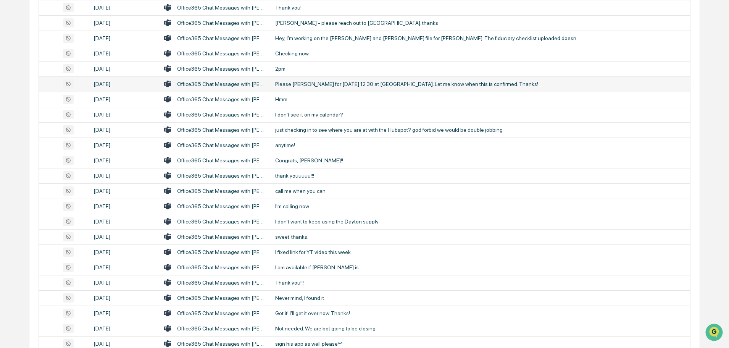
scroll to position [1184, 0]
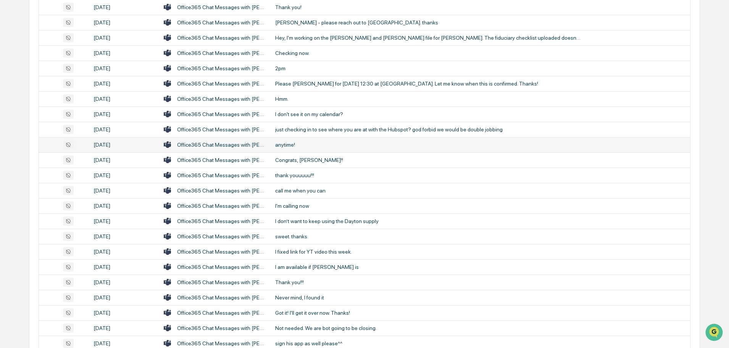
click at [287, 144] on div "anytime!" at bounding box center [428, 145] width 306 height 6
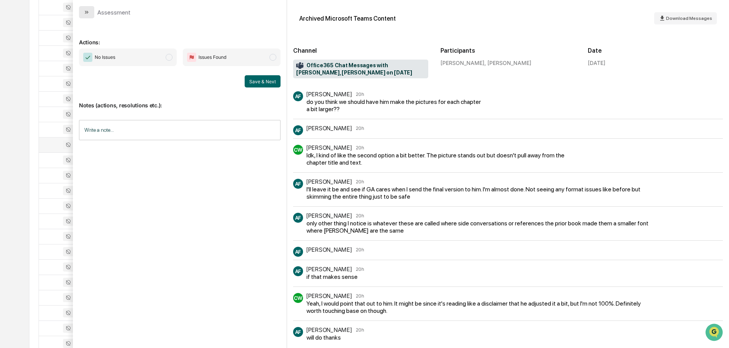
click at [86, 11] on icon "modal" at bounding box center [86, 12] width 2 height 3
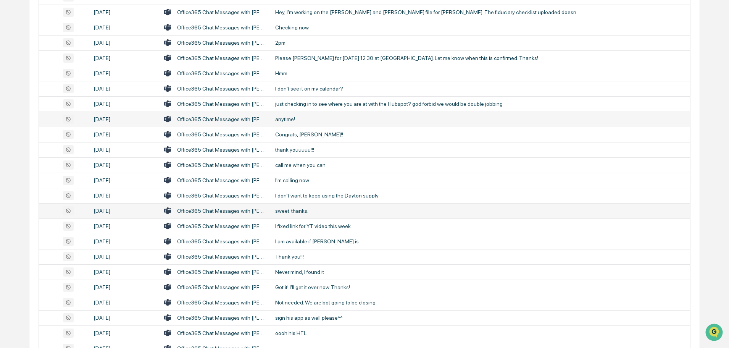
scroll to position [1222, 0]
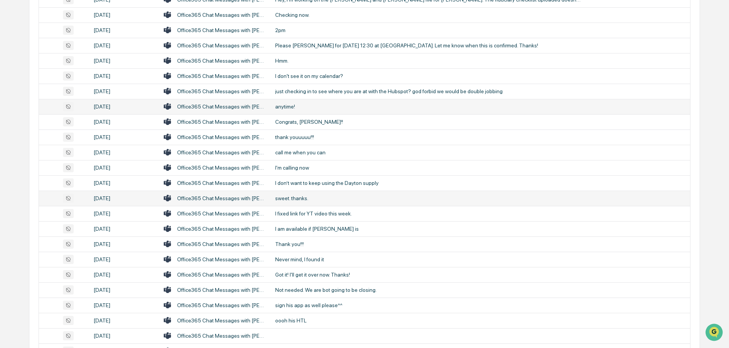
click at [308, 197] on div "sweet. thanks." at bounding box center [428, 198] width 306 height 6
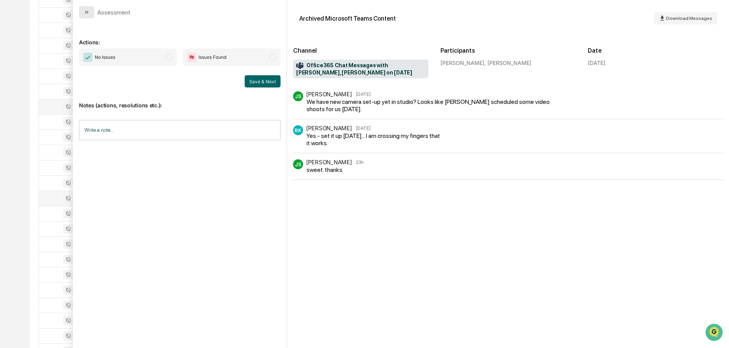
click at [92, 13] on button "modal" at bounding box center [86, 12] width 15 height 12
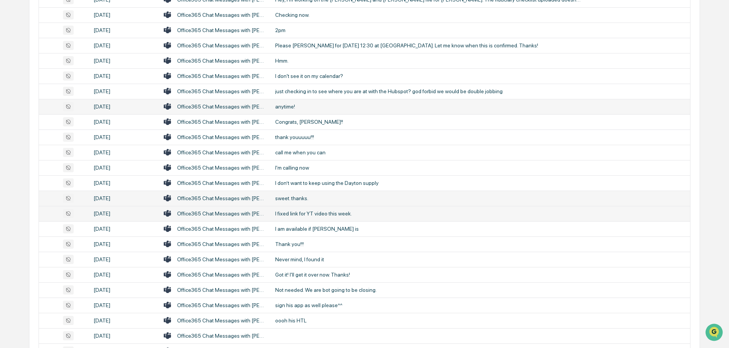
click at [293, 212] on div "I fixed link for YT video this week." at bounding box center [428, 213] width 306 height 6
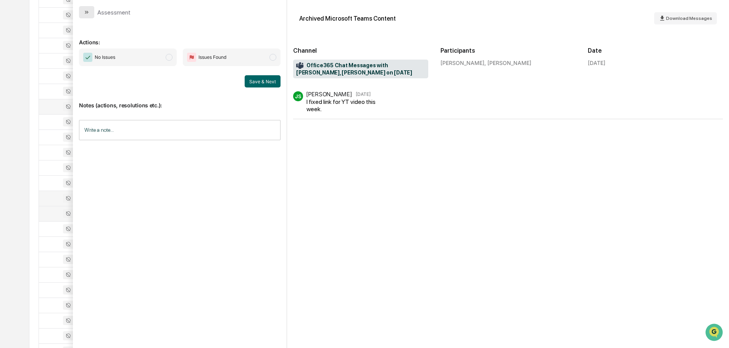
click at [87, 11] on icon "modal" at bounding box center [87, 12] width 6 height 6
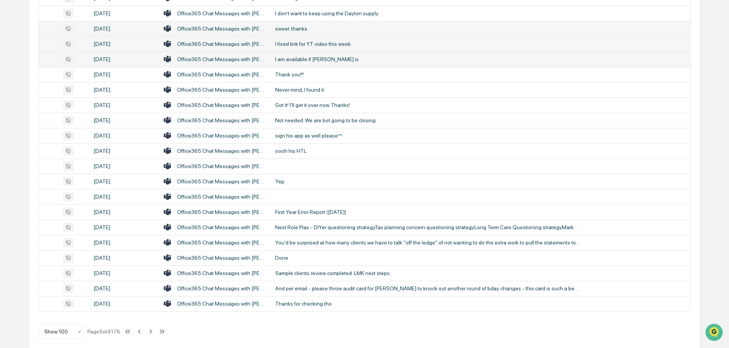
scroll to position [1399, 0]
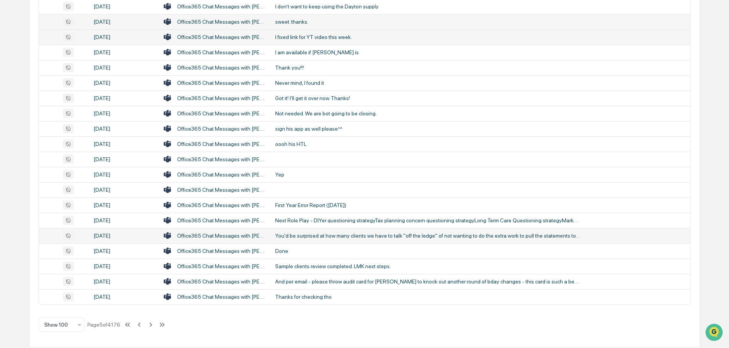
click at [293, 235] on div "You'd be surprised at how many clients we have to talk "off the ledge" of not w…" at bounding box center [428, 236] width 306 height 6
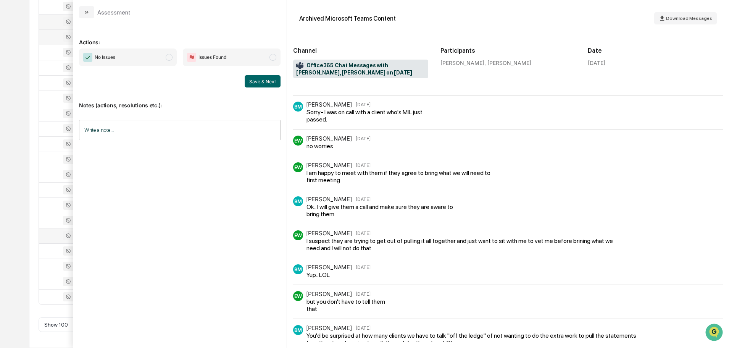
scroll to position [55, 0]
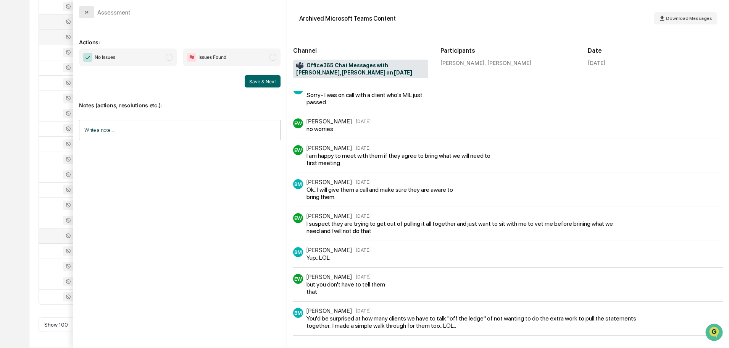
click at [87, 10] on icon "modal" at bounding box center [87, 12] width 6 height 6
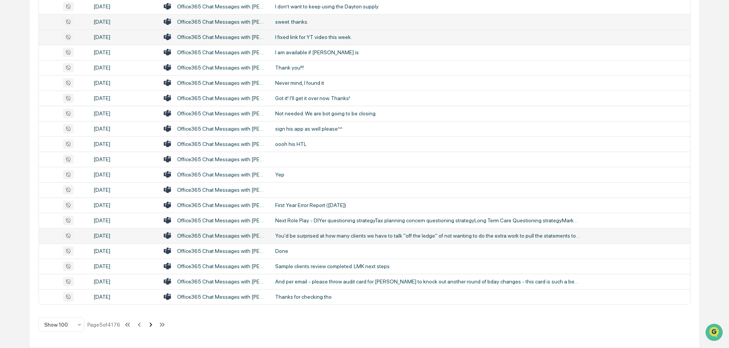
click at [150, 326] on icon at bounding box center [151, 324] width 8 height 8
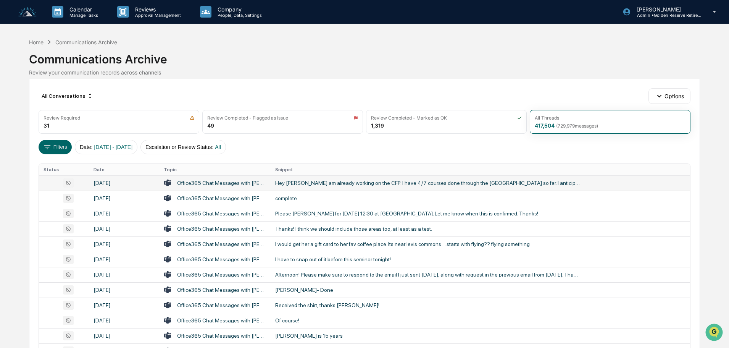
click at [323, 182] on div "Hey [PERSON_NAME] am already working on the CFP. I have 4/7 courses done throug…" at bounding box center [428, 183] width 306 height 6
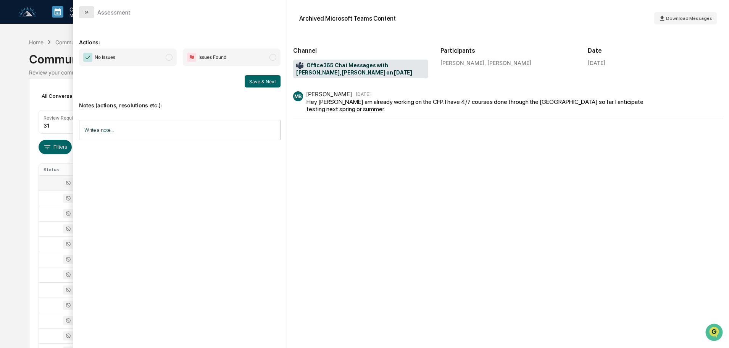
click at [86, 15] on icon "modal" at bounding box center [87, 12] width 6 height 6
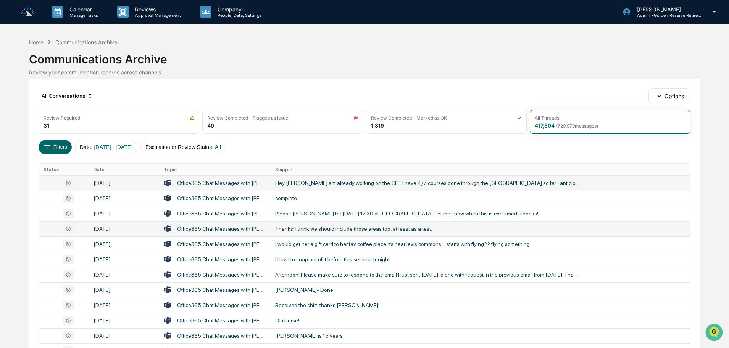
click at [371, 230] on div "Thanks! I think we should include those areas too, at least as a test." at bounding box center [428, 229] width 306 height 6
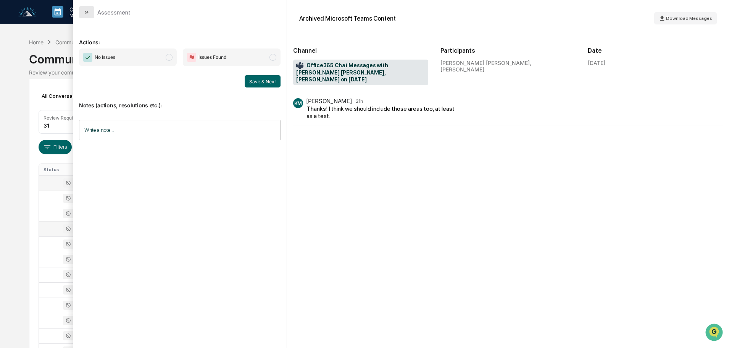
click at [86, 11] on icon "modal" at bounding box center [87, 12] width 6 height 6
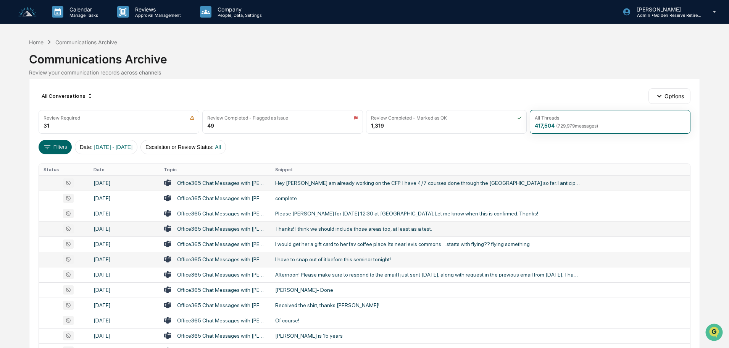
click at [312, 257] on div "I have to snap out of it before this seminar tonight!" at bounding box center [428, 259] width 306 height 6
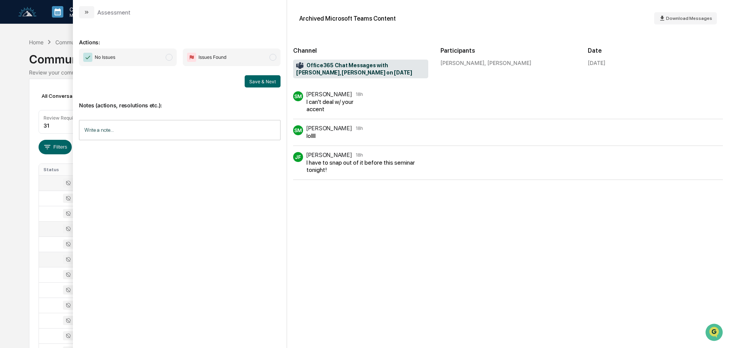
click at [78, 12] on div "Assessment" at bounding box center [180, 9] width 214 height 18
click at [89, 15] on icon "modal" at bounding box center [87, 12] width 6 height 6
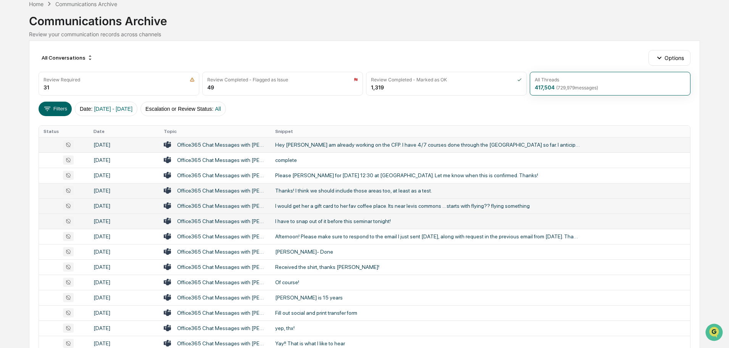
scroll to position [76, 0]
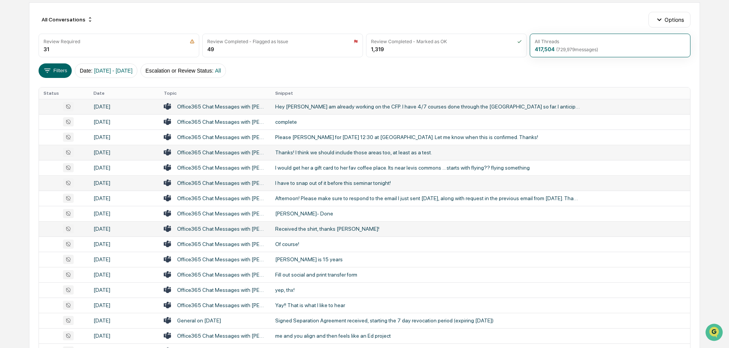
click at [308, 227] on div "Received the shirt, thanks [PERSON_NAME]!" at bounding box center [428, 229] width 306 height 6
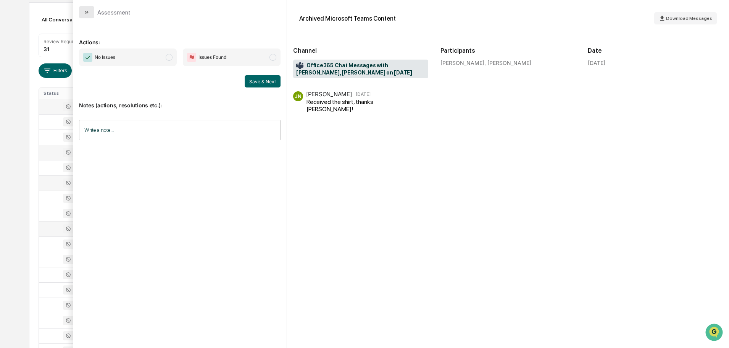
click at [90, 12] on button "modal" at bounding box center [86, 12] width 15 height 12
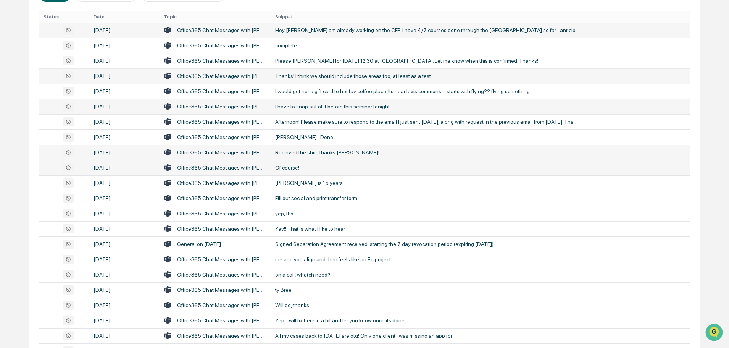
scroll to position [191, 0]
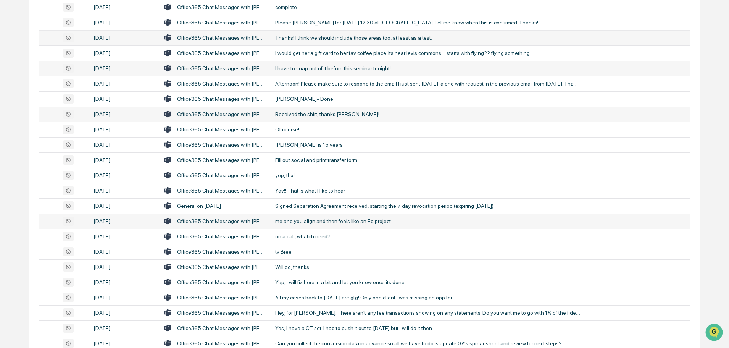
click at [316, 220] on div "me and you align and then feels like an Ed project" at bounding box center [428, 221] width 306 height 6
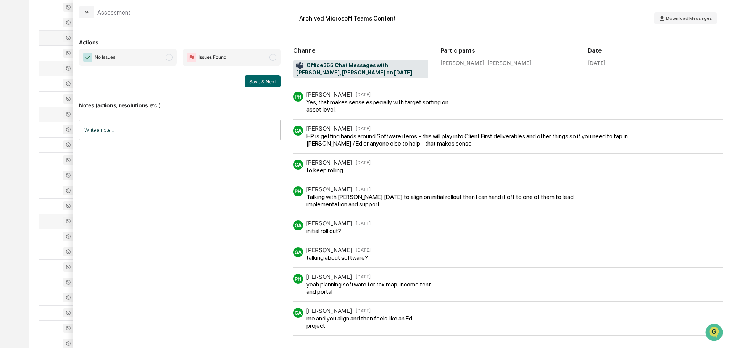
scroll to position [286, 0]
click at [87, 15] on icon "modal" at bounding box center [87, 12] width 6 height 6
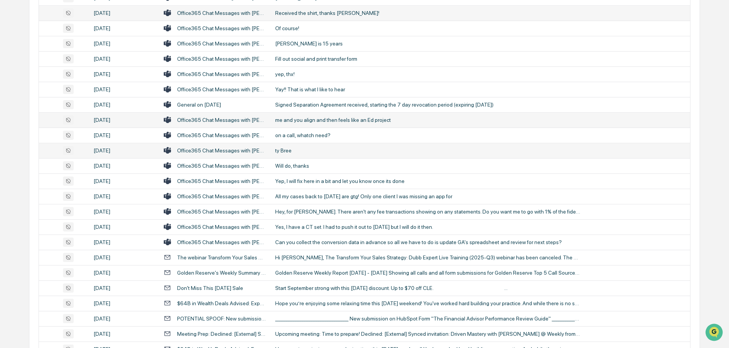
scroll to position [306, 0]
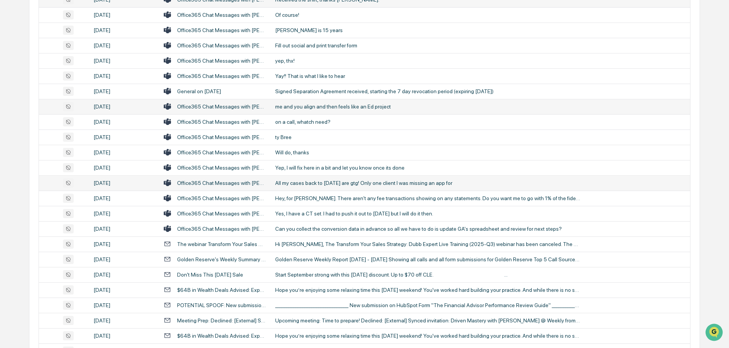
click at [314, 181] on div "All my cases back to [DATE] are gtg! Only one client I was missing an app for" at bounding box center [428, 183] width 306 height 6
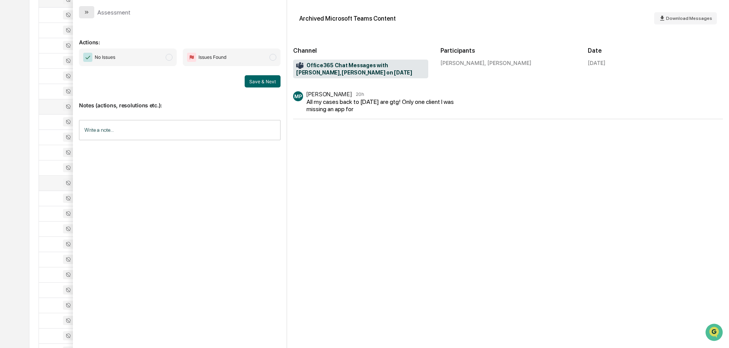
click at [89, 7] on button "modal" at bounding box center [86, 12] width 15 height 12
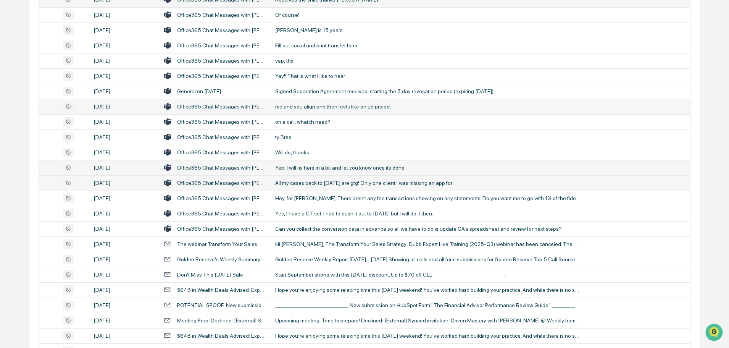
scroll to position [344, 0]
